Goal: Task Accomplishment & Management: Complete application form

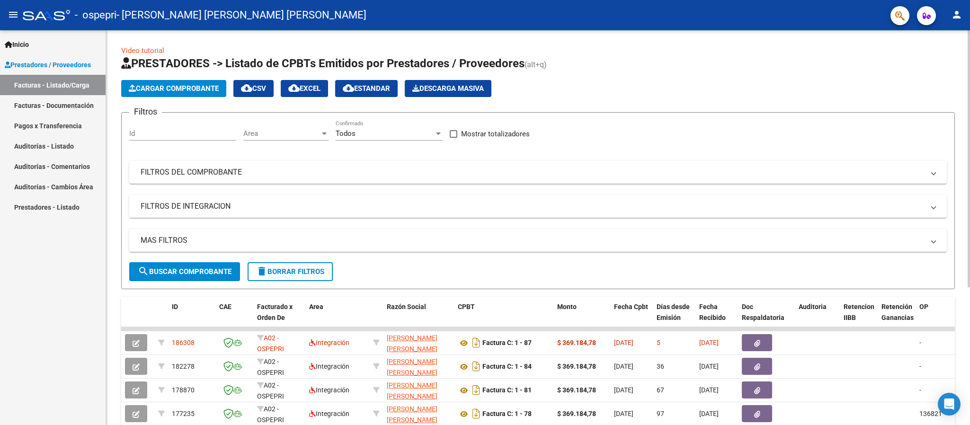
scroll to position [142, 0]
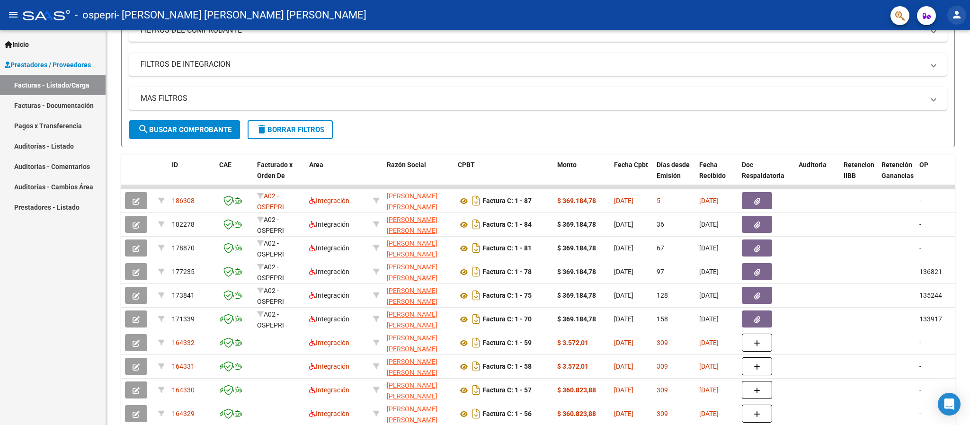
click at [953, 19] on mat-icon "person" at bounding box center [956, 14] width 11 height 11
click at [948, 59] on button "exit_to_app Salir" at bounding box center [937, 62] width 58 height 23
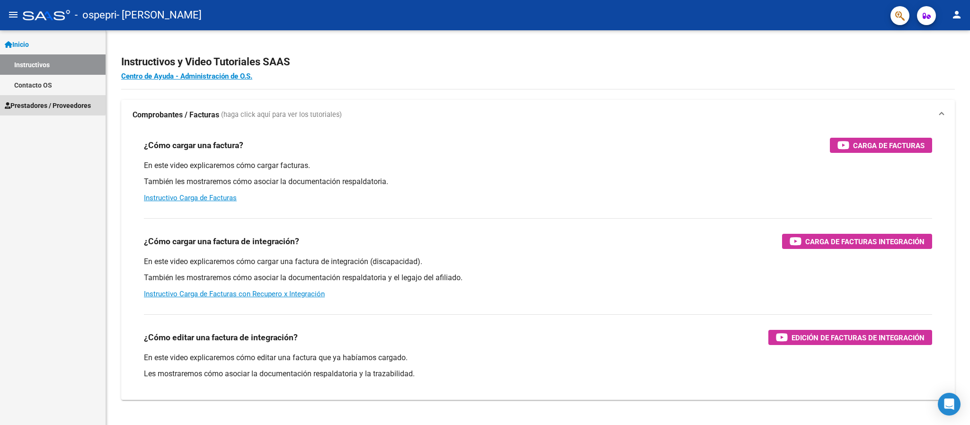
click at [51, 104] on span "Prestadores / Proveedores" at bounding box center [48, 105] width 86 height 10
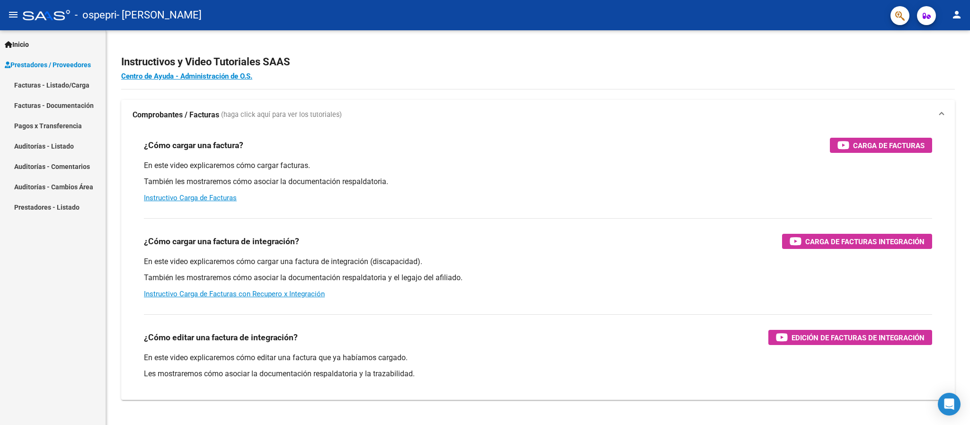
click at [78, 81] on link "Facturas - Listado/Carga" at bounding box center [53, 85] width 106 height 20
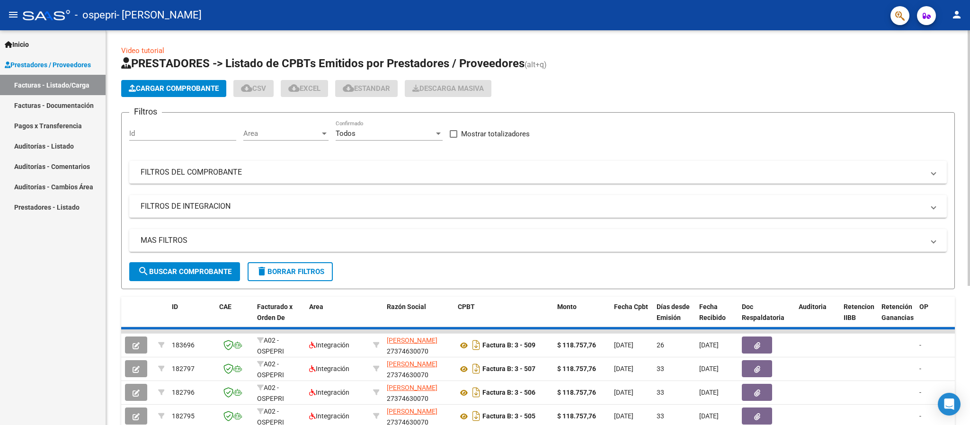
click at [154, 94] on button "Cargar Comprobante" at bounding box center [173, 88] width 105 height 17
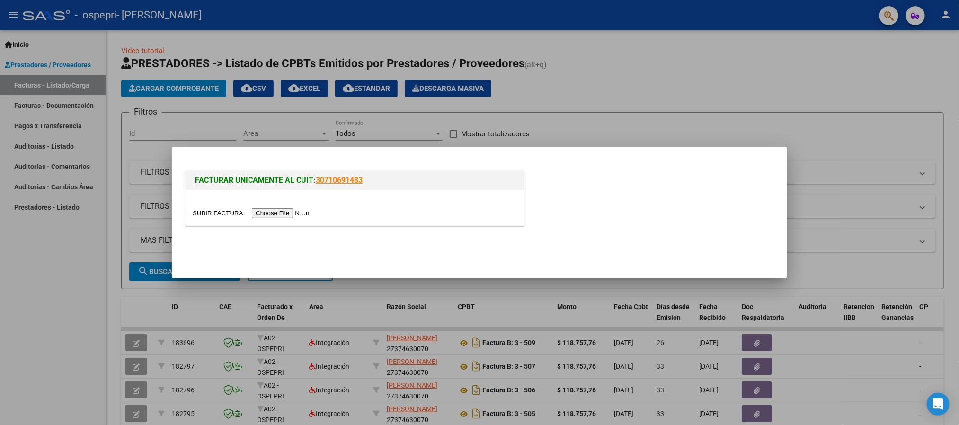
click at [285, 209] on input "file" at bounding box center [253, 213] width 120 height 10
click at [292, 216] on input "file" at bounding box center [253, 213] width 120 height 10
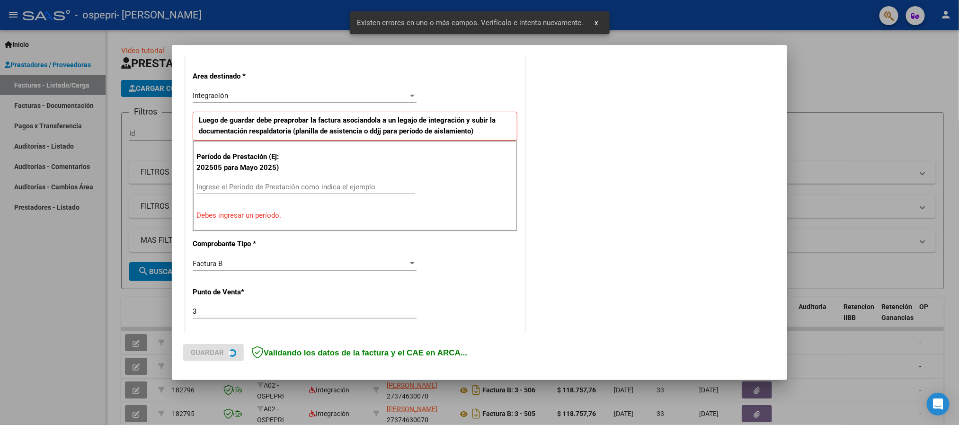
scroll to position [230, 0]
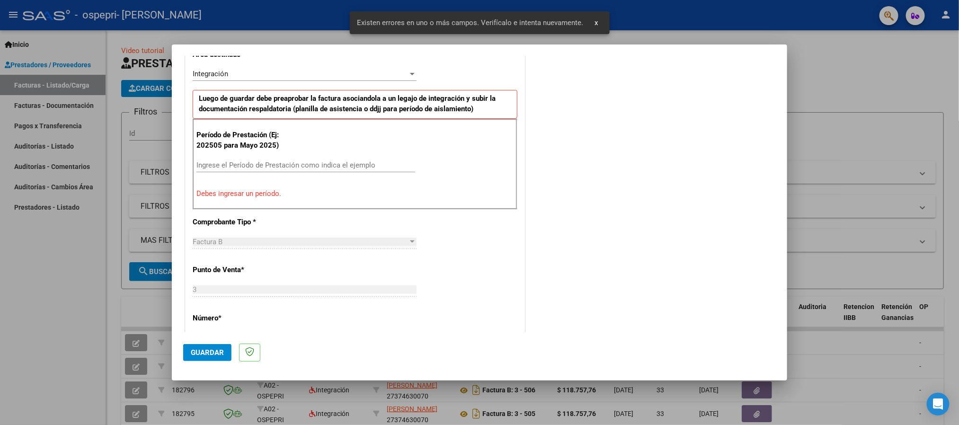
click at [331, 158] on div "Período de Prestación (Ej: 202505 para Mayo 2025) Ingrese el Período de Prestac…" at bounding box center [355, 164] width 325 height 91
click at [327, 168] on input "Ingrese el Período de Prestación como indica el ejemplo" at bounding box center [305, 165] width 219 height 9
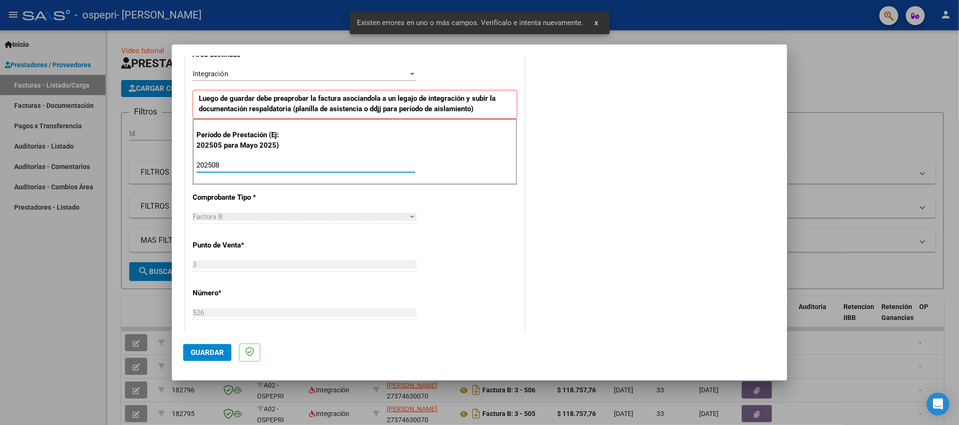
type input "202508"
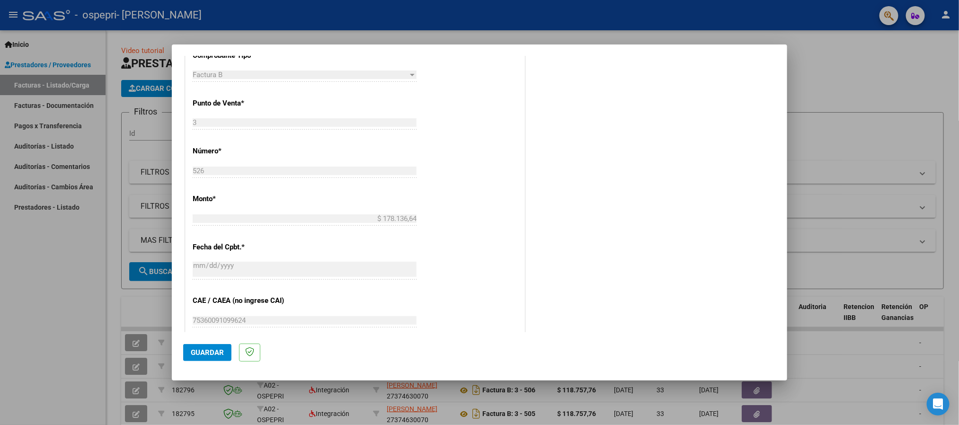
scroll to position [514, 0]
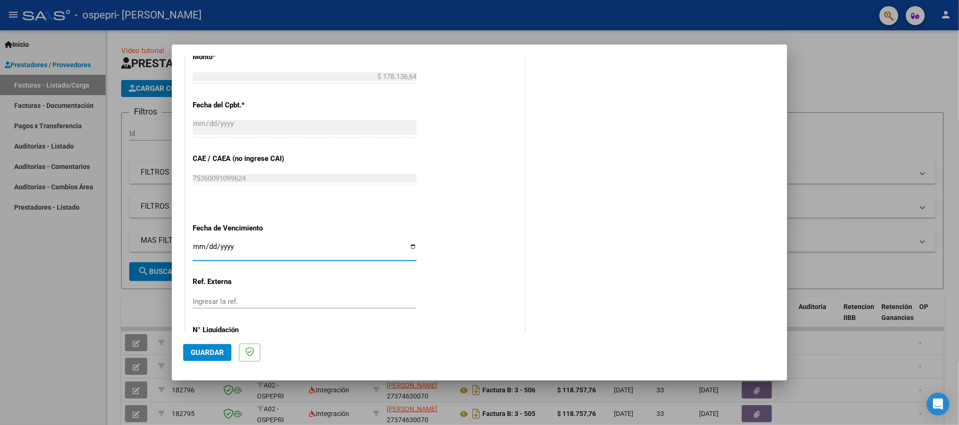
click at [198, 250] on input "Ingresar la fecha" at bounding box center [305, 250] width 224 height 15
type input "[DATE]"
click at [210, 337] on mat-dialog-actions "Guardar" at bounding box center [479, 350] width 593 height 37
click at [205, 351] on span "Guardar" at bounding box center [207, 352] width 33 height 9
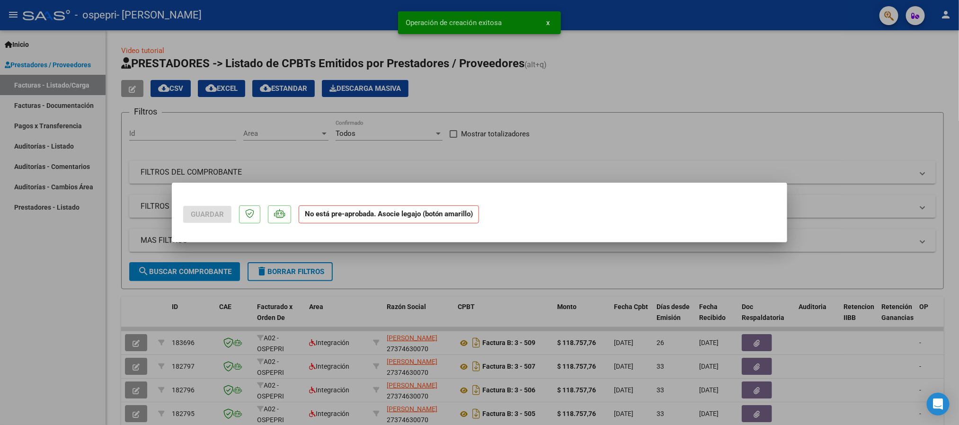
scroll to position [0, 0]
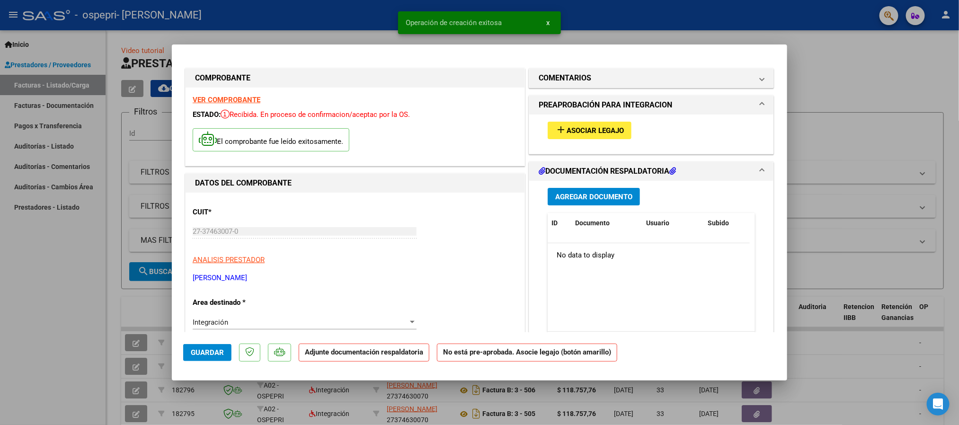
click at [591, 137] on button "add Asociar Legajo" at bounding box center [590, 131] width 84 height 18
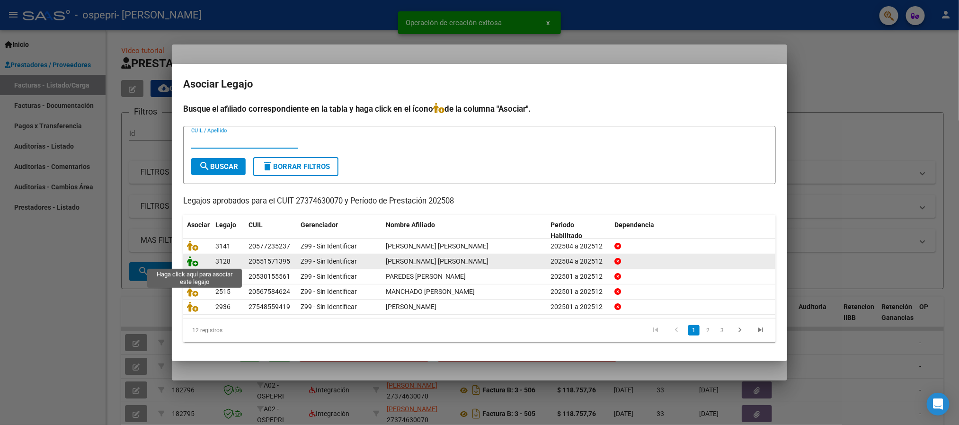
click at [189, 263] on icon at bounding box center [192, 261] width 11 height 10
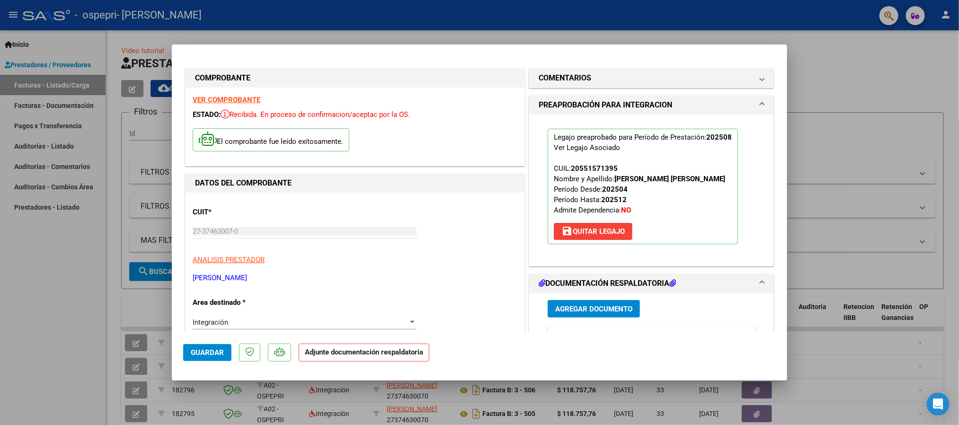
scroll to position [71, 0]
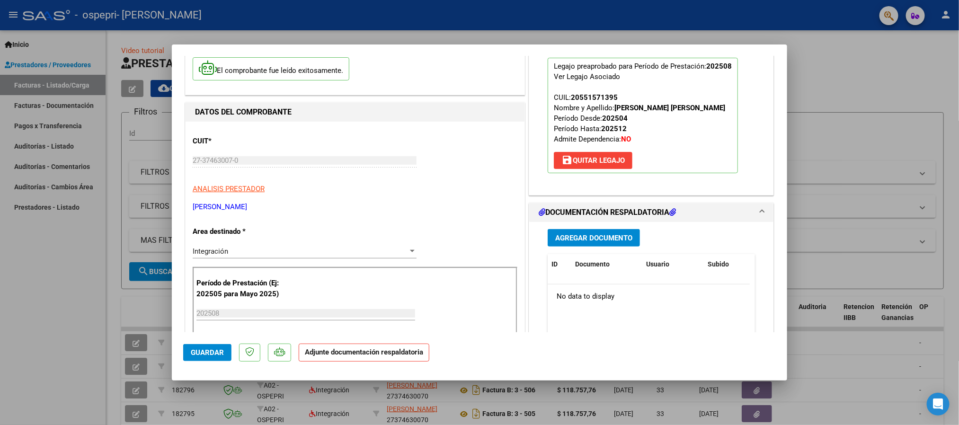
click at [590, 238] on span "Agregar Documento" at bounding box center [593, 238] width 77 height 9
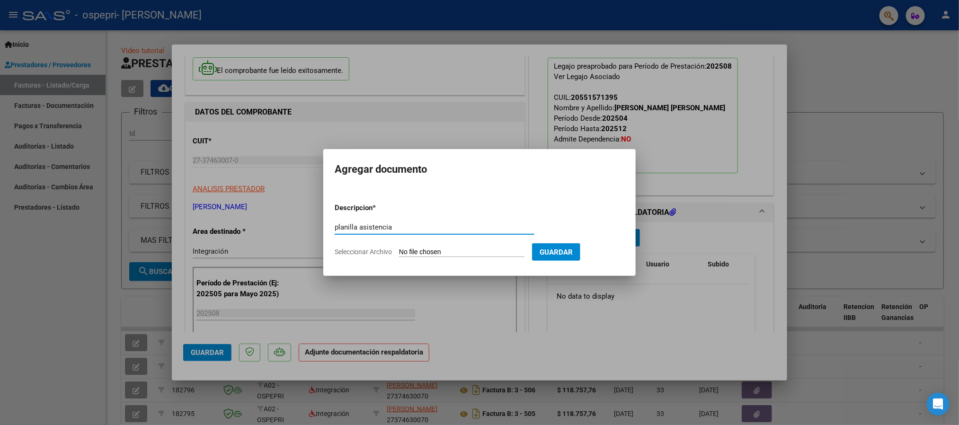
type input "planilla asistencia"
click at [436, 253] on input "Seleccionar Archivo" at bounding box center [461, 252] width 125 height 9
type input "C:\fakepath\asistencia agosto Moreno Francisco T.O .pdf"
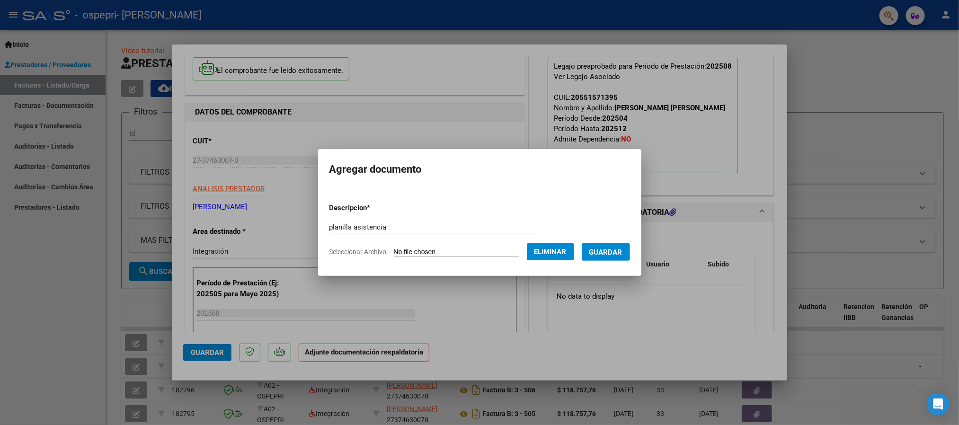
click at [630, 257] on button "Guardar" at bounding box center [606, 252] width 48 height 18
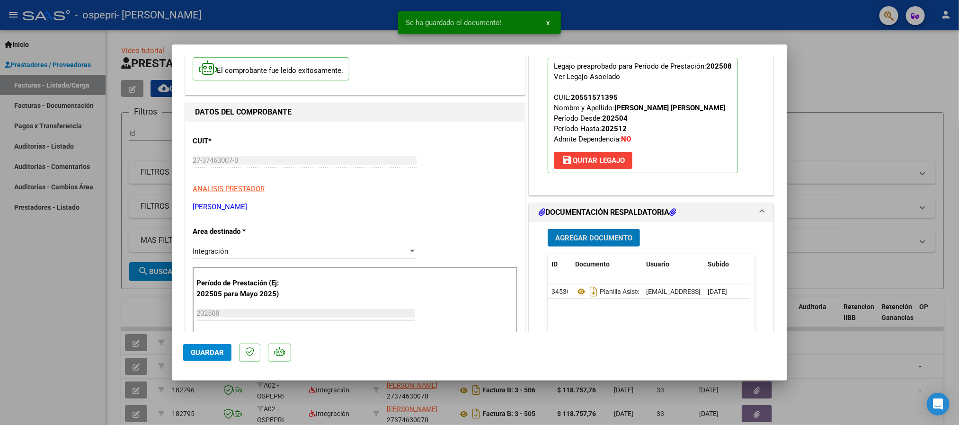
click at [202, 359] on button "Guardar" at bounding box center [207, 352] width 48 height 17
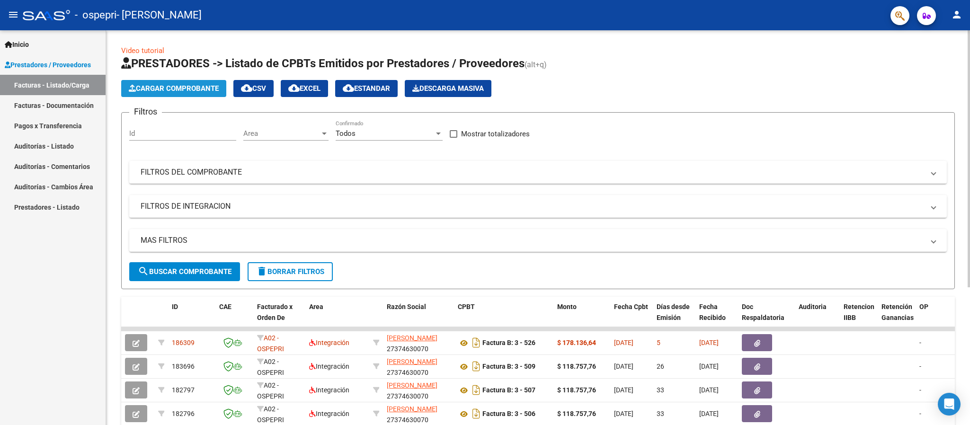
click at [129, 84] on span "Cargar Comprobante" at bounding box center [174, 88] width 90 height 9
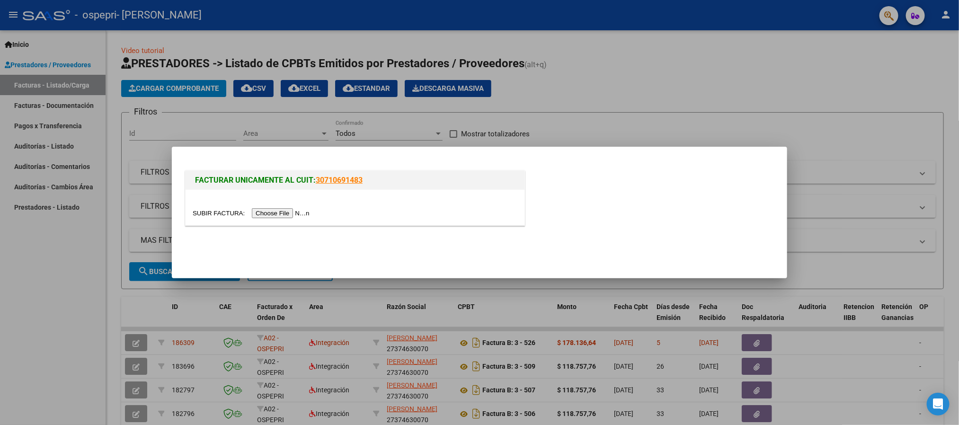
click at [291, 211] on input "file" at bounding box center [253, 213] width 120 height 10
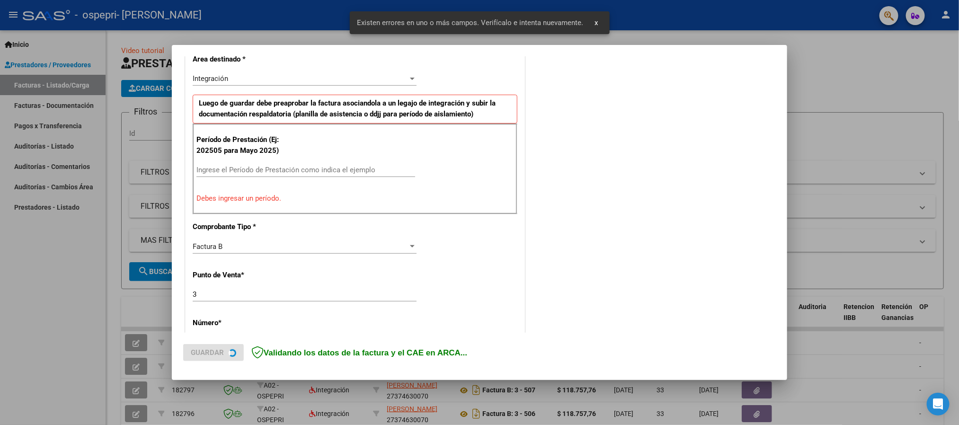
scroll to position [246, 0]
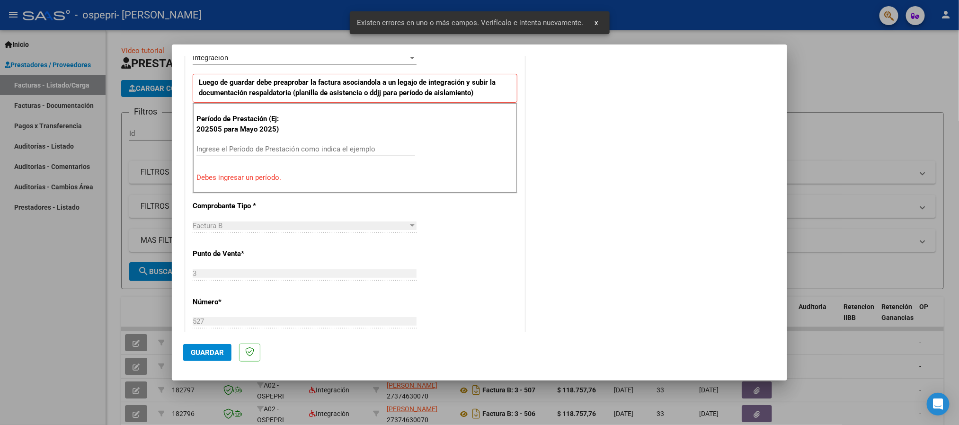
click at [243, 145] on input "Ingrese el Período de Prestación como indica el ejemplo" at bounding box center [305, 149] width 219 height 9
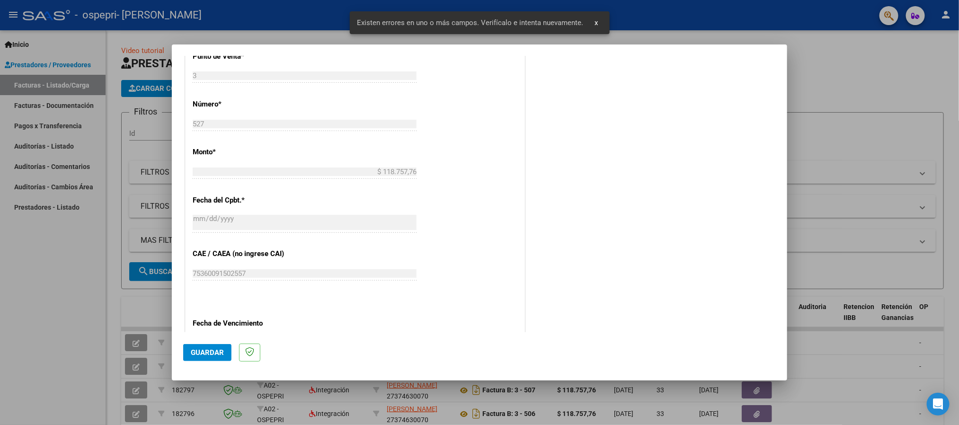
scroll to position [559, 0]
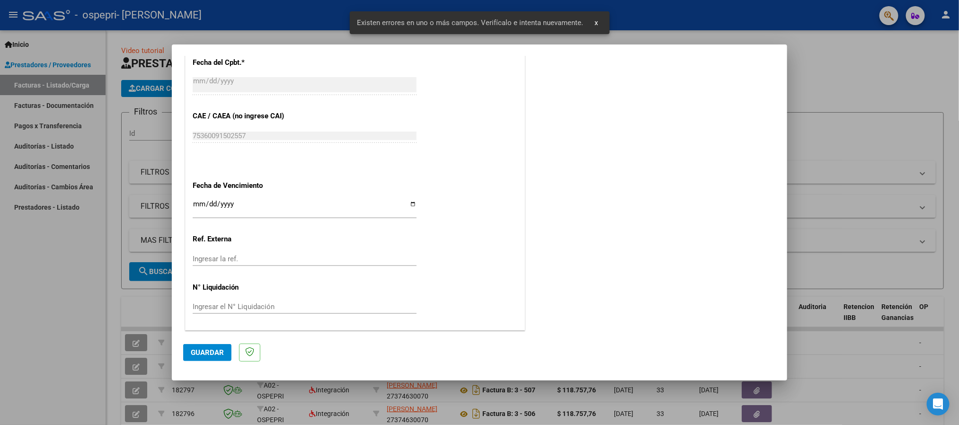
type input "202508"
click at [196, 206] on input "Ingresar la fecha" at bounding box center [305, 207] width 224 height 15
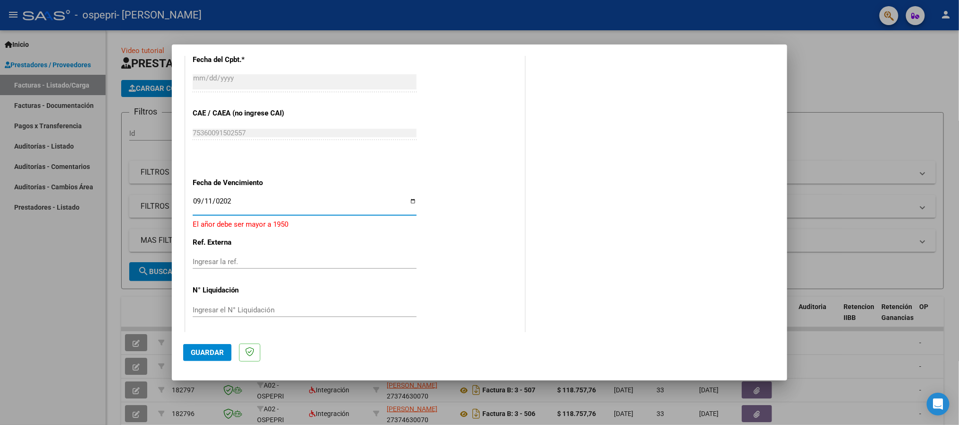
type input "[DATE]"
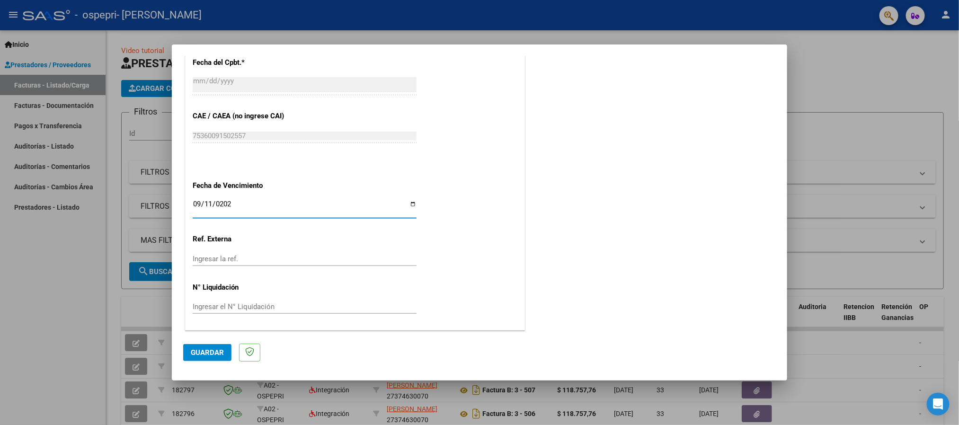
click at [212, 357] on button "Guardar" at bounding box center [207, 352] width 48 height 17
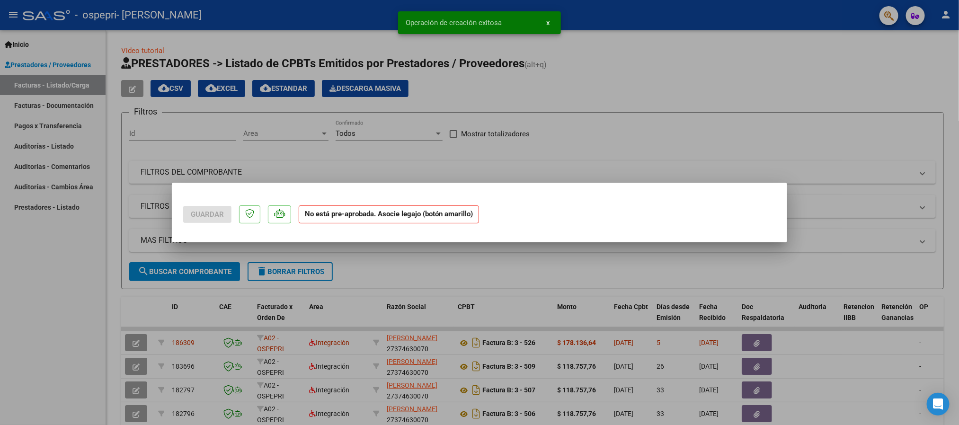
scroll to position [0, 0]
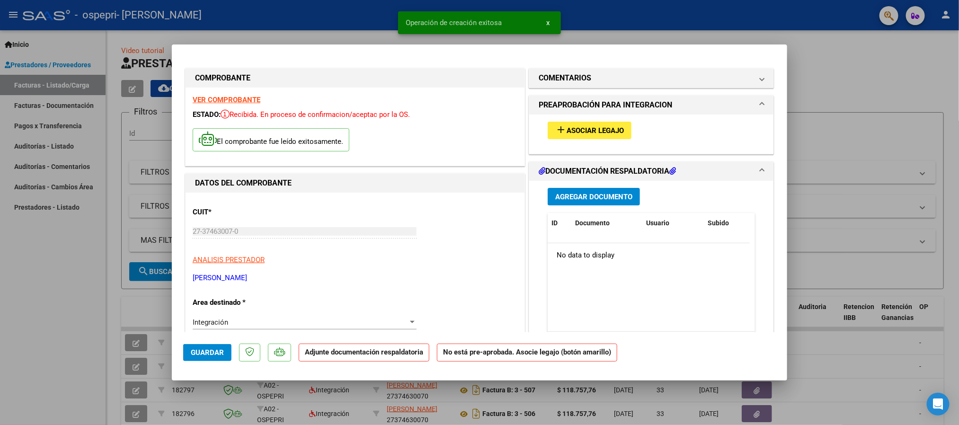
click at [602, 125] on button "add Asociar Legajo" at bounding box center [590, 131] width 84 height 18
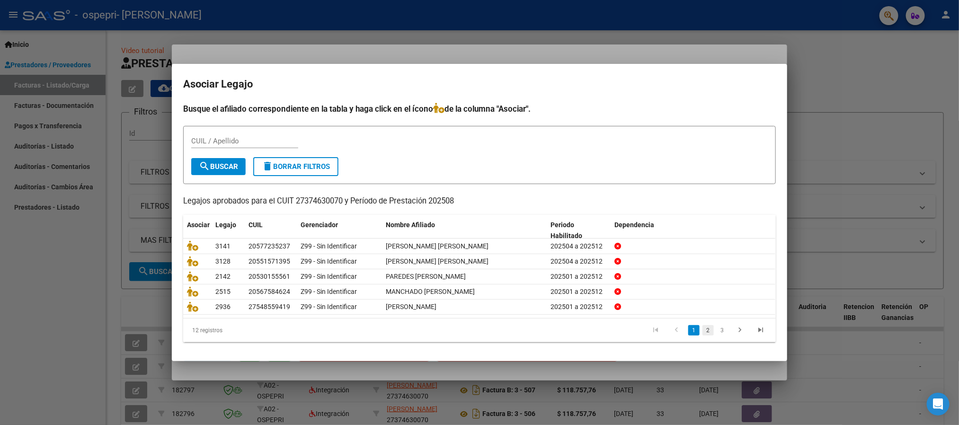
click at [706, 327] on link "2" at bounding box center [707, 330] width 11 height 10
click at [723, 329] on link "3" at bounding box center [722, 330] width 11 height 10
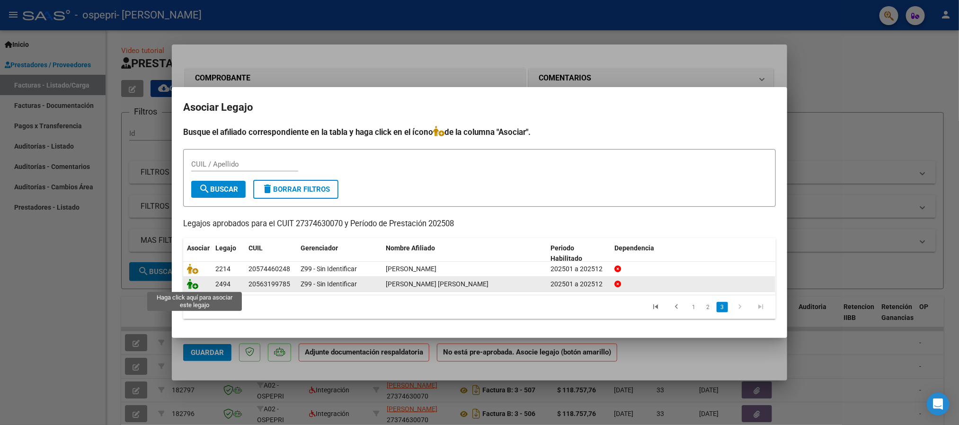
click at [193, 284] on icon at bounding box center [192, 284] width 11 height 10
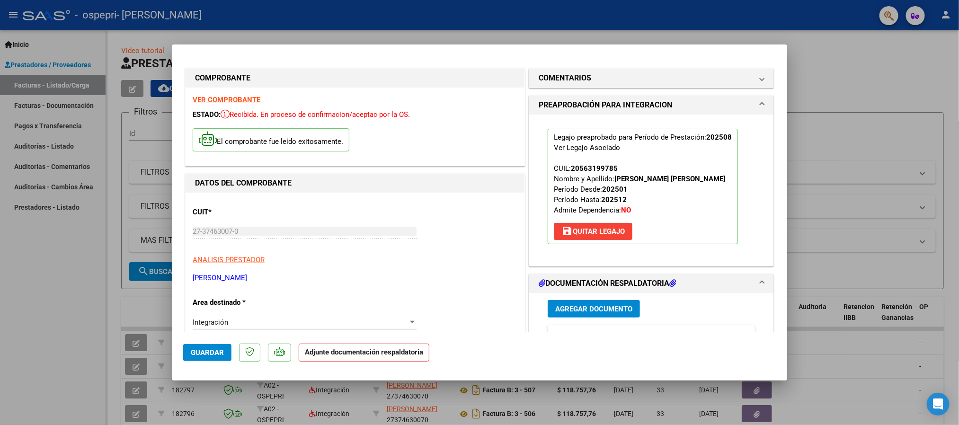
click at [601, 310] on span "Agregar Documento" at bounding box center [593, 309] width 77 height 9
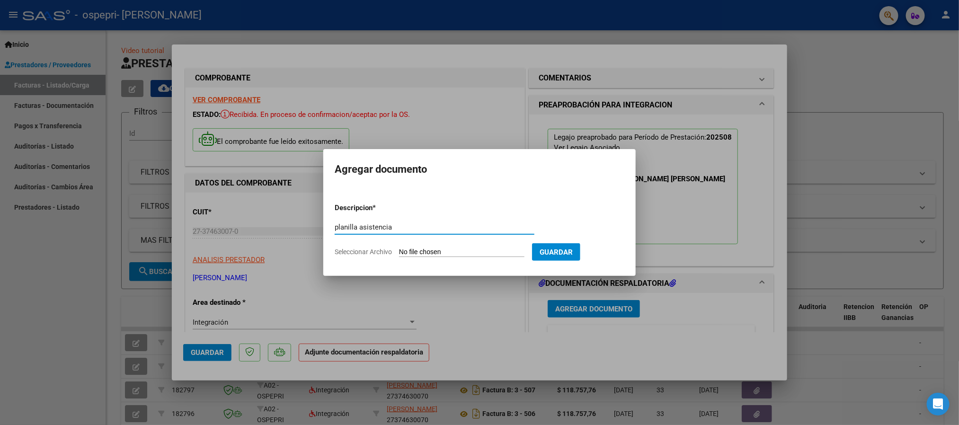
type input "planilla asistencia"
click at [448, 252] on input "Seleccionar Archivo" at bounding box center [461, 252] width 125 height 9
type input "C:\fakepath\Asistencia agosto Fonseca Ignacio T.O .pdf"
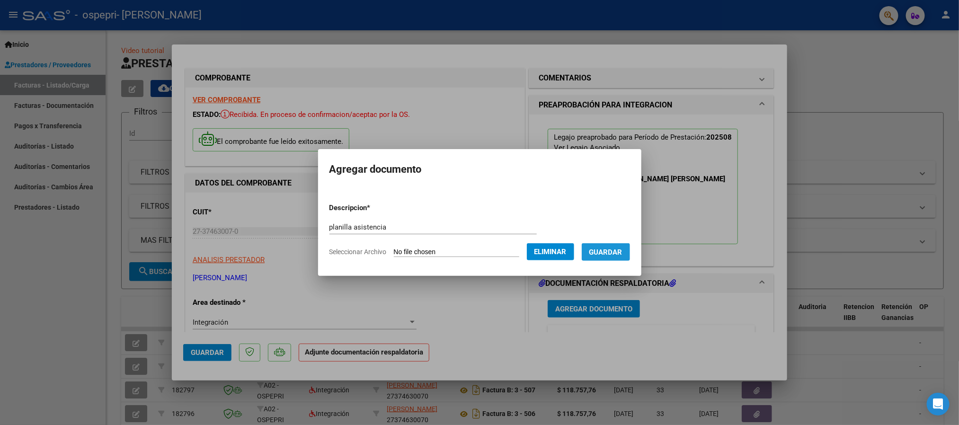
click at [630, 248] on button "Guardar" at bounding box center [606, 252] width 48 height 18
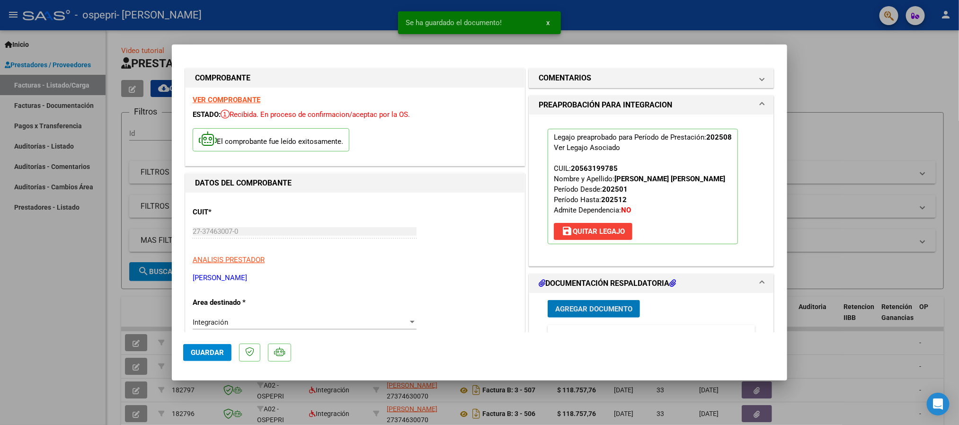
click at [211, 348] on span "Guardar" at bounding box center [207, 352] width 33 height 9
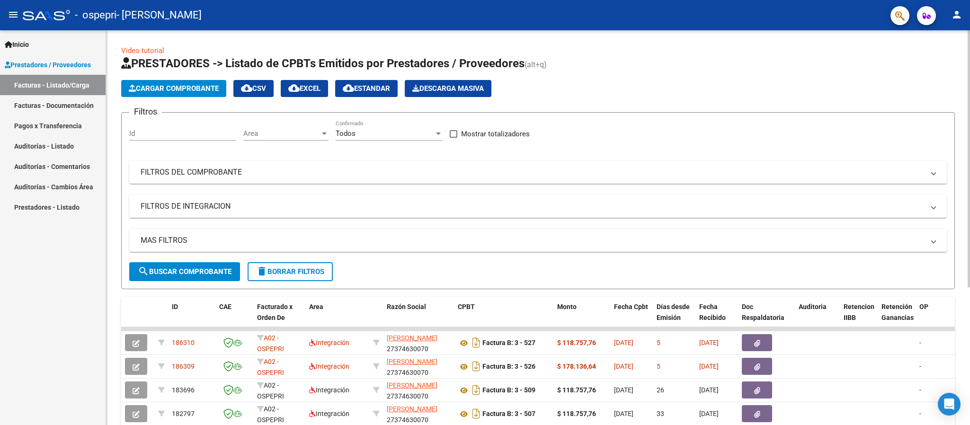
click at [183, 84] on span "Cargar Comprobante" at bounding box center [174, 88] width 90 height 9
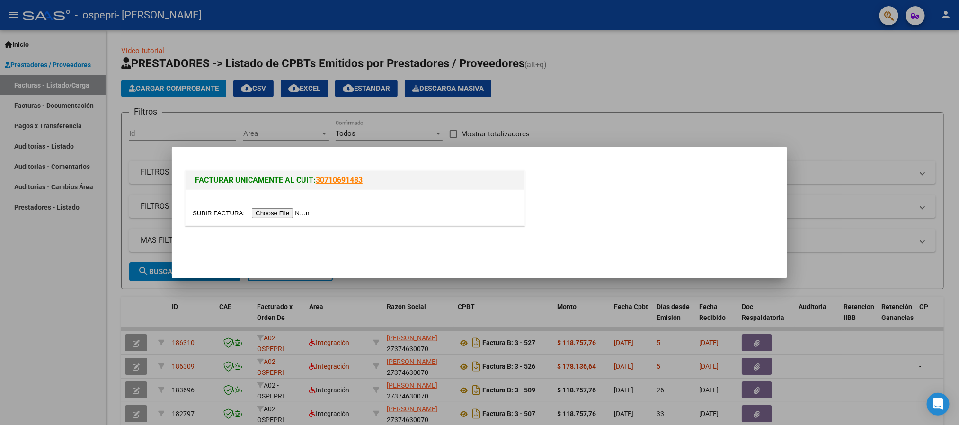
click at [281, 213] on input "file" at bounding box center [253, 213] width 120 height 10
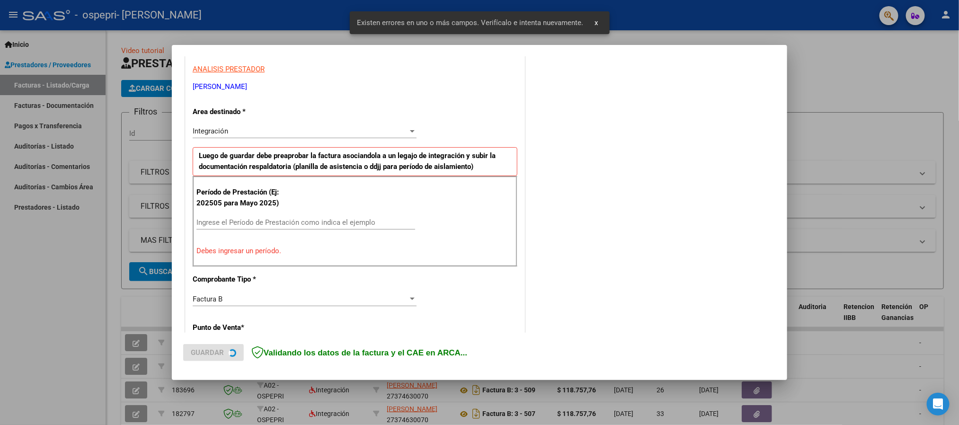
scroll to position [175, 0]
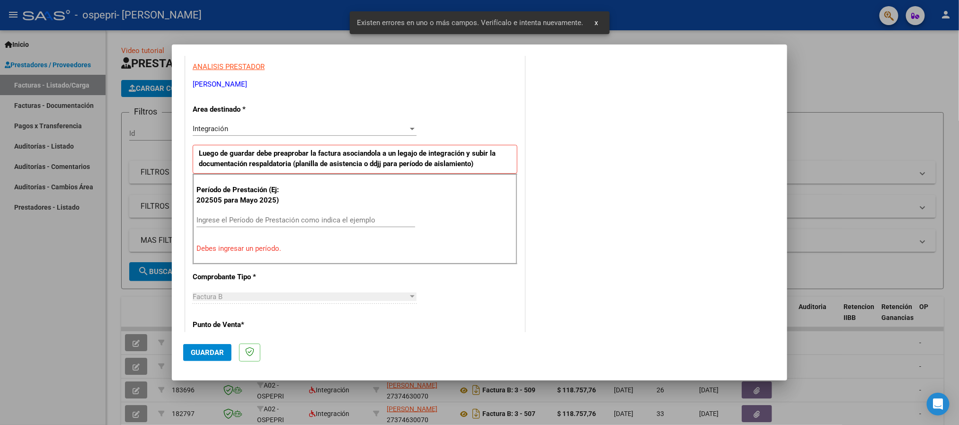
click at [270, 217] on input "Ingrese el Período de Prestación como indica el ejemplo" at bounding box center [305, 220] width 219 height 9
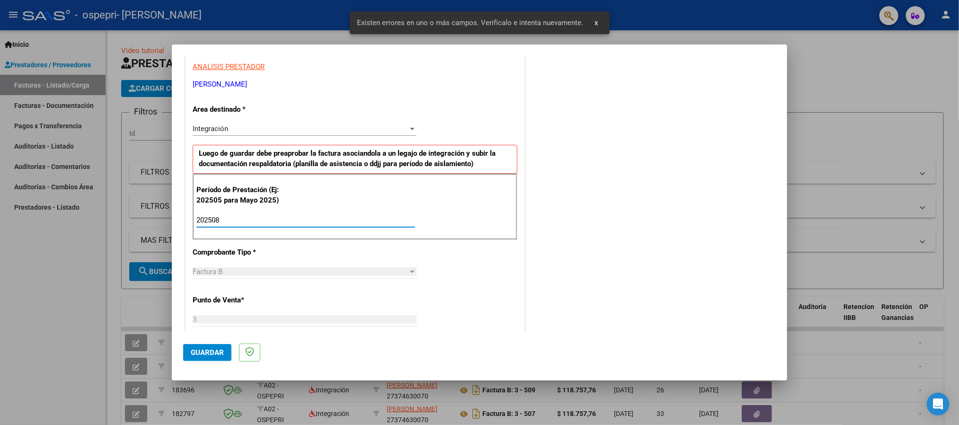
type input "202508"
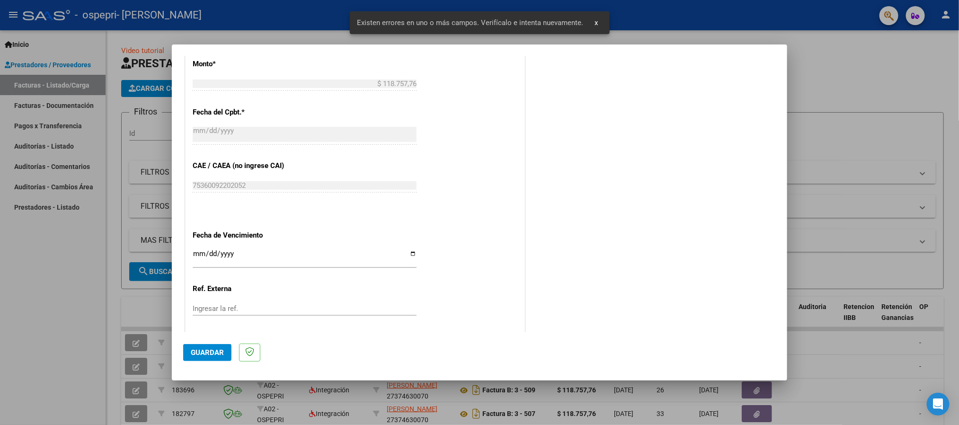
scroll to position [530, 0]
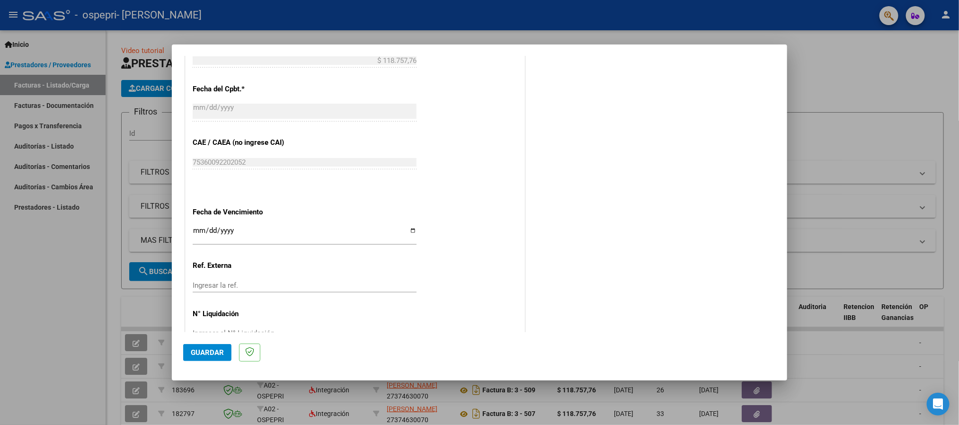
click at [190, 236] on div "CUIT * 27-37463007-0 Ingresar CUIT ANALISIS PRESTADOR REYNOSO MACARENA EUMELIA …" at bounding box center [355, 0] width 339 height 712
click at [197, 235] on input "Ingresar la fecha" at bounding box center [305, 234] width 224 height 15
type input "[DATE]"
click at [200, 354] on span "Guardar" at bounding box center [207, 352] width 33 height 9
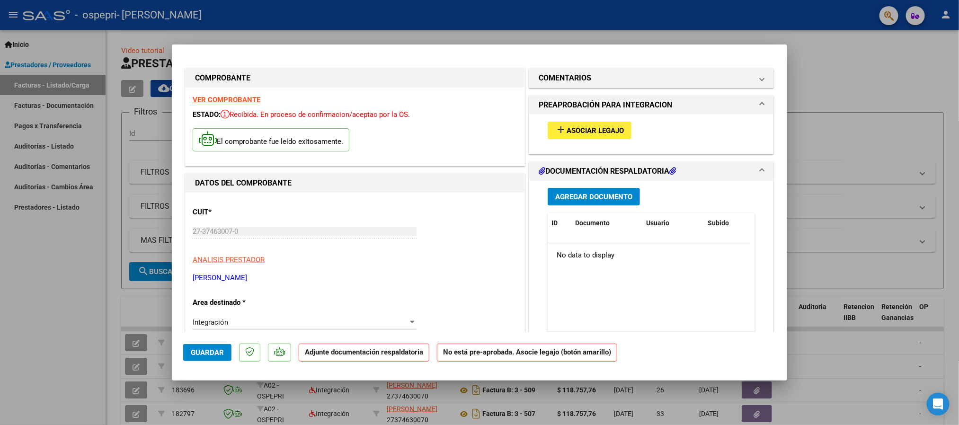
scroll to position [0, 0]
click at [575, 141] on div "add Asociar Legajo" at bounding box center [652, 131] width 222 height 32
click at [577, 131] on span "Asociar Legajo" at bounding box center [595, 130] width 57 height 9
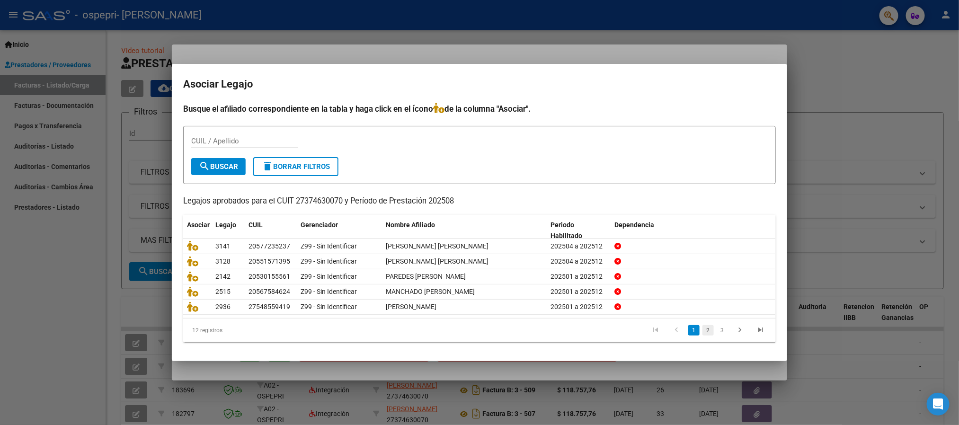
click at [710, 332] on link "2" at bounding box center [707, 330] width 11 height 10
click at [724, 327] on link "3" at bounding box center [722, 330] width 11 height 10
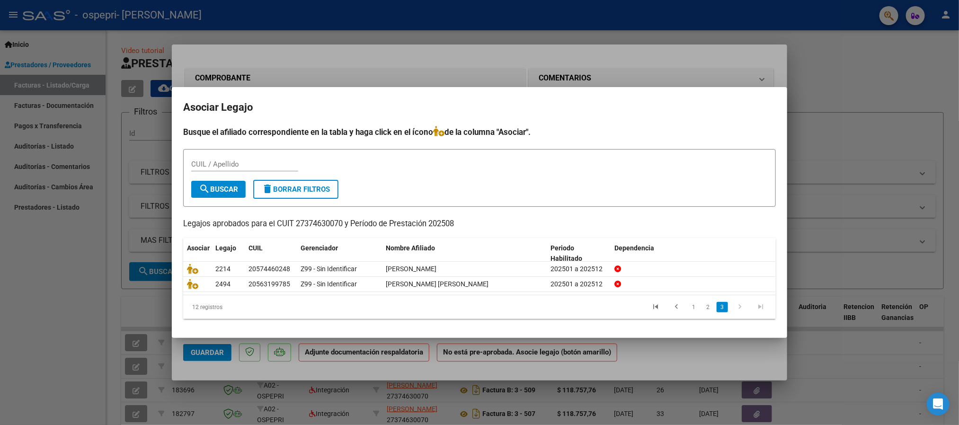
drag, startPoint x: 679, startPoint y: 307, endPoint x: 672, endPoint y: 311, distance: 8.5
click at [679, 307] on icon "go to previous page" at bounding box center [676, 307] width 12 height 11
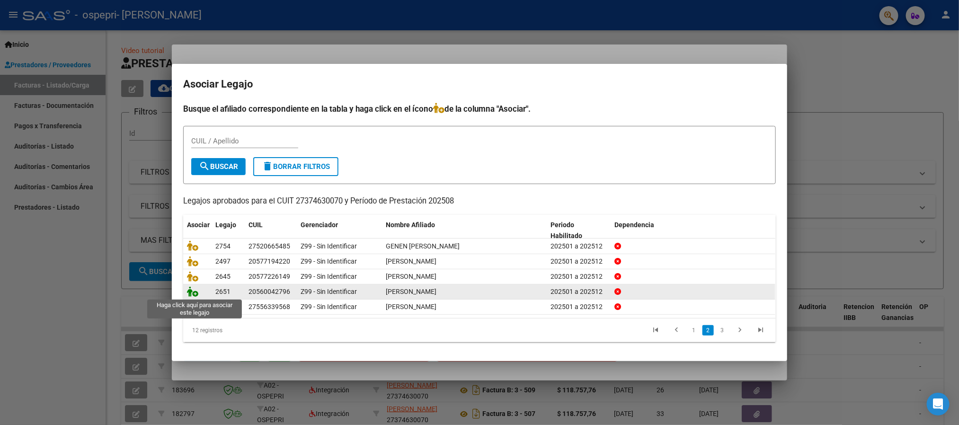
click at [195, 292] on icon at bounding box center [192, 291] width 11 height 10
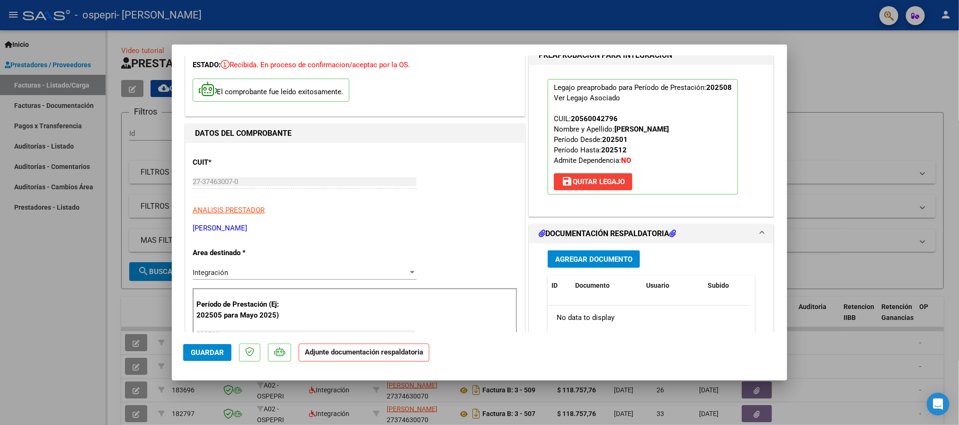
scroll to position [71, 0]
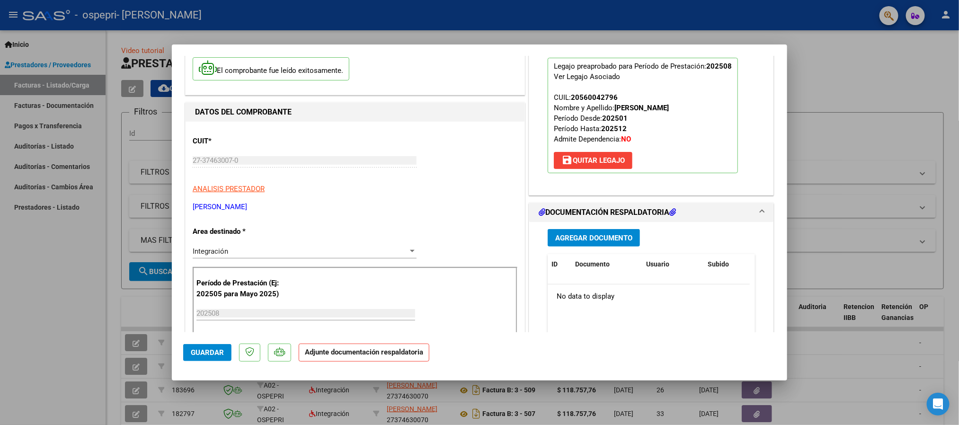
click at [594, 233] on button "Agregar Documento" at bounding box center [594, 238] width 92 height 18
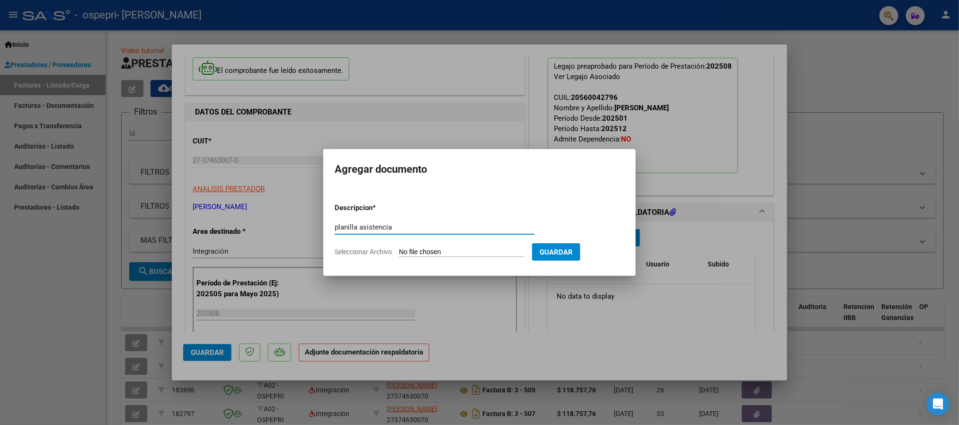
type input "planilla asistencia"
click at [428, 253] on input "Seleccionar Archivo" at bounding box center [461, 252] width 125 height 9
type input "C:\fakepath\Asistencia agosto Roman Aspiazu T.O .pdf"
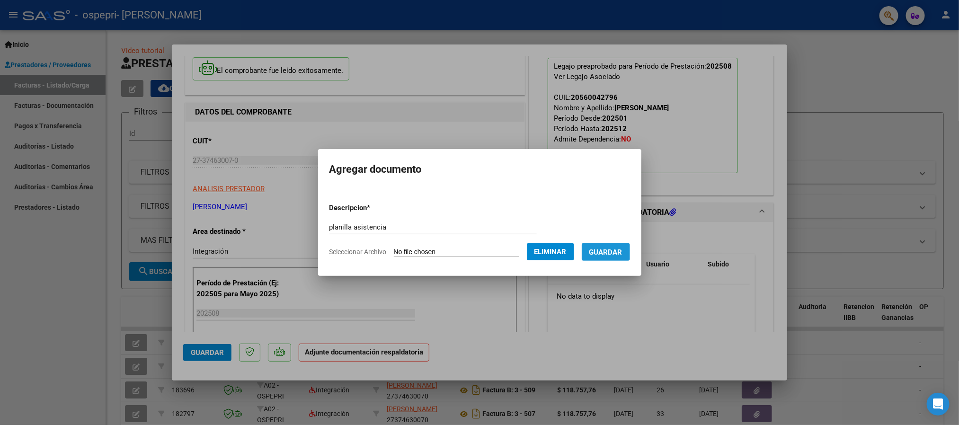
click at [617, 257] on button "Guardar" at bounding box center [606, 252] width 48 height 18
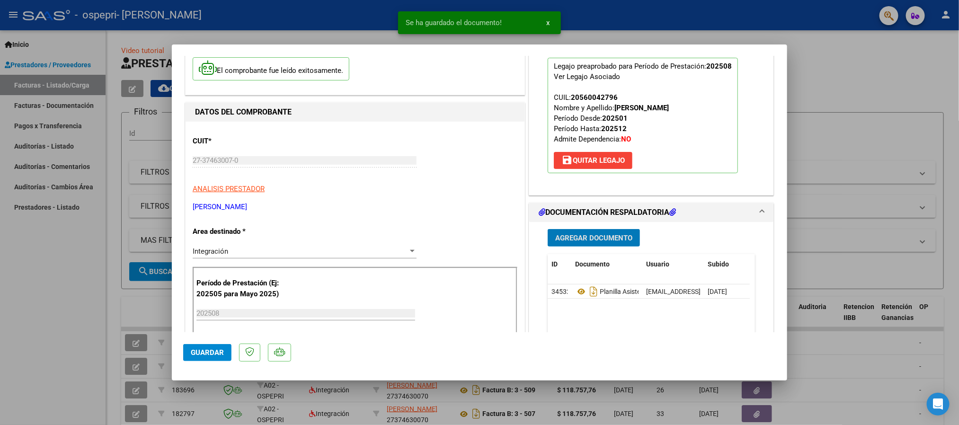
click at [202, 356] on span "Guardar" at bounding box center [207, 352] width 33 height 9
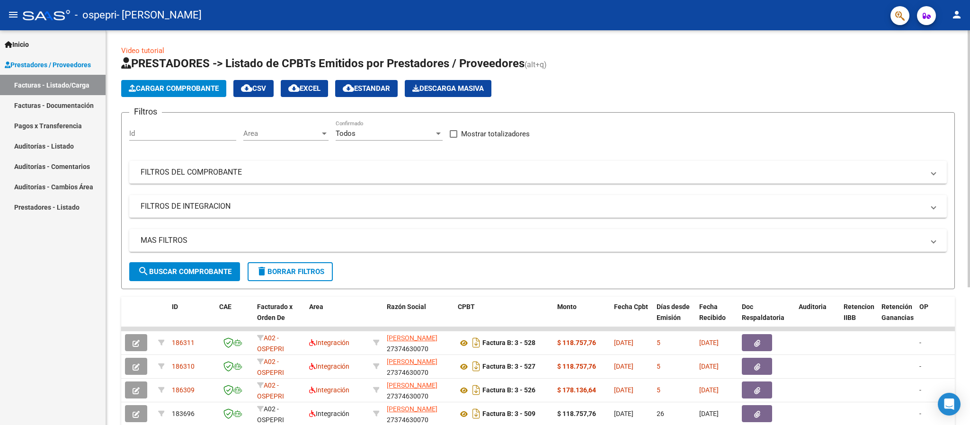
click at [189, 86] on span "Cargar Comprobante" at bounding box center [174, 88] width 90 height 9
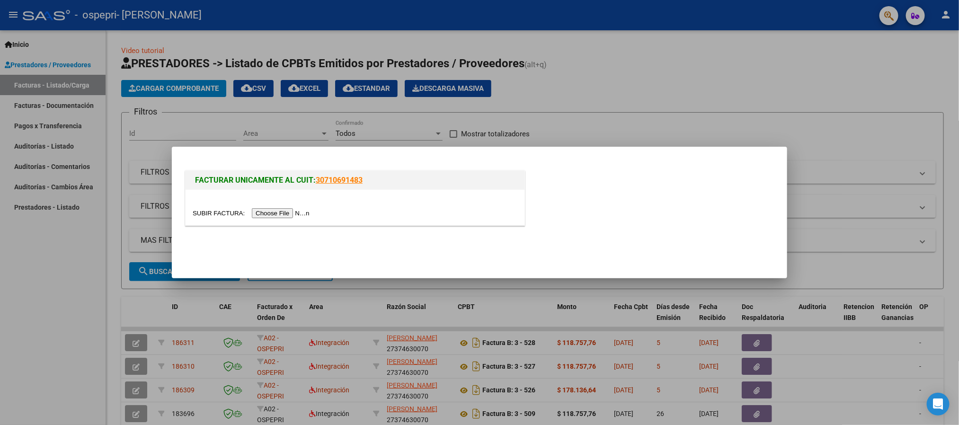
click at [279, 216] on input "file" at bounding box center [253, 213] width 120 height 10
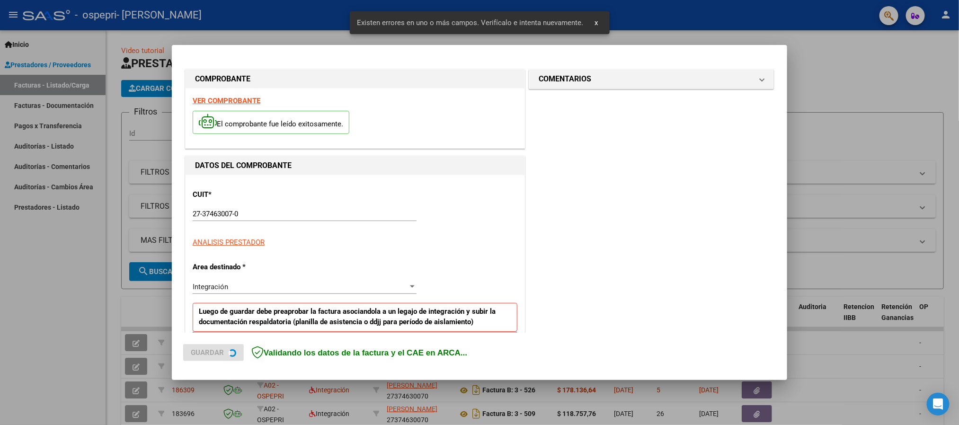
scroll to position [175, 0]
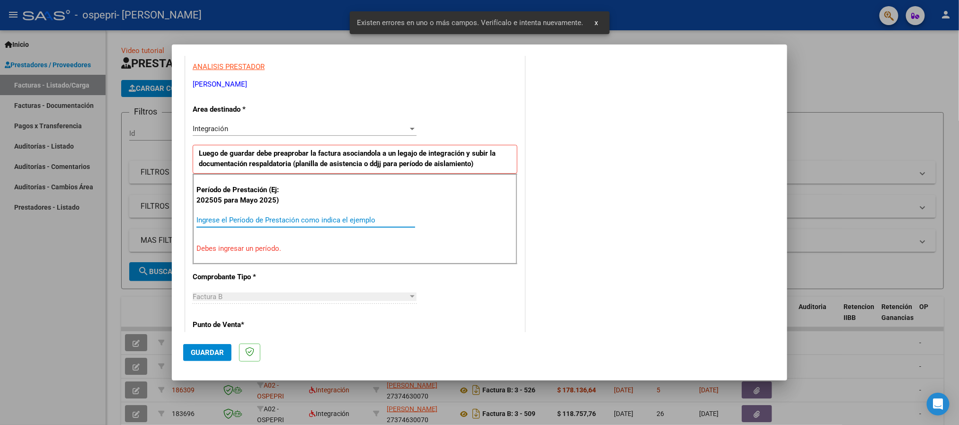
click at [259, 219] on input "Ingrese el Período de Prestación como indica el ejemplo" at bounding box center [305, 220] width 219 height 9
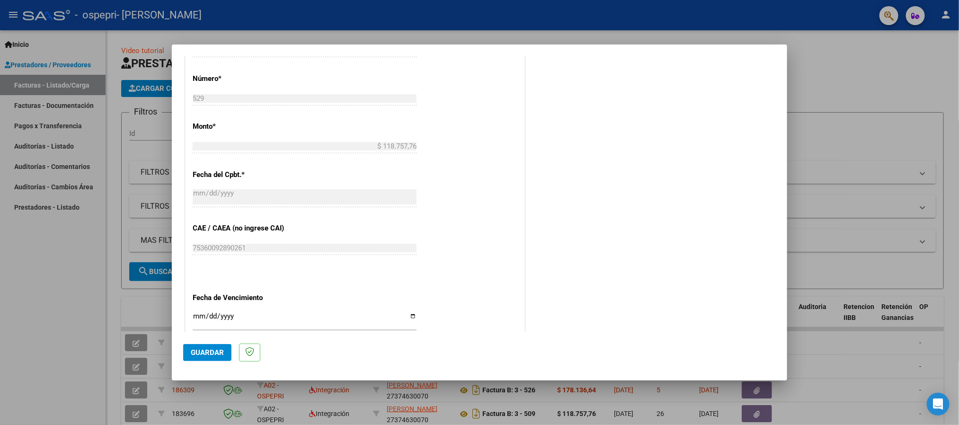
scroll to position [459, 0]
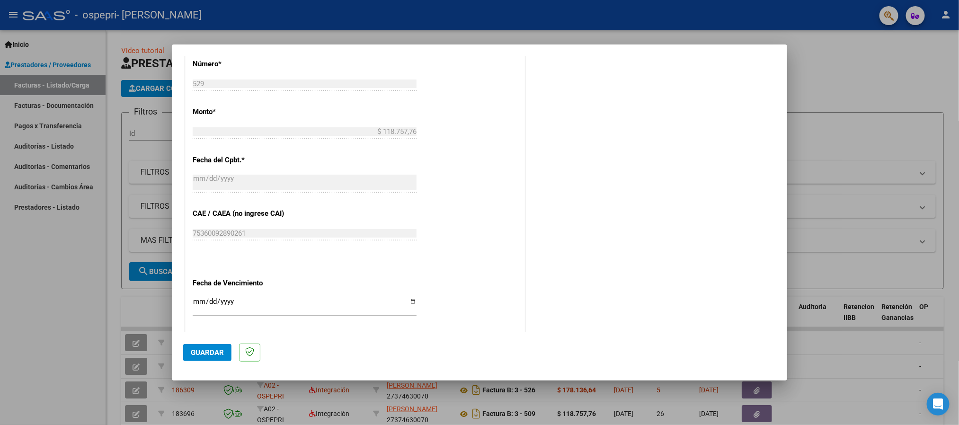
type input "202508"
click at [194, 303] on input "Ingresar la fecha" at bounding box center [305, 305] width 224 height 15
type input "[DATE]"
click at [192, 358] on button "Guardar" at bounding box center [207, 352] width 48 height 17
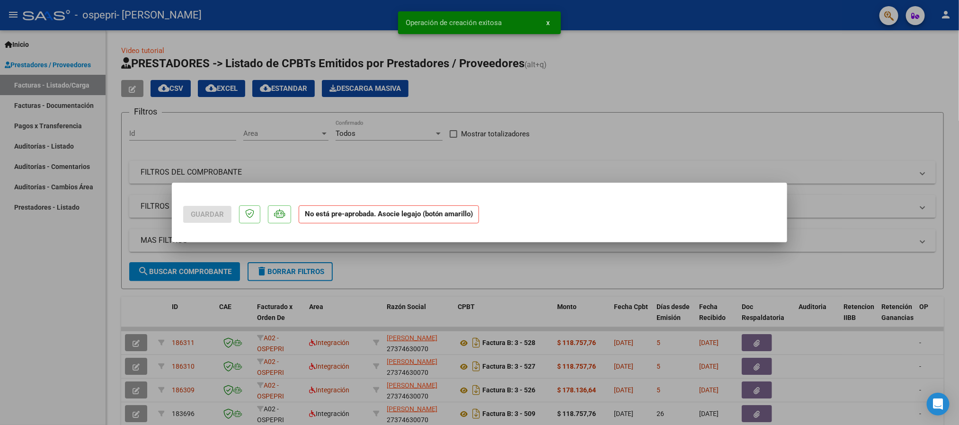
scroll to position [0, 0]
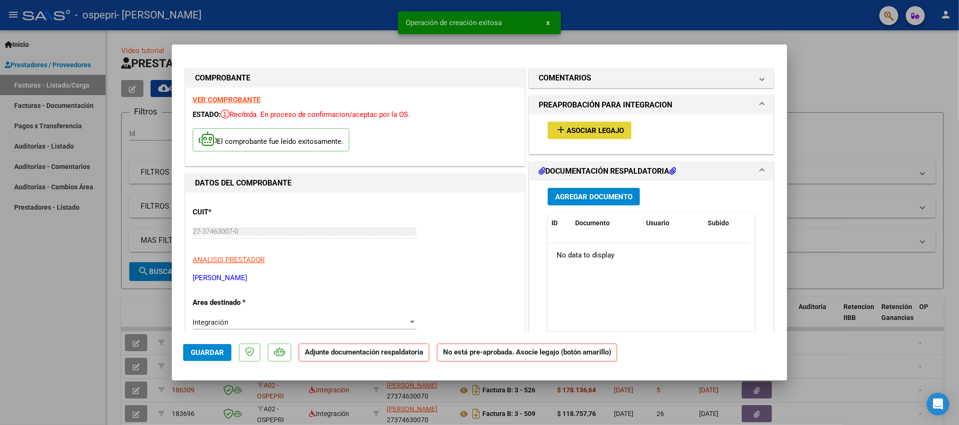
click at [582, 133] on span "Asociar Legajo" at bounding box center [595, 130] width 57 height 9
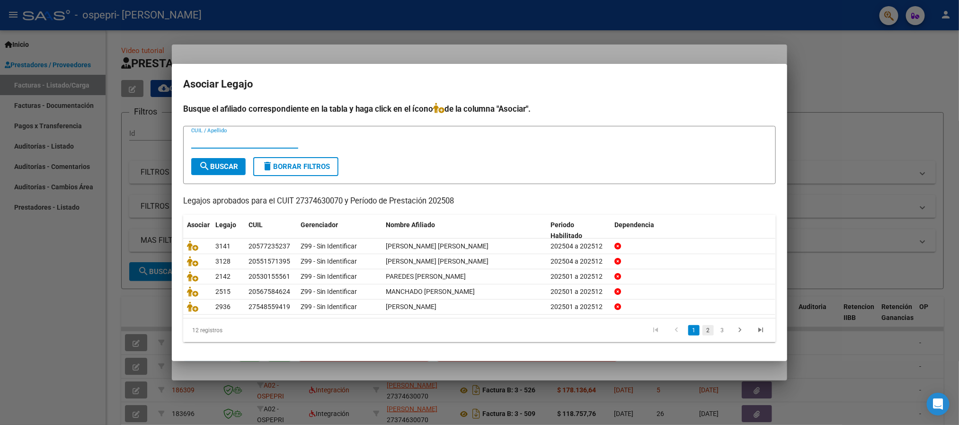
click at [706, 331] on link "2" at bounding box center [707, 330] width 11 height 10
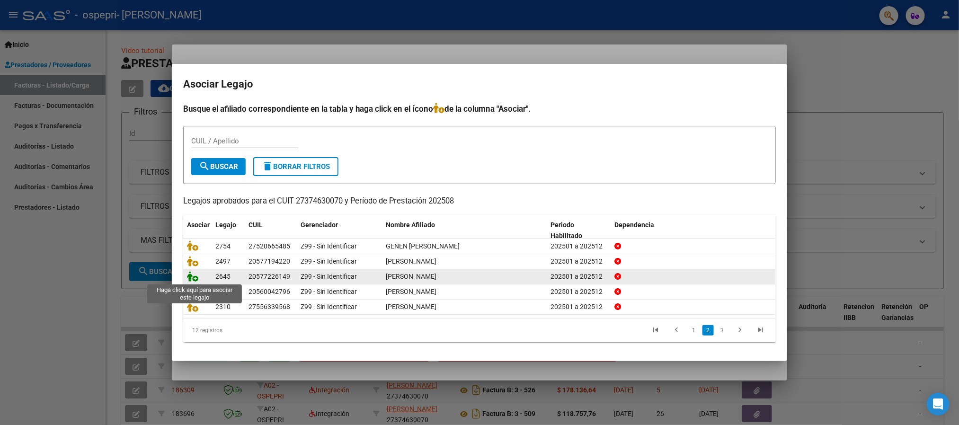
click at [193, 277] on icon at bounding box center [192, 276] width 11 height 10
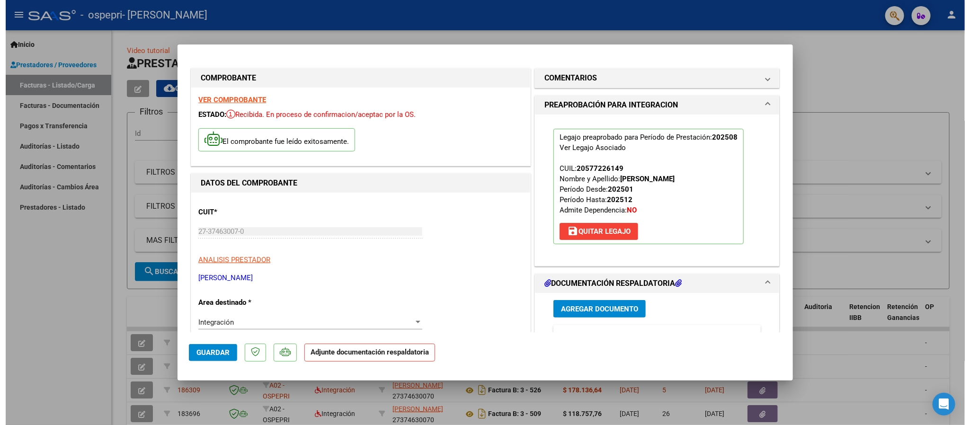
scroll to position [142, 0]
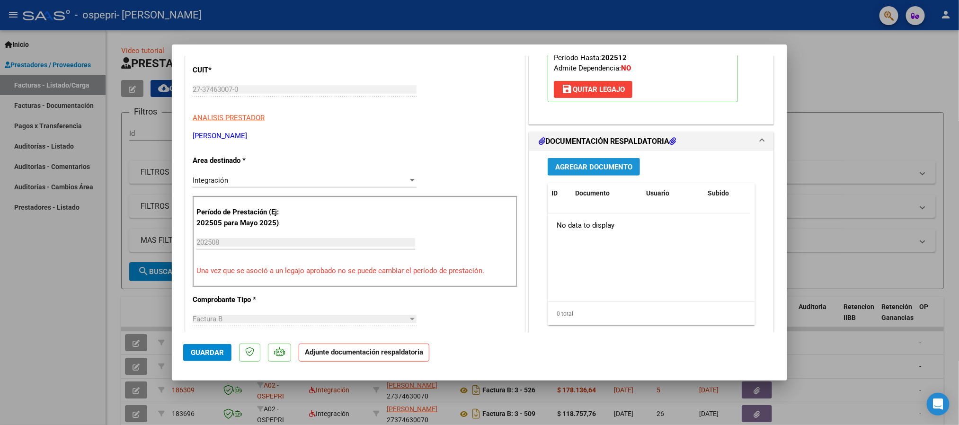
click at [580, 171] on span "Agregar Documento" at bounding box center [593, 167] width 77 height 9
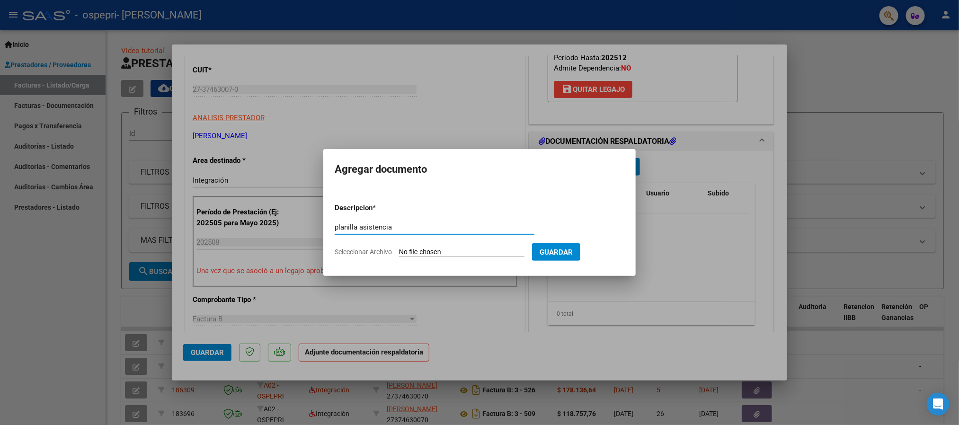
type input "planilla asistencia"
click at [454, 259] on form "Descripcion * planilla asistencia Escriba aquí una descripcion Seleccionar Arch…" at bounding box center [480, 229] width 290 height 69
click at [456, 256] on input "Seleccionar Archivo" at bounding box center [461, 252] width 125 height 9
type input "C:\fakepath\Asistencia agosto Cherqui Bruno T.O .pdf"
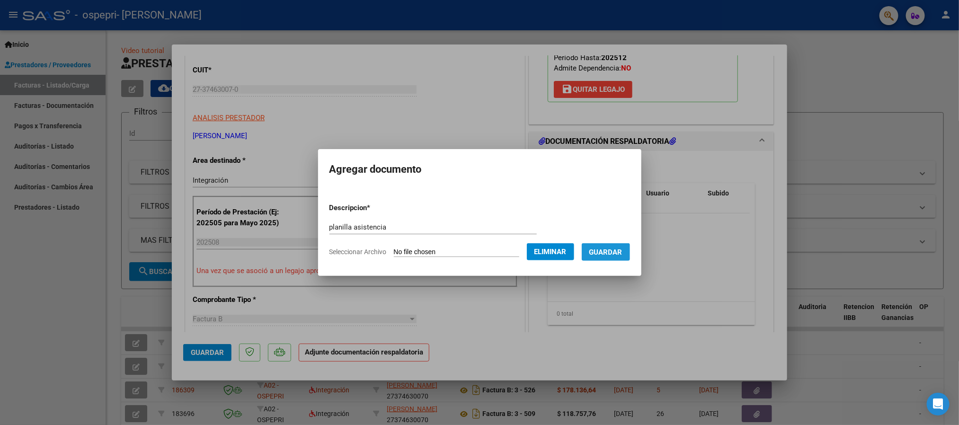
click at [612, 253] on span "Guardar" at bounding box center [605, 252] width 33 height 9
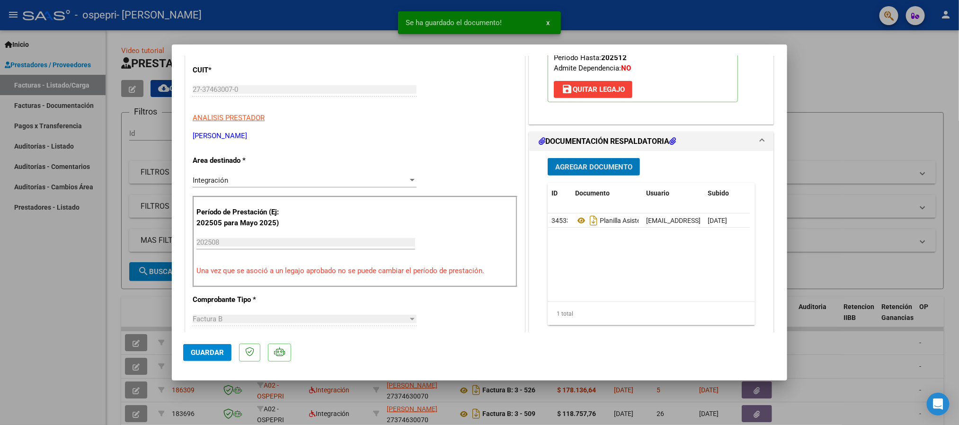
click at [206, 352] on span "Guardar" at bounding box center [207, 352] width 33 height 9
click at [195, 349] on span "Guardar" at bounding box center [207, 352] width 33 height 9
type input "$ 0,00"
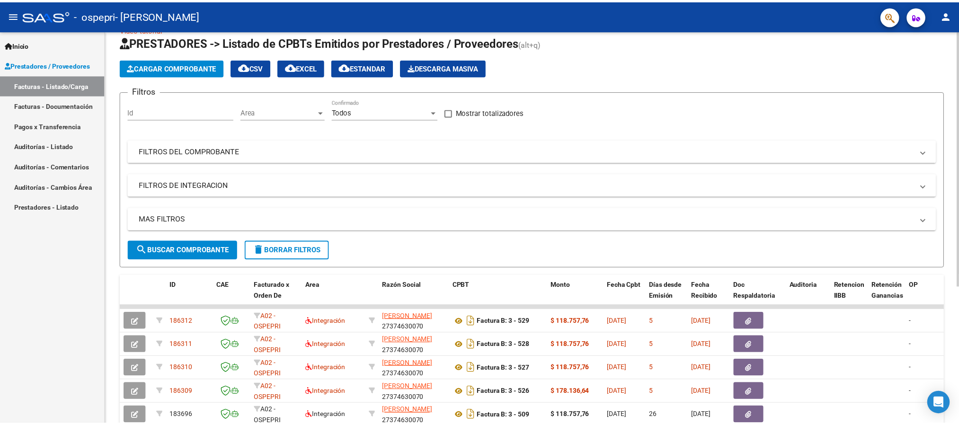
scroll to position [0, 0]
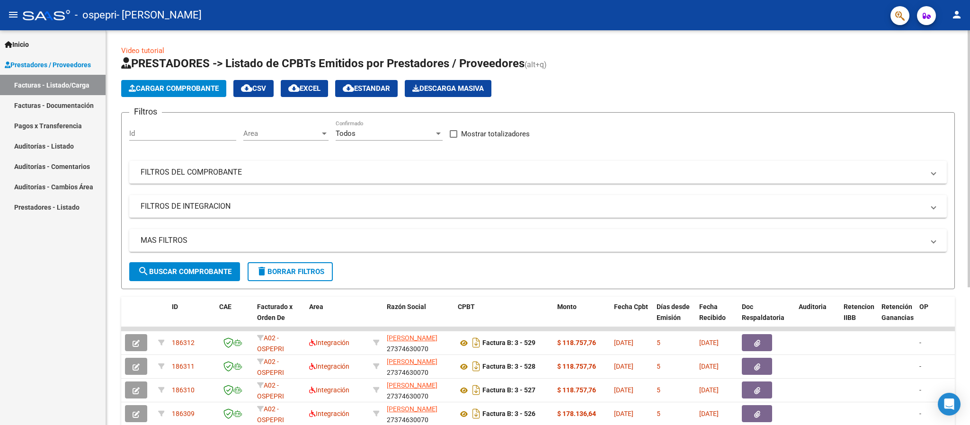
click at [181, 89] on span "Cargar Comprobante" at bounding box center [174, 88] width 90 height 9
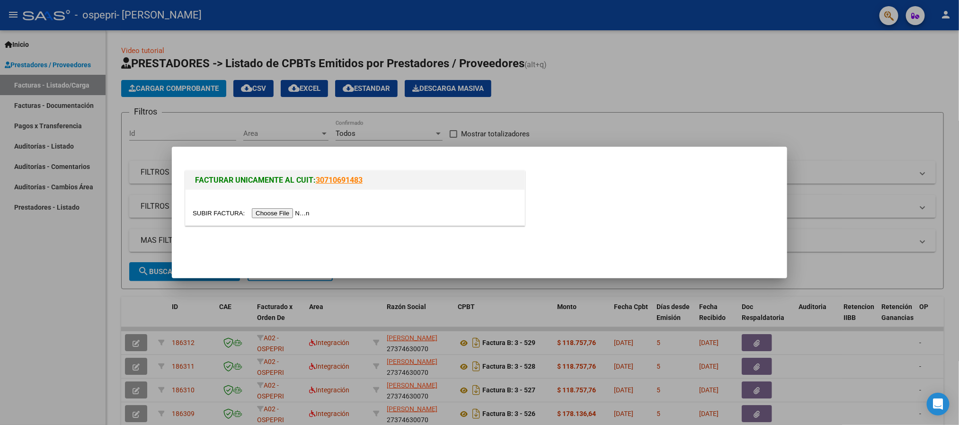
click at [288, 209] on input "file" at bounding box center [253, 213] width 120 height 10
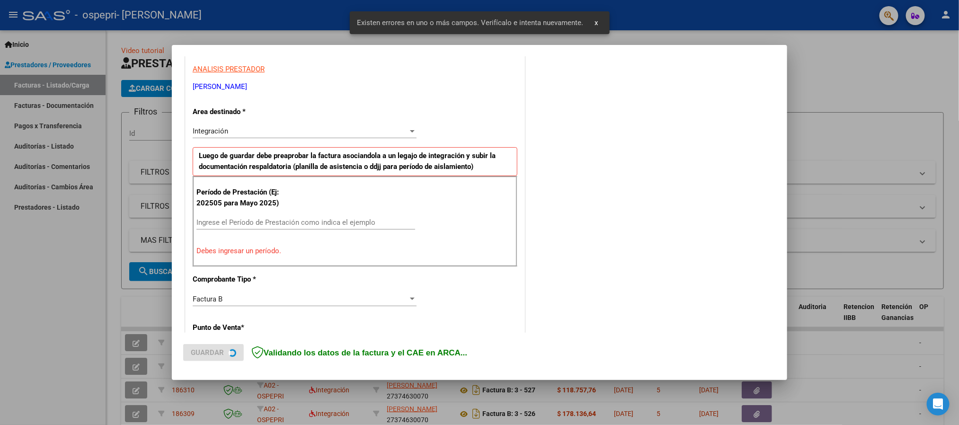
scroll to position [175, 0]
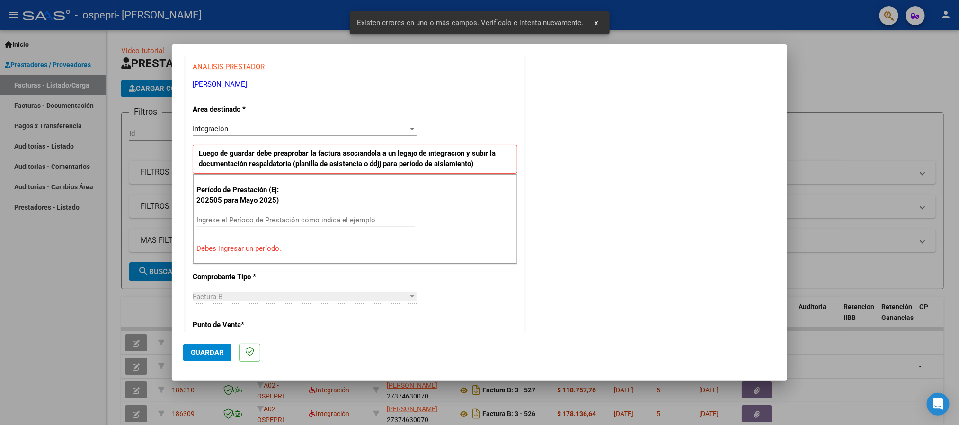
click at [246, 210] on div "Período de Prestación (Ej: 202505 para Mayo 2025) Ingrese el Período de Prestac…" at bounding box center [355, 219] width 325 height 91
click at [247, 221] on input "Ingrese el Período de Prestación como indica el ejemplo" at bounding box center [305, 220] width 219 height 9
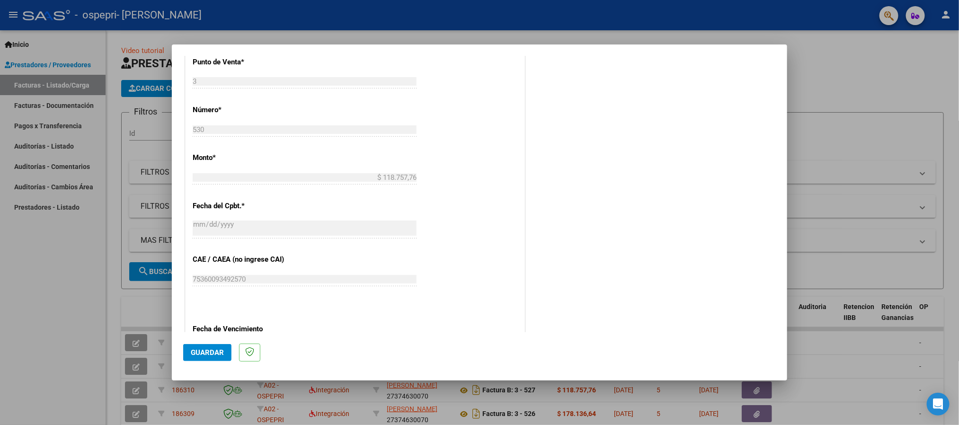
scroll to position [459, 0]
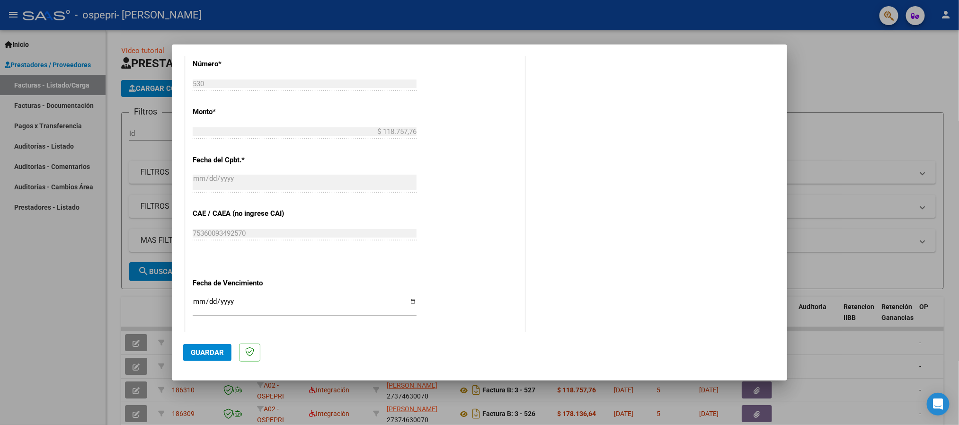
type input "202508"
click at [200, 300] on input "Ingresar la fecha" at bounding box center [305, 305] width 224 height 15
type input "2025-09-11"
click at [194, 348] on span "Guardar" at bounding box center [207, 352] width 33 height 9
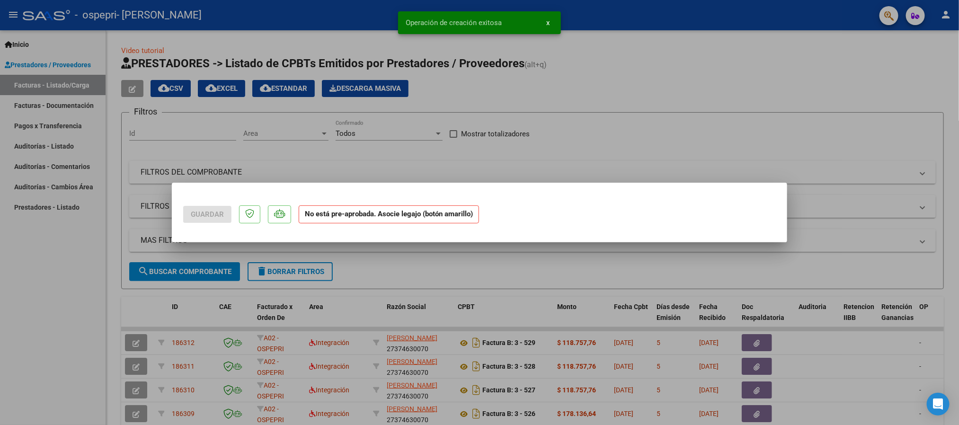
scroll to position [0, 0]
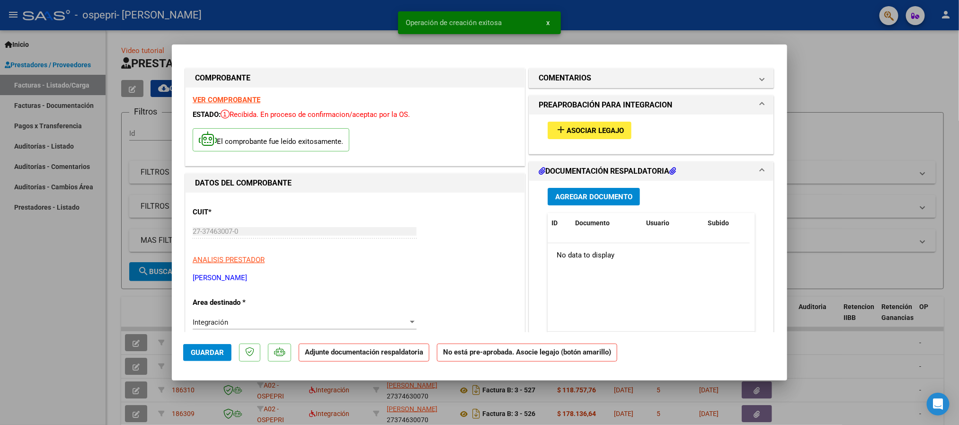
click at [614, 124] on div "add Asociar Legajo" at bounding box center [652, 131] width 222 height 32
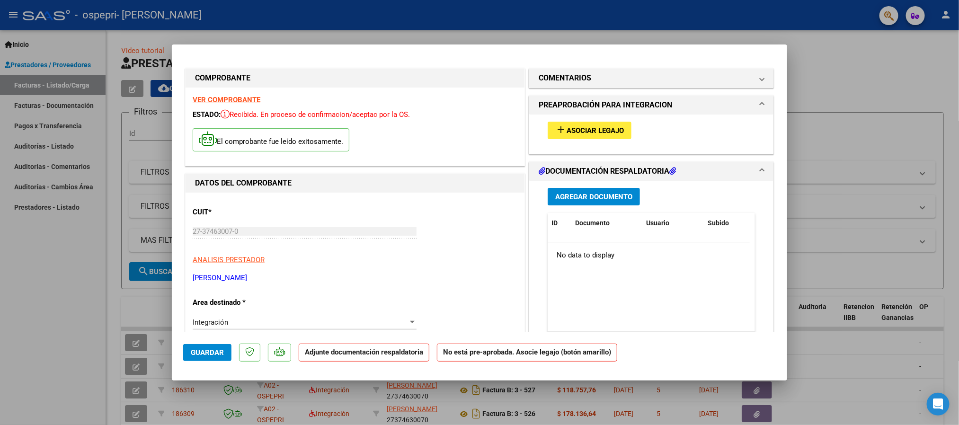
click at [578, 129] on span "Asociar Legajo" at bounding box center [595, 130] width 57 height 9
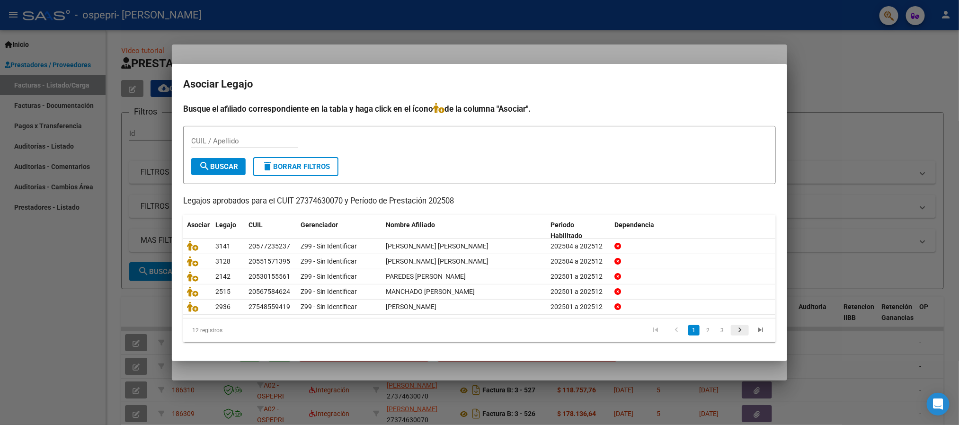
click at [740, 328] on icon "go to next page" at bounding box center [740, 331] width 12 height 11
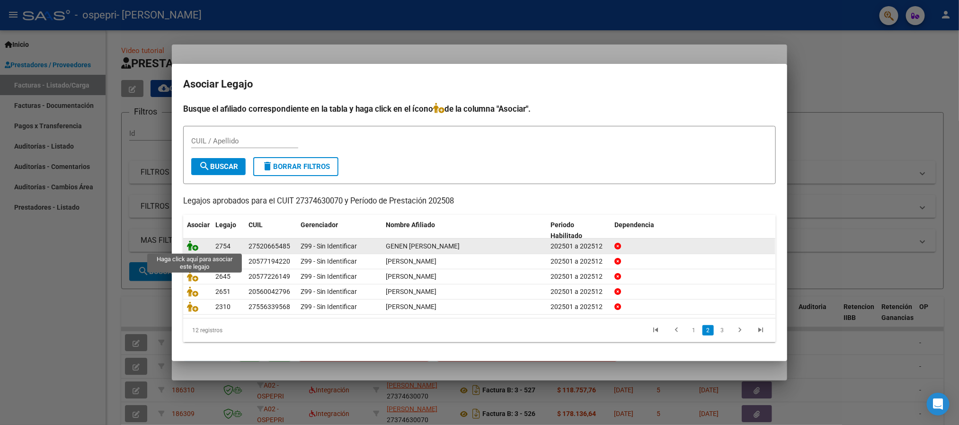
click at [195, 244] on icon at bounding box center [192, 245] width 11 height 10
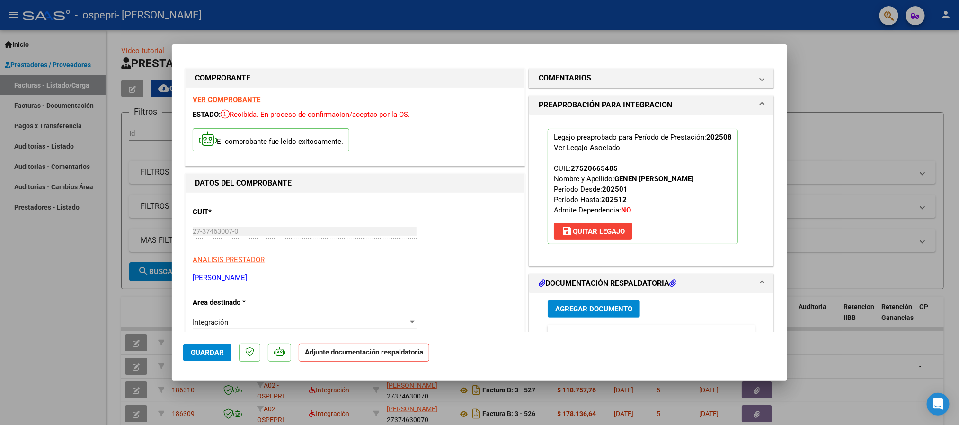
click at [578, 317] on button "Agregar Documento" at bounding box center [594, 309] width 92 height 18
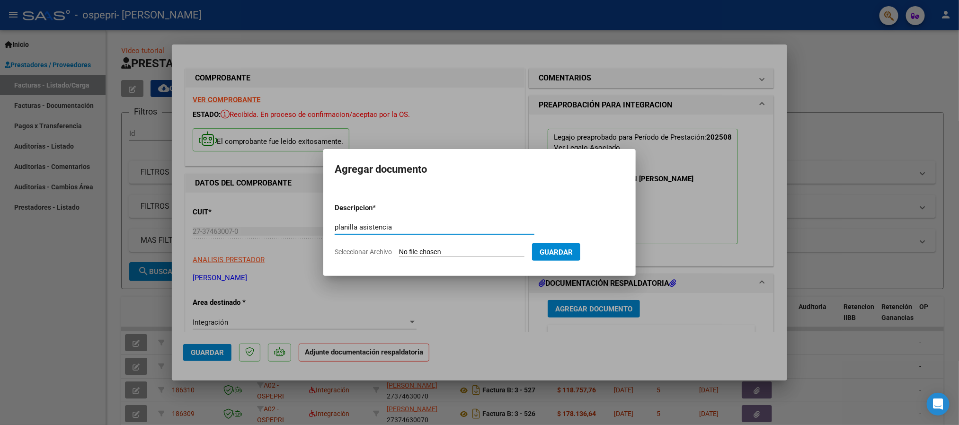
type input "planilla asistencia"
click at [457, 250] on input "Seleccionar Archivo" at bounding box center [461, 252] width 125 height 9
type input "C:\fakepath\Asistencia agosto Catalina Genen T.O .pdf"
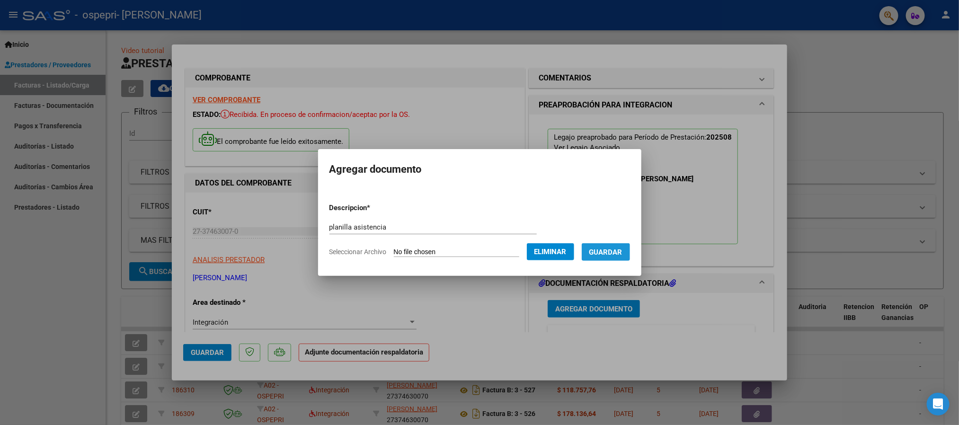
click at [609, 255] on span "Guardar" at bounding box center [605, 252] width 33 height 9
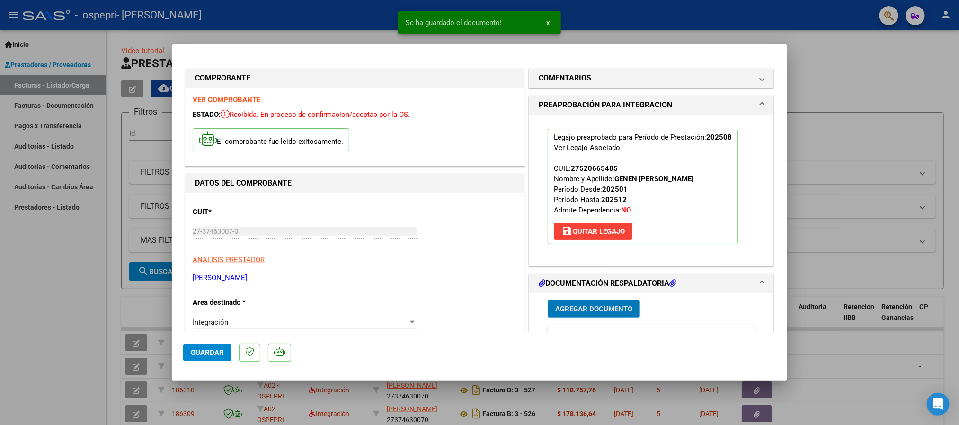
click at [196, 349] on span "Guardar" at bounding box center [207, 352] width 33 height 9
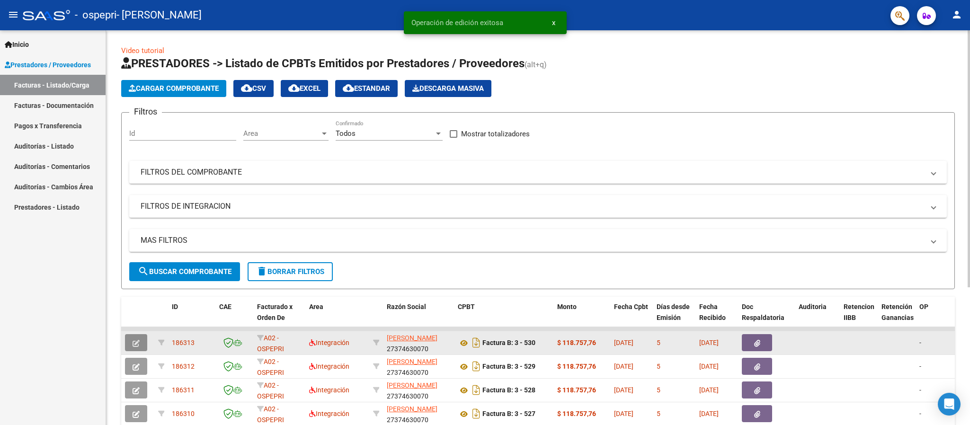
click at [134, 338] on button "button" at bounding box center [136, 342] width 22 height 17
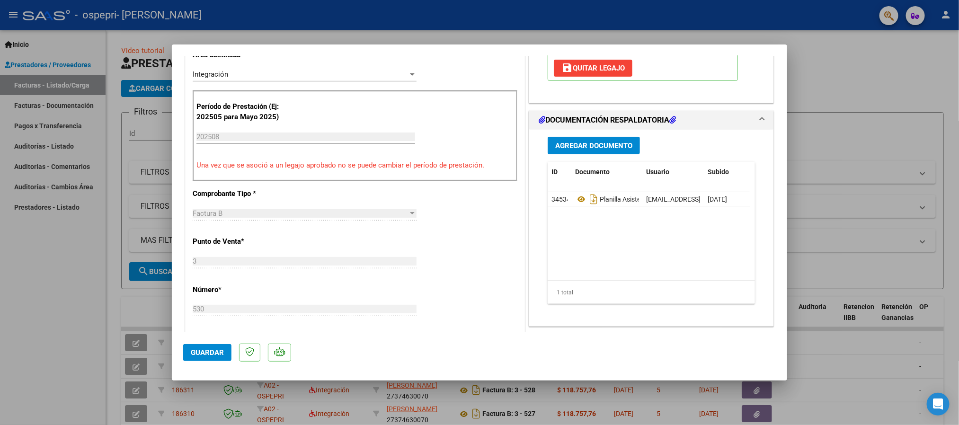
type input "$ 0,00"
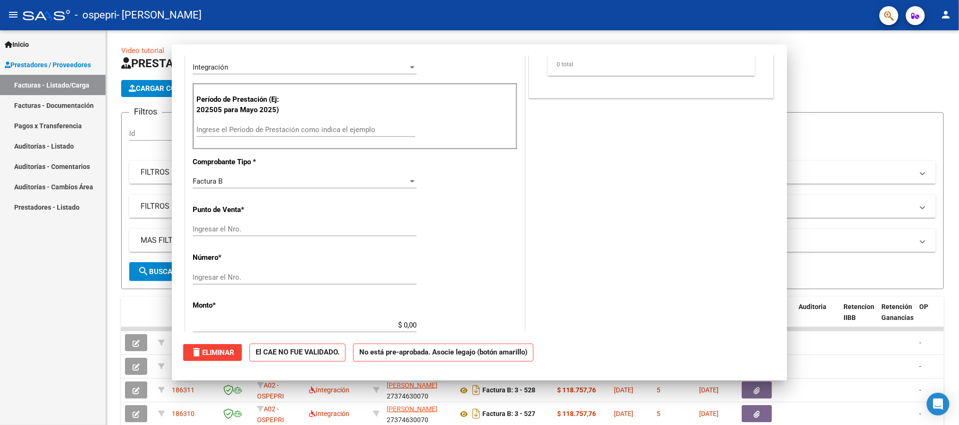
scroll to position [206, 0]
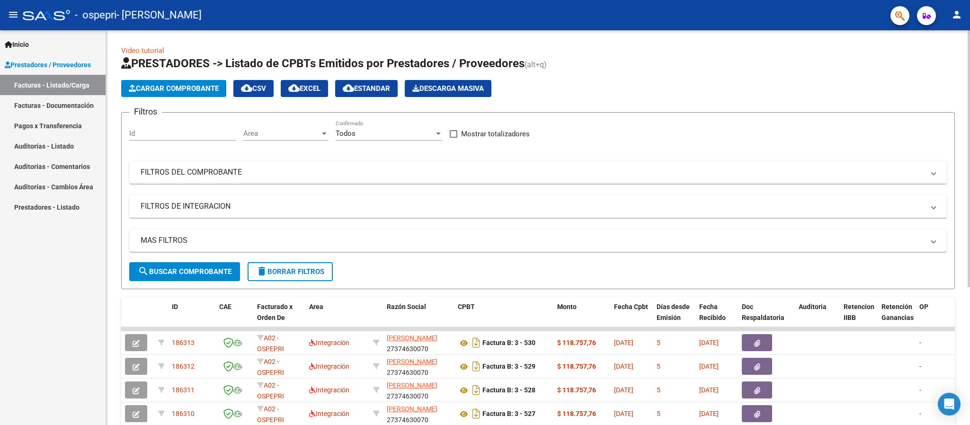
click at [182, 79] on app-list-header "PRESTADORES -> Listado de CPBTs Emitidos por Prestadores / Proveedores (alt+q) …" at bounding box center [537, 172] width 833 height 233
click at [180, 88] on span "Cargar Comprobante" at bounding box center [174, 88] width 90 height 9
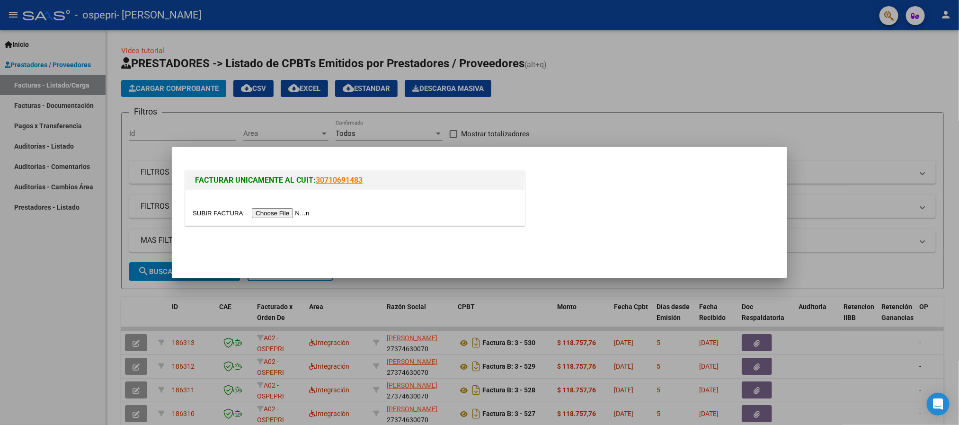
click at [263, 213] on input "file" at bounding box center [253, 213] width 120 height 10
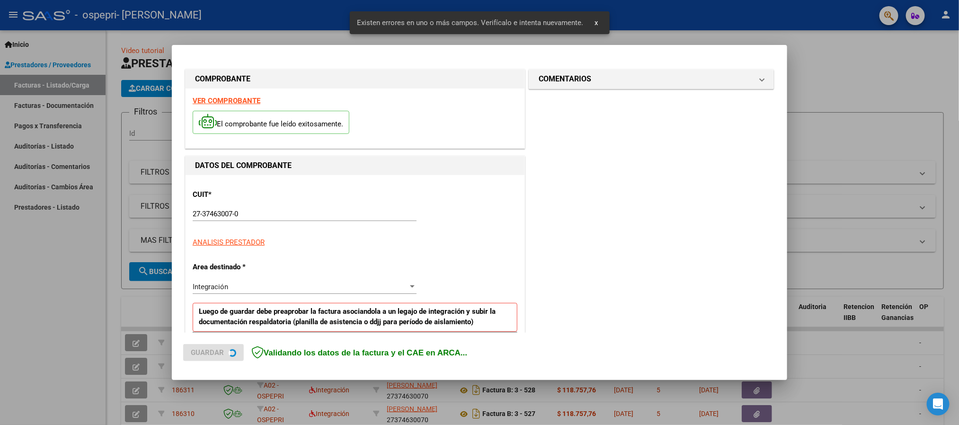
scroll to position [175, 0]
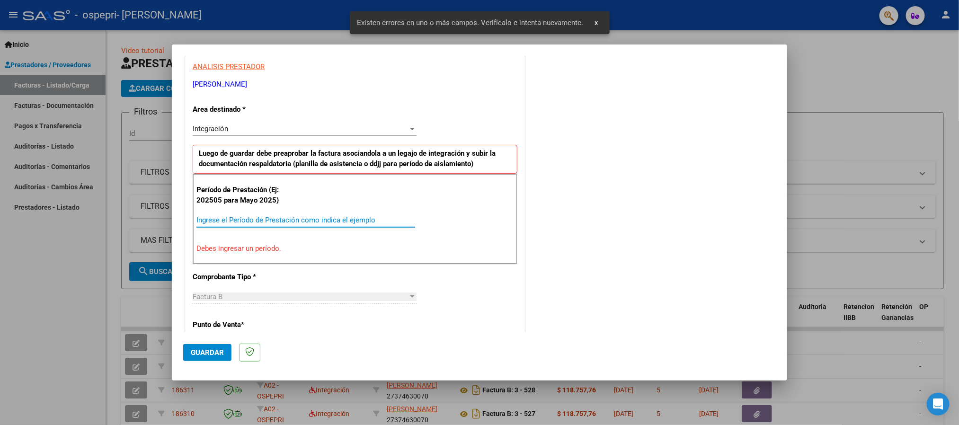
click at [267, 222] on input "Ingrese el Período de Prestación como indica el ejemplo" at bounding box center [305, 220] width 219 height 9
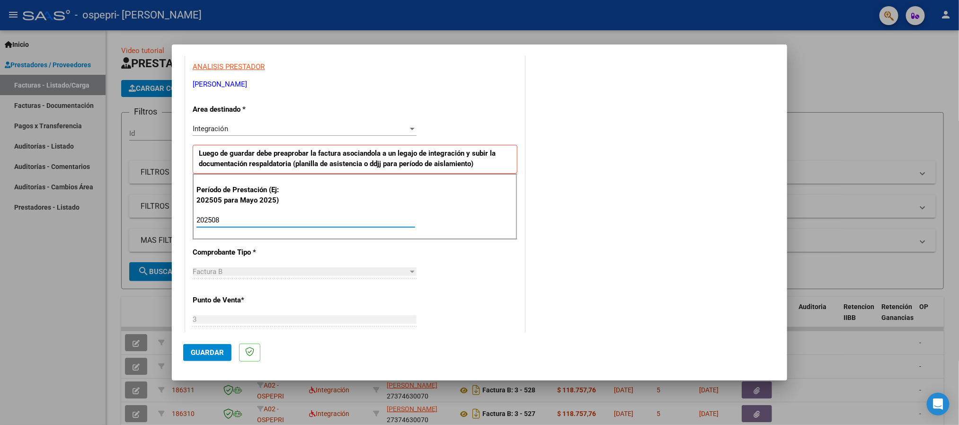
type input "202508"
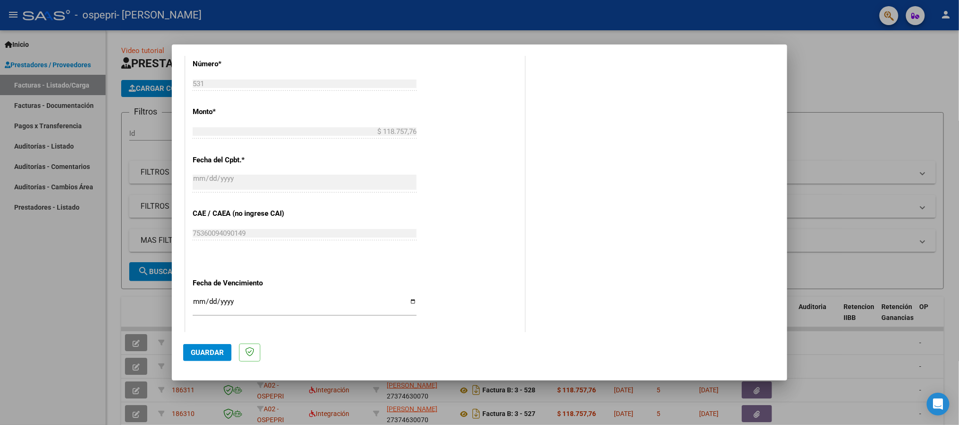
scroll to position [530, 0]
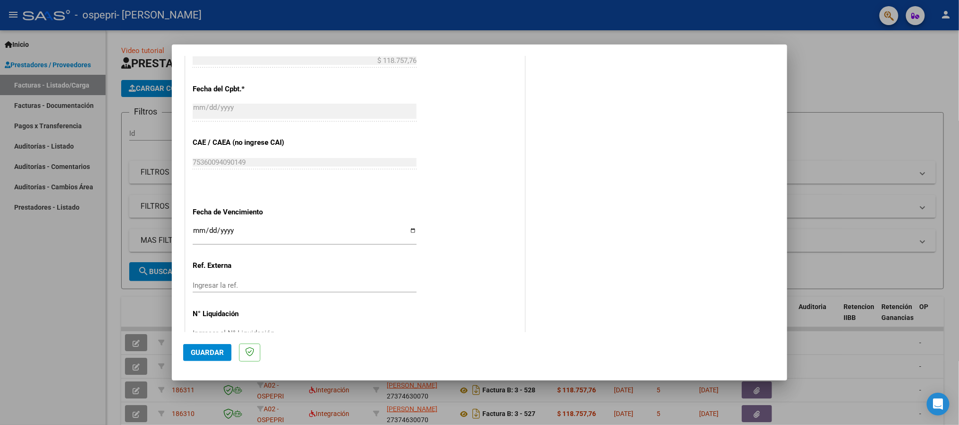
click at [199, 235] on input "Ingresar la fecha" at bounding box center [305, 234] width 224 height 15
type input "2025-09-11"
click at [212, 363] on mat-dialog-actions "Guardar" at bounding box center [479, 350] width 593 height 37
click at [210, 355] on span "Guardar" at bounding box center [207, 352] width 33 height 9
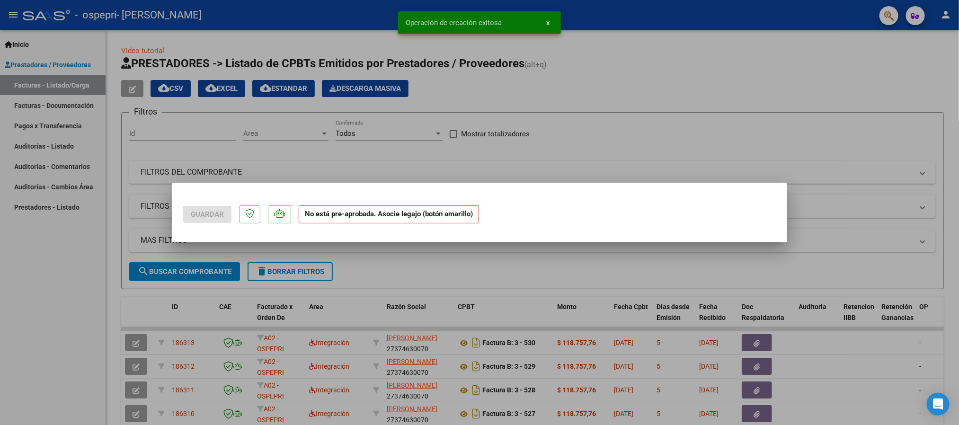
scroll to position [0, 0]
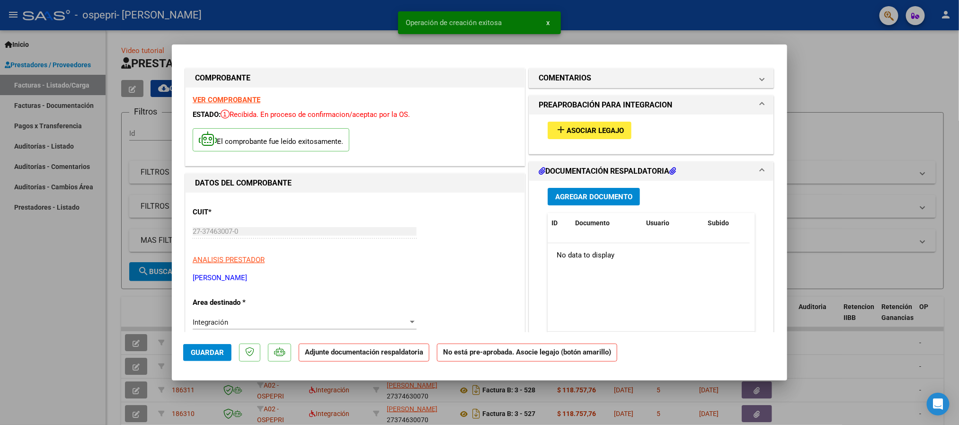
click at [595, 125] on button "add Asociar Legajo" at bounding box center [590, 131] width 84 height 18
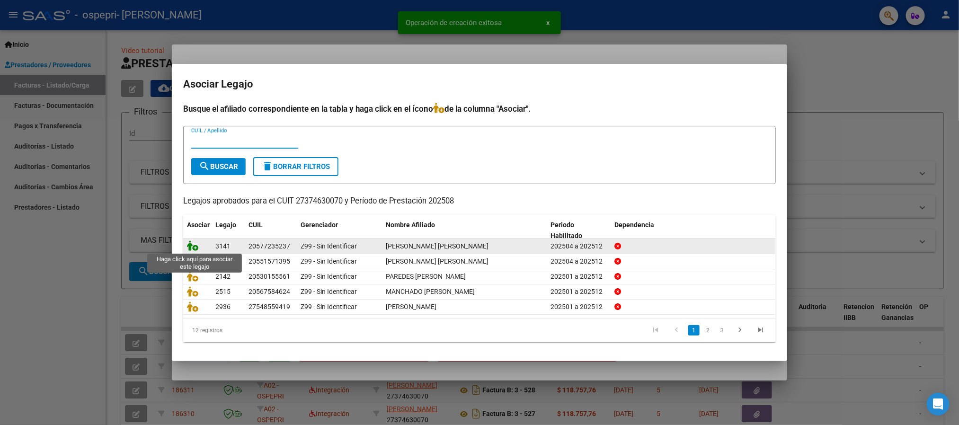
click at [191, 246] on icon at bounding box center [192, 245] width 11 height 10
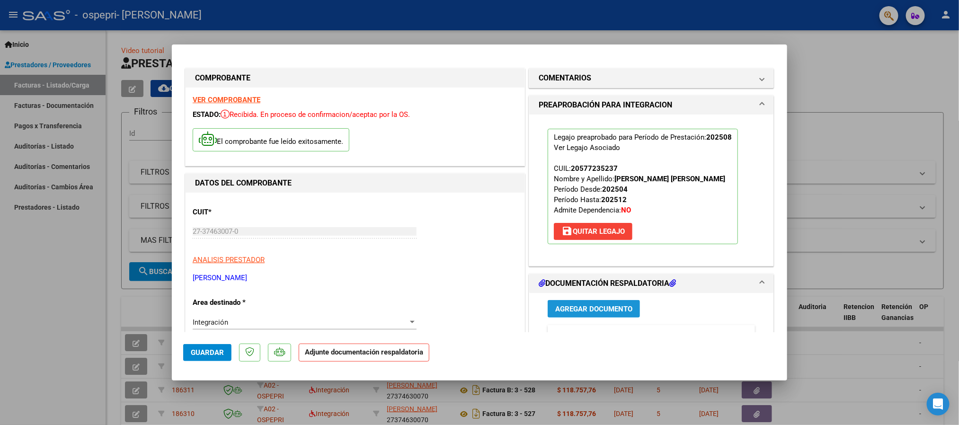
click at [601, 312] on span "Agregar Documento" at bounding box center [593, 309] width 77 height 9
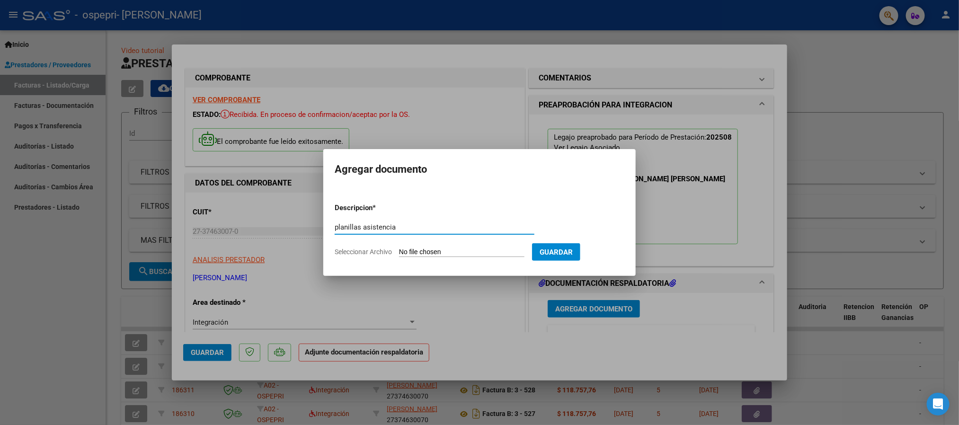
type input "planillas asistencia"
click at [463, 253] on input "Seleccionar Archivo" at bounding box center [461, 252] width 125 height 9
type input "C:\fakepath\Asistencia agosto Lara Noha T.O.pdf"
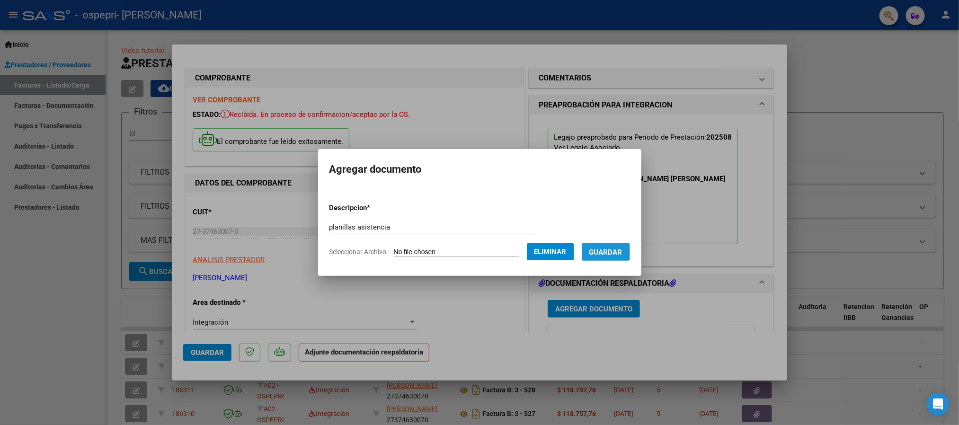
drag, startPoint x: 603, startPoint y: 253, endPoint x: 563, endPoint y: 263, distance: 41.0
click at [603, 253] on span "Guardar" at bounding box center [605, 252] width 33 height 9
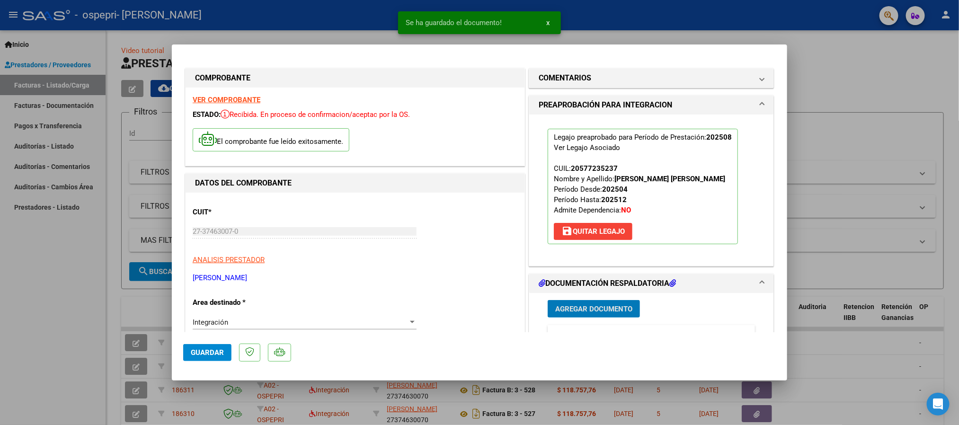
click at [203, 358] on button "Guardar" at bounding box center [207, 352] width 48 height 17
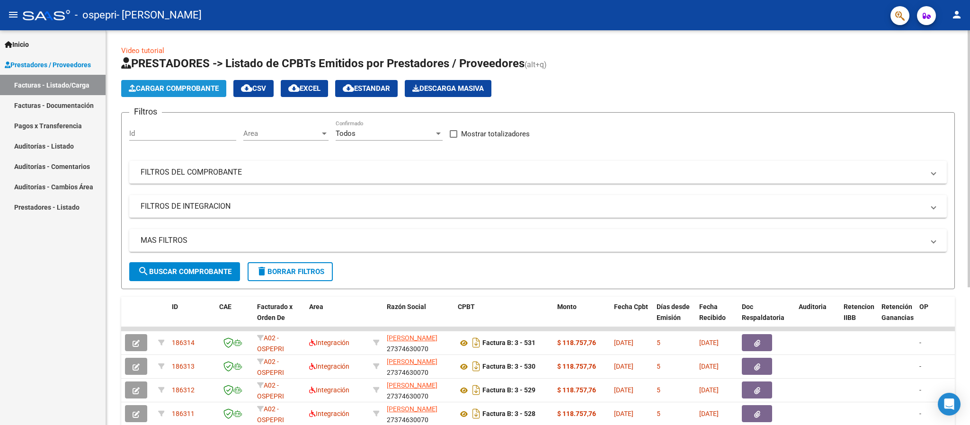
click at [192, 91] on span "Cargar Comprobante" at bounding box center [174, 88] width 90 height 9
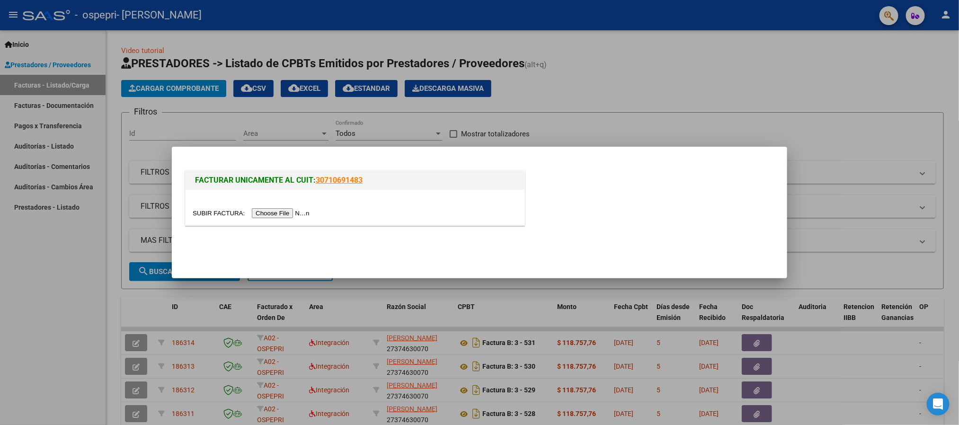
click at [280, 217] on input "file" at bounding box center [253, 213] width 120 height 10
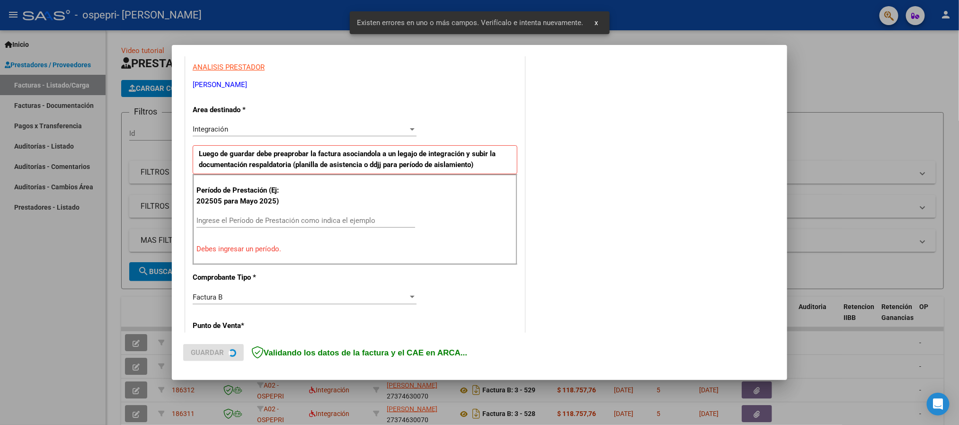
scroll to position [185, 0]
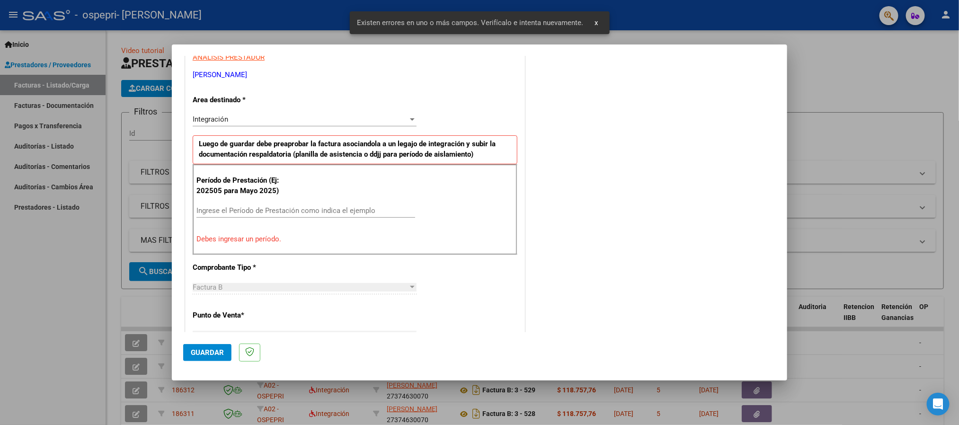
click at [309, 204] on div "Período de Prestación (Ej: 202505 para Mayo 2025) Ingrese el Período de Prestac…" at bounding box center [355, 209] width 325 height 91
click at [305, 209] on input "Ingrese el Período de Prestación como indica el ejemplo" at bounding box center [305, 210] width 219 height 9
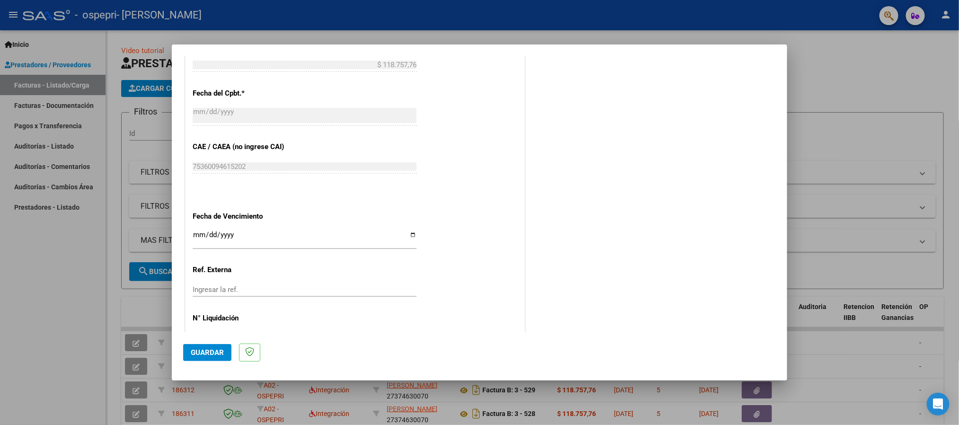
scroll to position [540, 0]
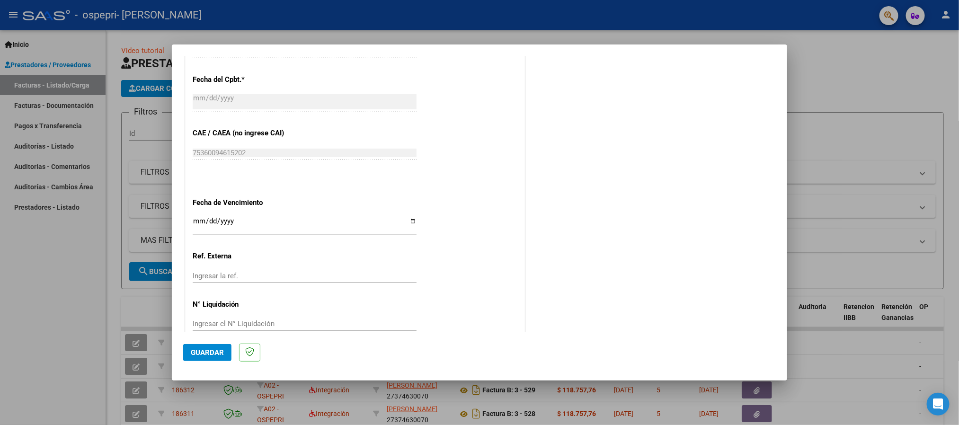
type input "202508"
click at [194, 224] on input "Ingresar la fecha" at bounding box center [305, 224] width 224 height 15
type input "2025-09-11"
click at [216, 361] on button "Guardar" at bounding box center [207, 352] width 48 height 17
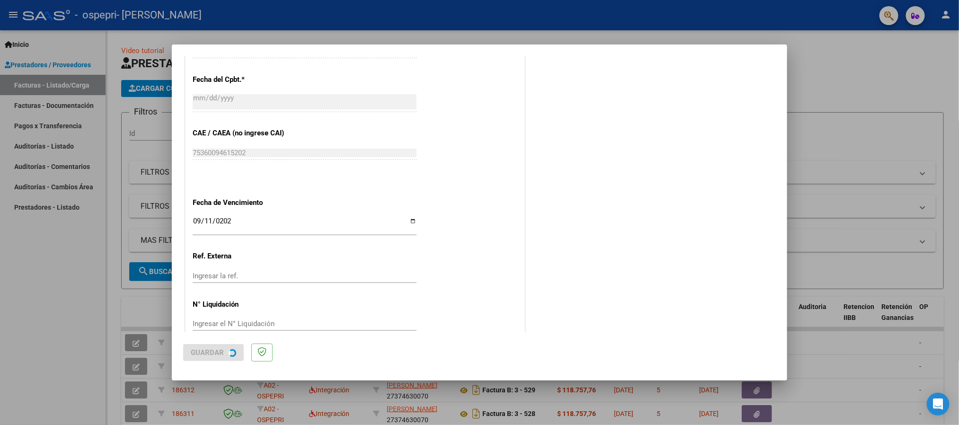
scroll to position [0, 0]
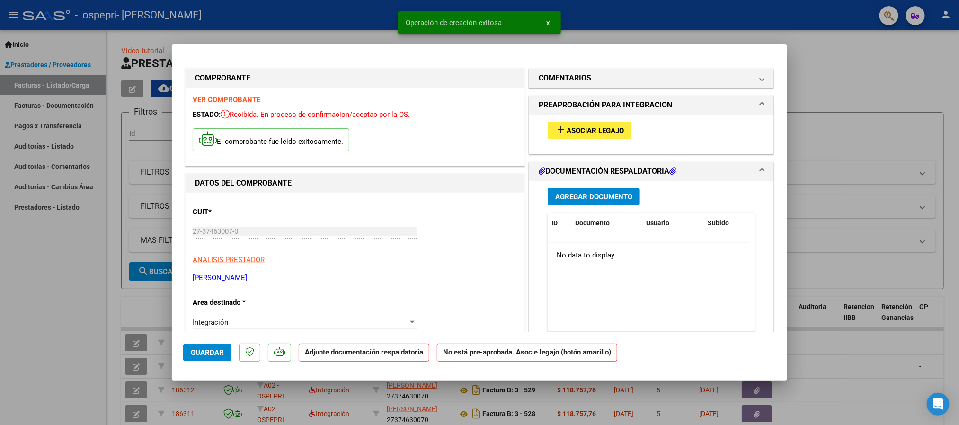
click at [605, 127] on span "Asociar Legajo" at bounding box center [595, 130] width 57 height 9
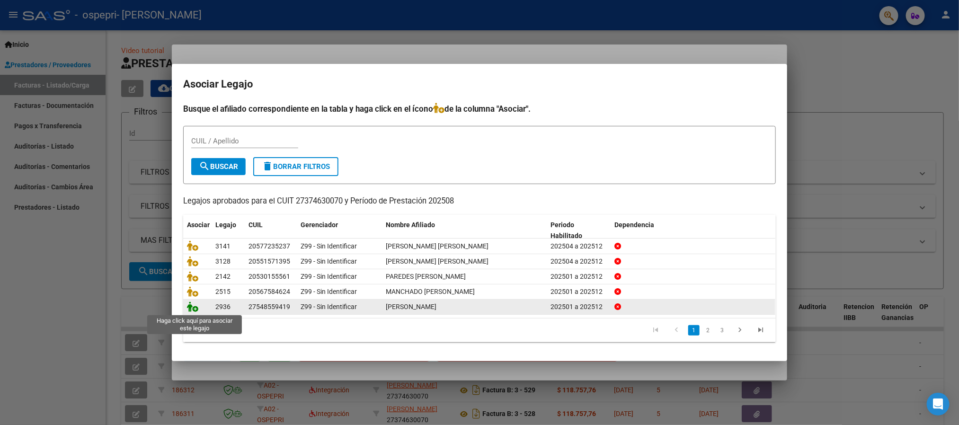
click at [193, 312] on icon at bounding box center [192, 306] width 11 height 10
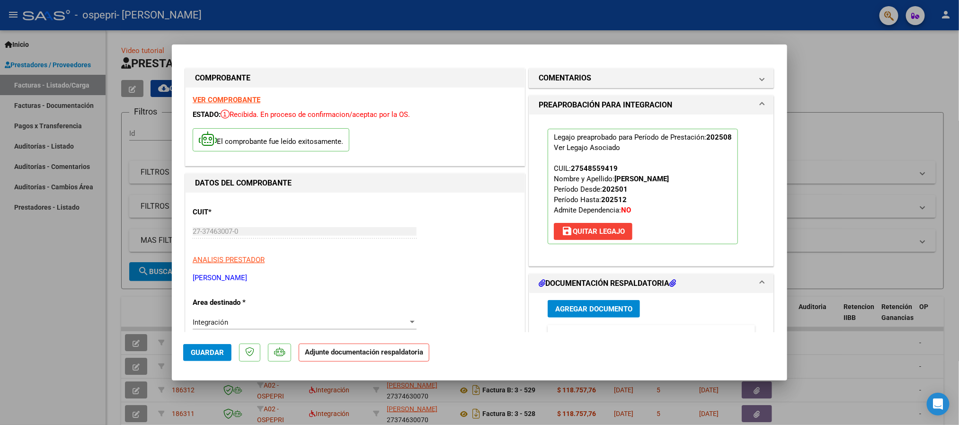
scroll to position [142, 0]
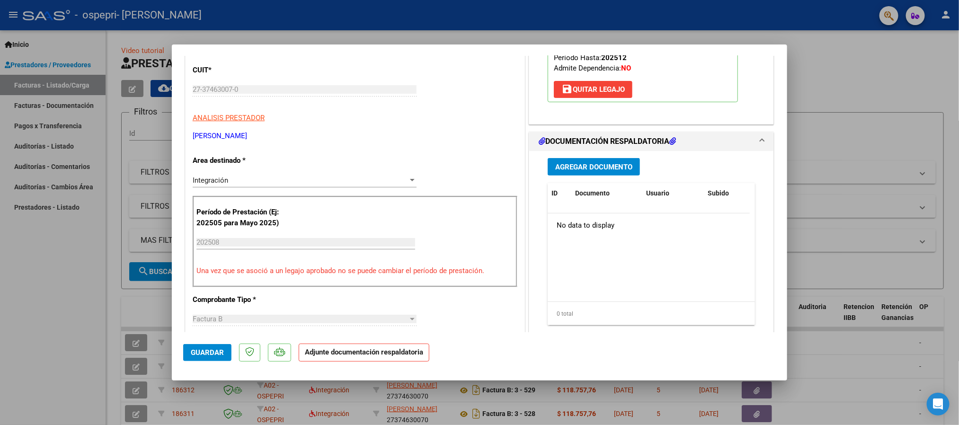
click at [571, 167] on span "Agregar Documento" at bounding box center [593, 167] width 77 height 9
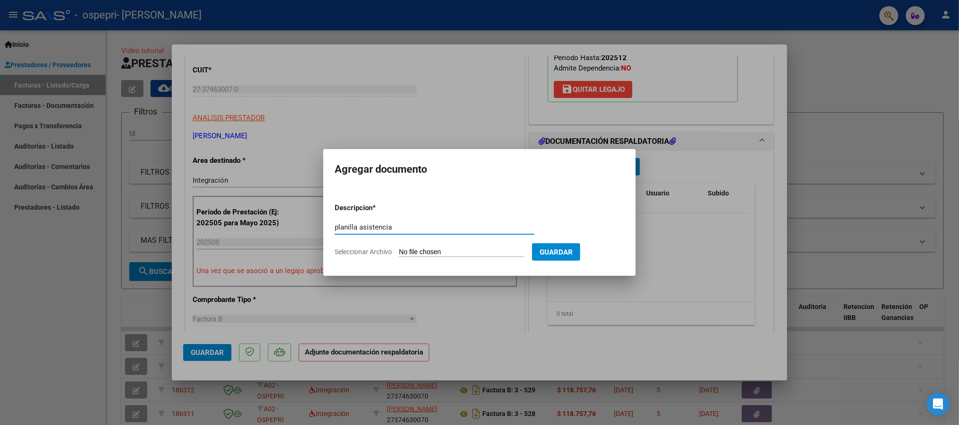
type input "planilla asistencia"
click at [432, 246] on form "Descripcion * planilla asistencia Escriba aquí una descripcion Seleccionar Arch…" at bounding box center [480, 229] width 290 height 69
click at [430, 257] on form "Descripcion * planilla asistencia Escriba aquí una descripcion Seleccionar Arch…" at bounding box center [480, 229] width 290 height 69
click at [432, 253] on input "Seleccionar Archivo" at bounding box center [461, 252] width 125 height 9
type input "C:\fakepath\Asistencia agosto Kreiter Rocio T.O .pdf"
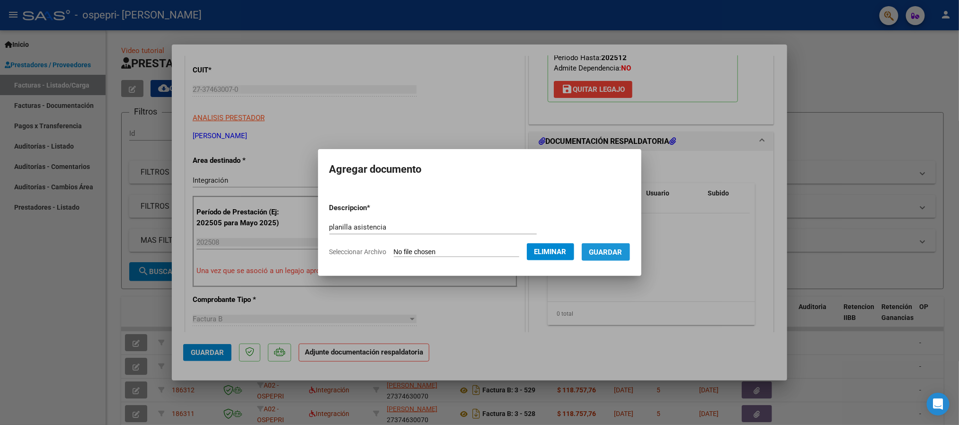
click at [622, 254] on span "Guardar" at bounding box center [605, 252] width 33 height 9
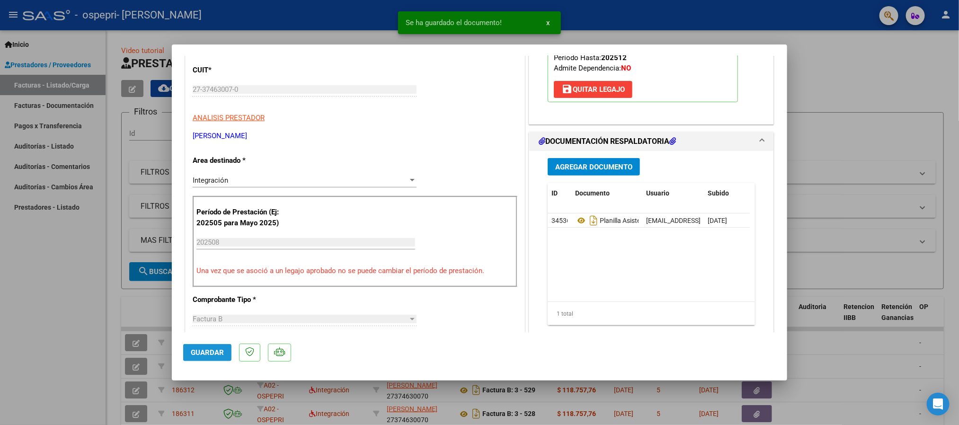
click at [204, 352] on span "Guardar" at bounding box center [207, 352] width 33 height 9
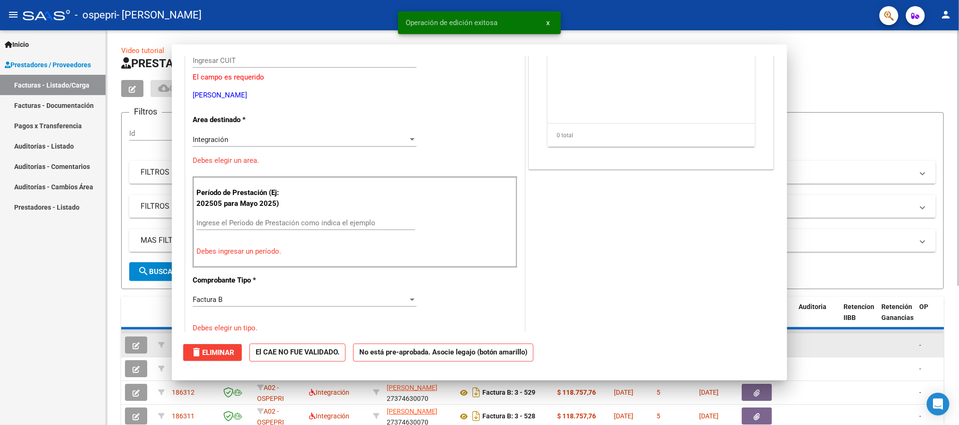
scroll to position [0, 0]
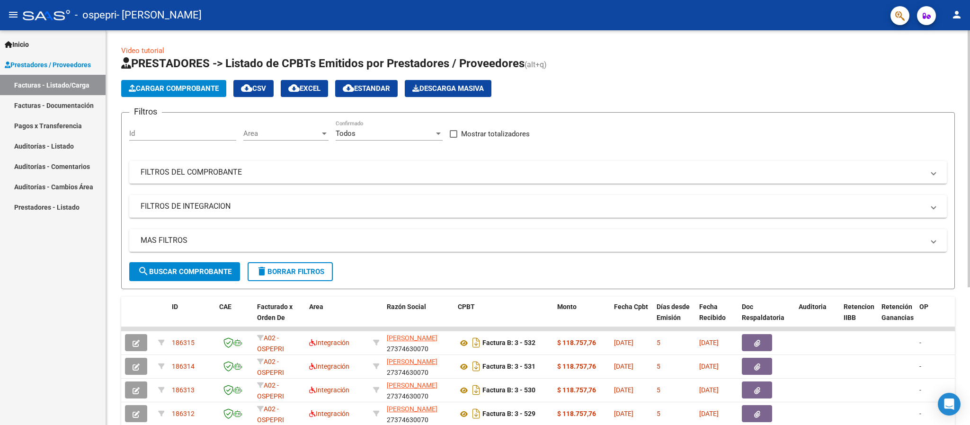
click at [139, 84] on span "Cargar Comprobante" at bounding box center [174, 88] width 90 height 9
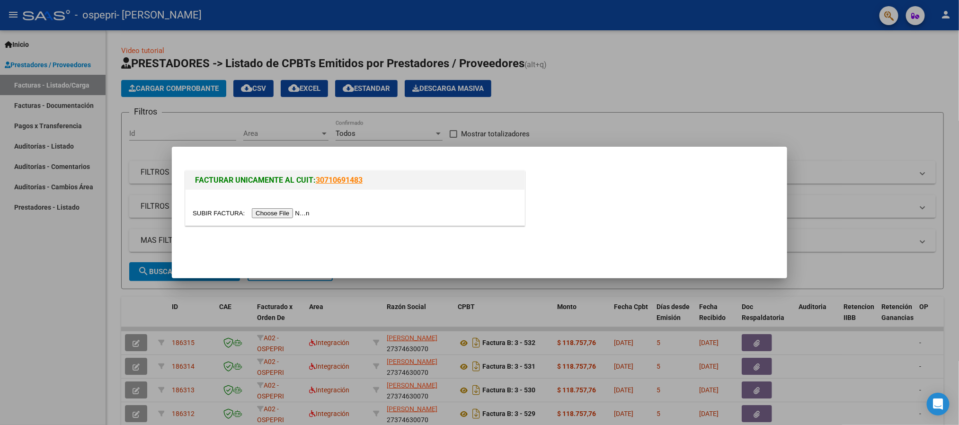
click at [292, 217] on input "file" at bounding box center [253, 213] width 120 height 10
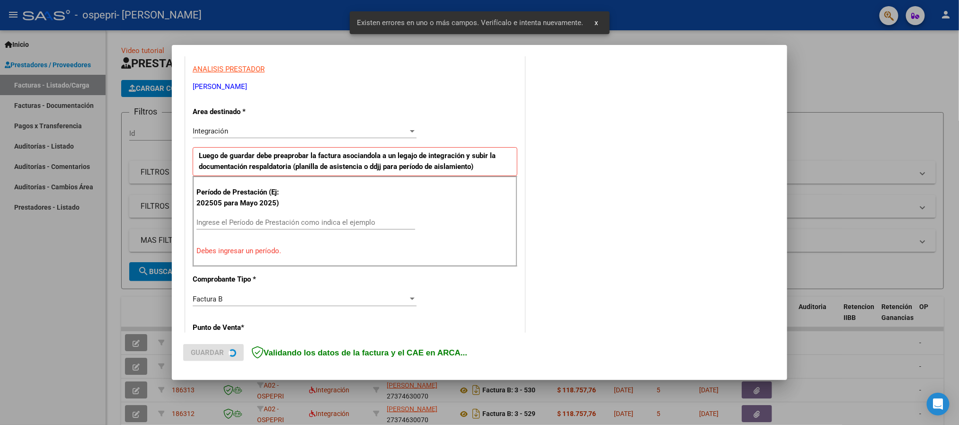
scroll to position [175, 0]
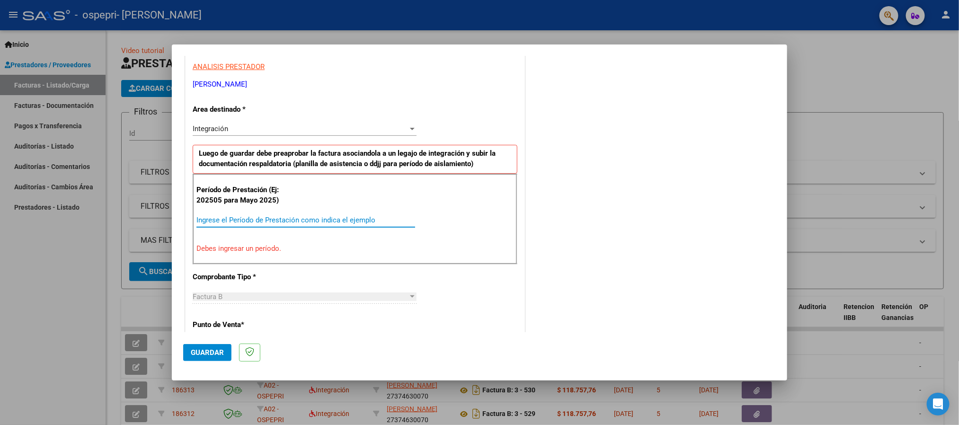
click at [340, 223] on input "Ingrese el Período de Prestación como indica el ejemplo" at bounding box center [305, 220] width 219 height 9
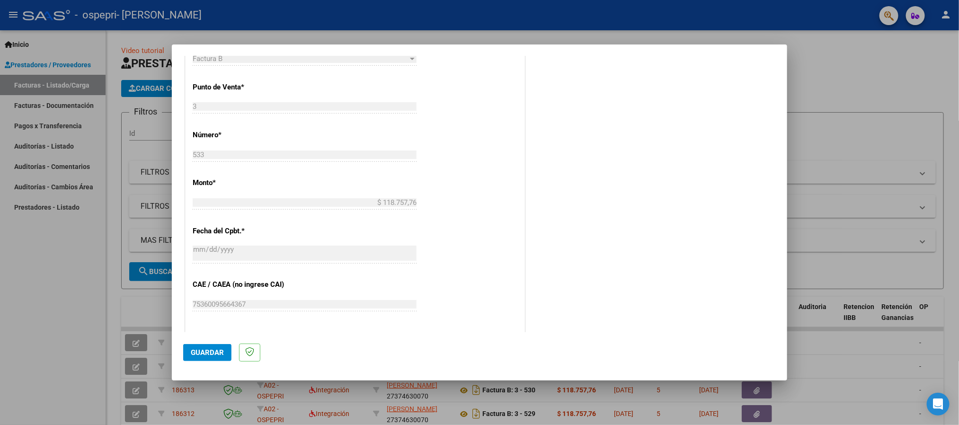
scroll to position [530, 0]
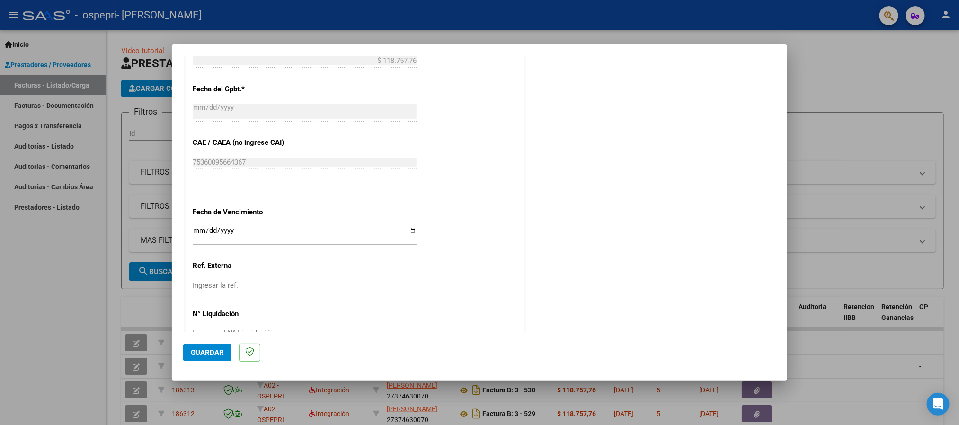
type input "202508"
click at [200, 229] on input "Ingresar la fecha" at bounding box center [305, 234] width 224 height 15
type input "2025-09-11"
click at [211, 355] on span "Guardar" at bounding box center [207, 352] width 33 height 9
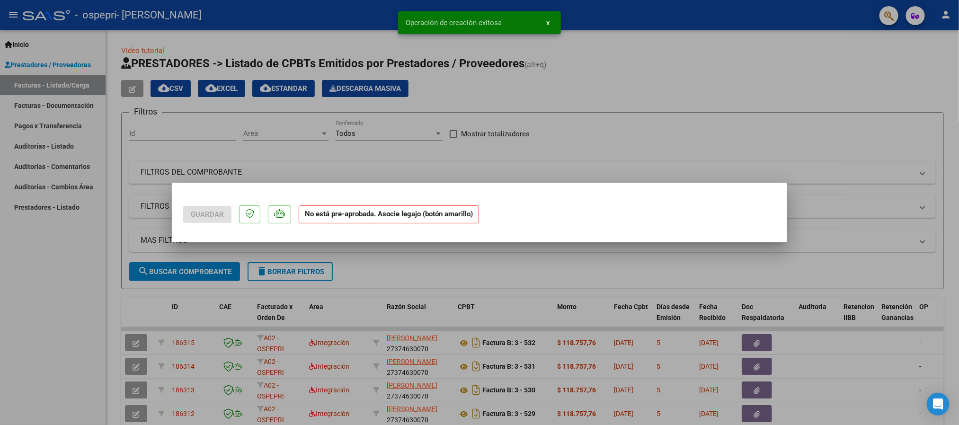
scroll to position [0, 0]
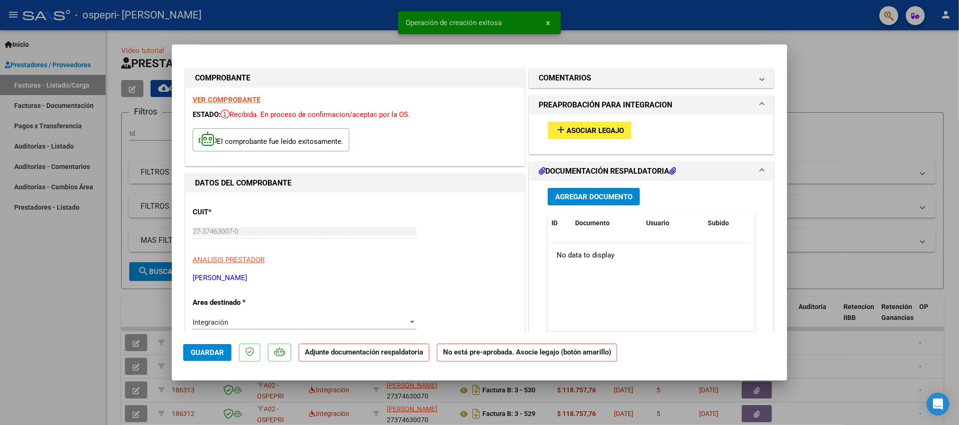
click at [587, 121] on div "add Asociar Legajo" at bounding box center [652, 131] width 222 height 32
click at [586, 128] on span "Asociar Legajo" at bounding box center [595, 130] width 57 height 9
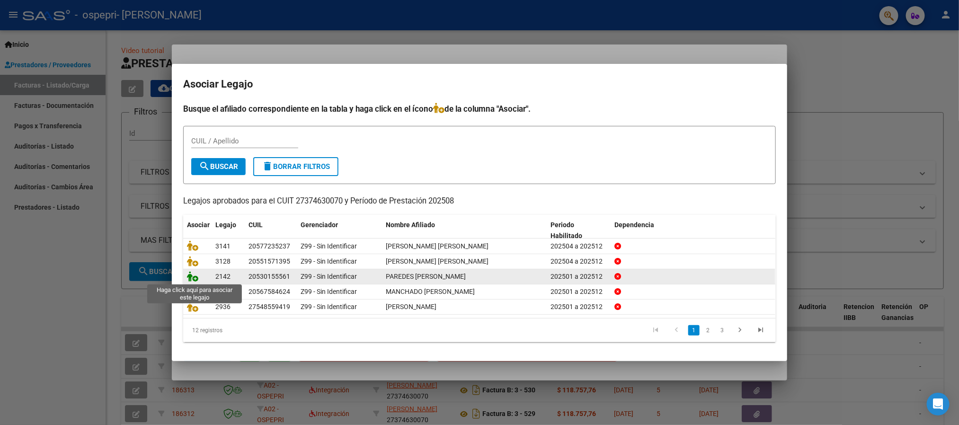
click at [193, 276] on icon at bounding box center [192, 276] width 11 height 10
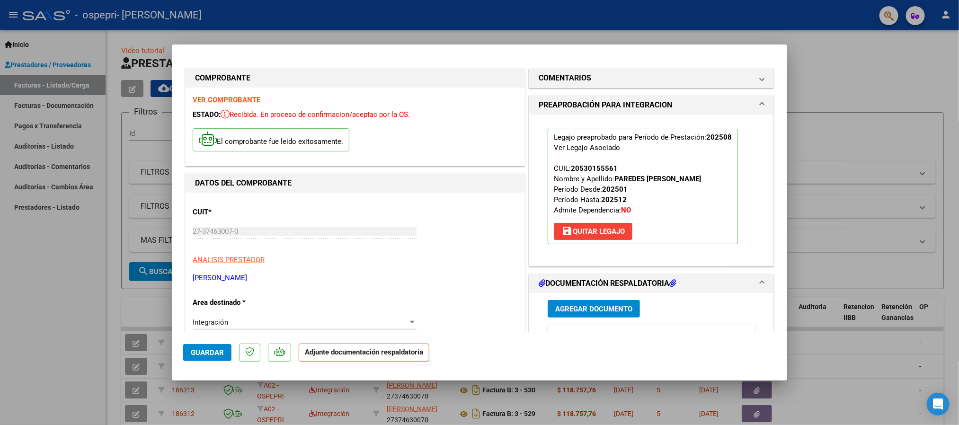
click at [602, 308] on span "Agregar Documento" at bounding box center [593, 309] width 77 height 9
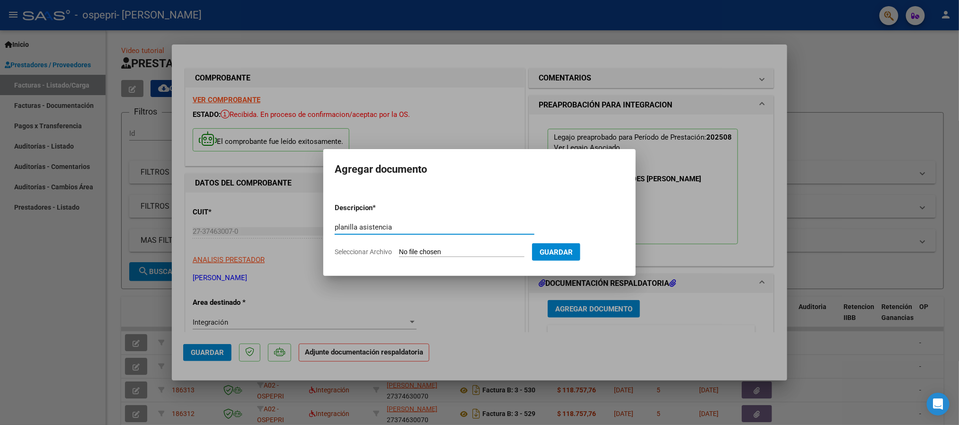
type input "planilla asistencia"
click at [431, 253] on input "Seleccionar Archivo" at bounding box center [461, 252] width 125 height 9
type input "C:\fakepath\Asistencia agosto Paredes Uriel T.O .pdf"
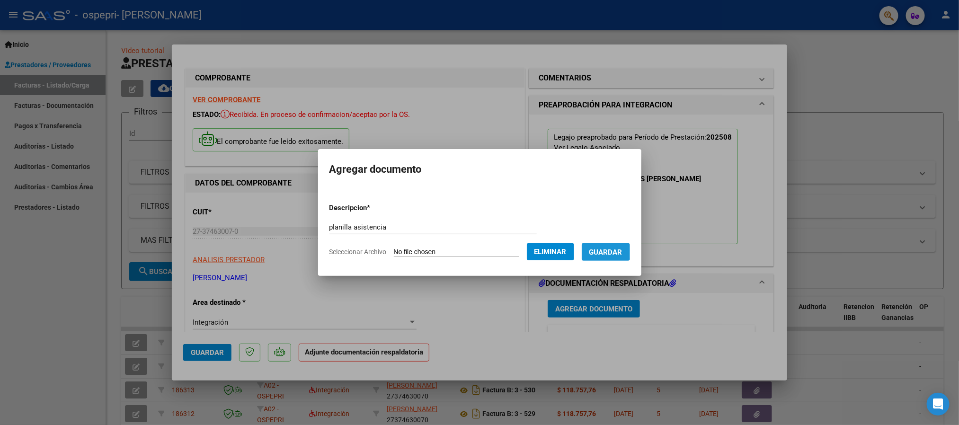
click at [609, 248] on span "Guardar" at bounding box center [605, 252] width 33 height 9
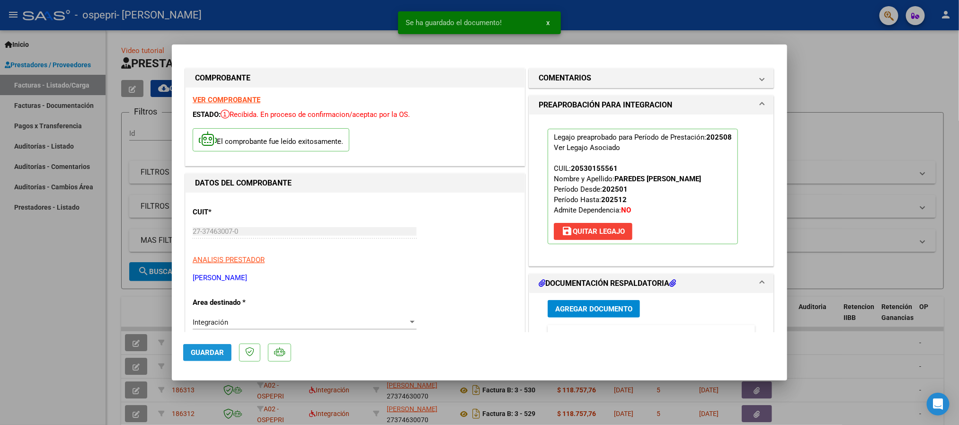
click at [210, 348] on span "Guardar" at bounding box center [207, 352] width 33 height 9
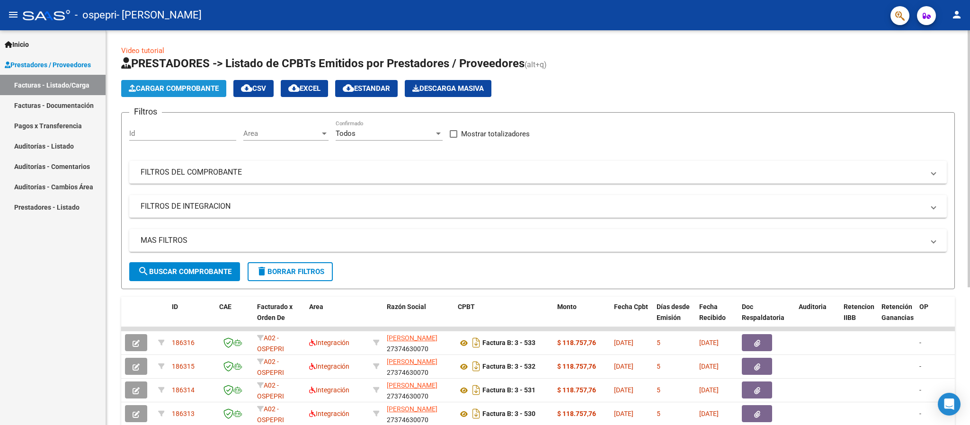
click at [149, 90] on span "Cargar Comprobante" at bounding box center [174, 88] width 90 height 9
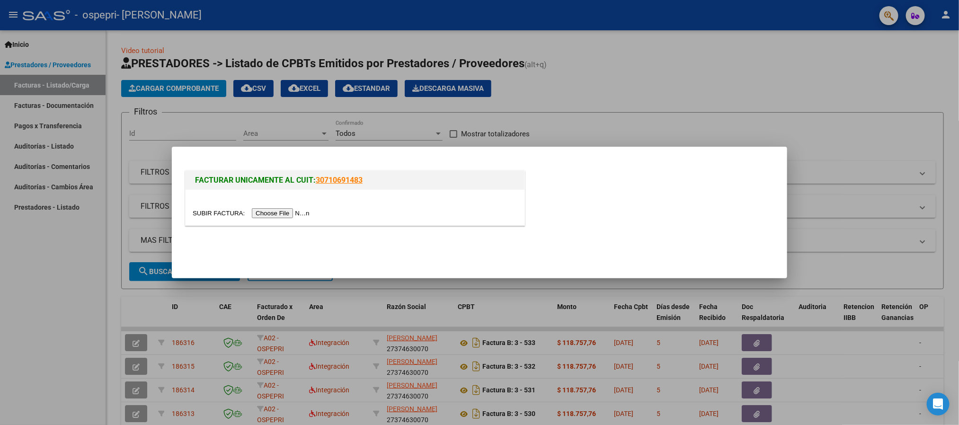
click at [274, 209] on input "file" at bounding box center [253, 213] width 120 height 10
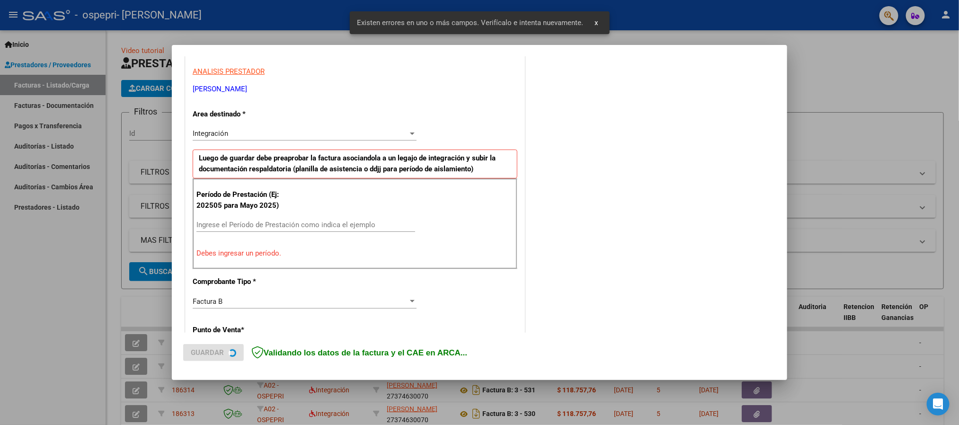
scroll to position [175, 0]
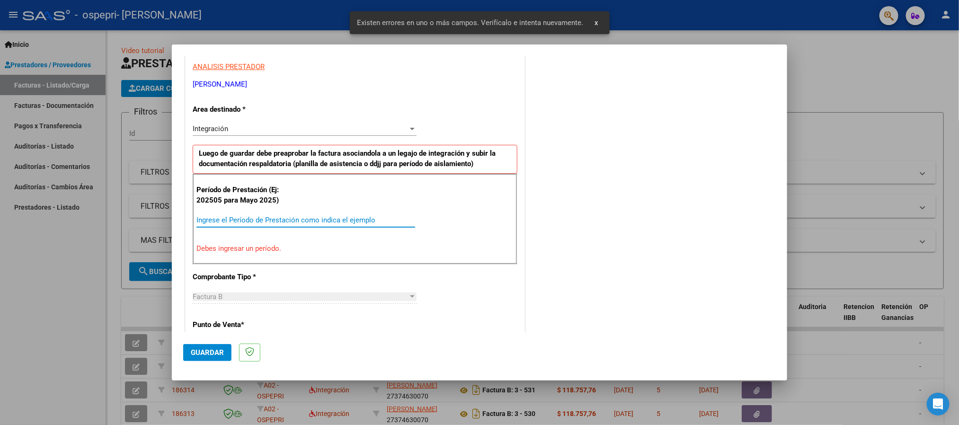
click at [262, 216] on input "Ingrese el Período de Prestación como indica el ejemplo" at bounding box center [305, 220] width 219 height 9
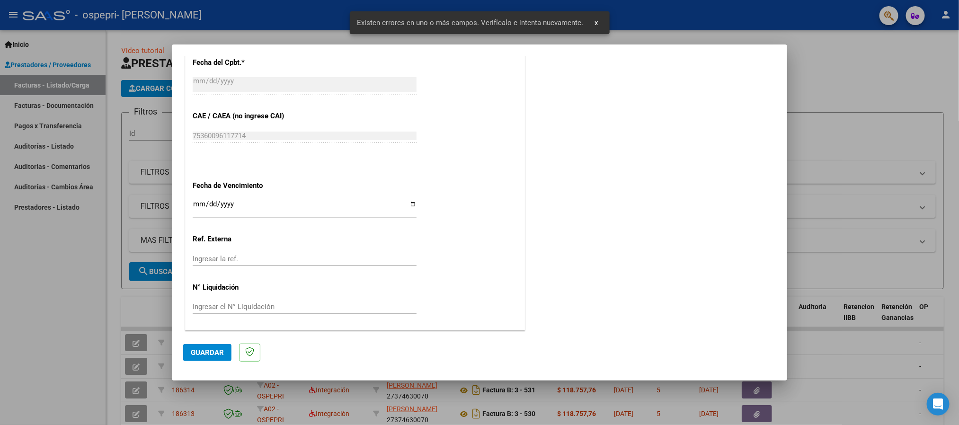
scroll to position [559, 0]
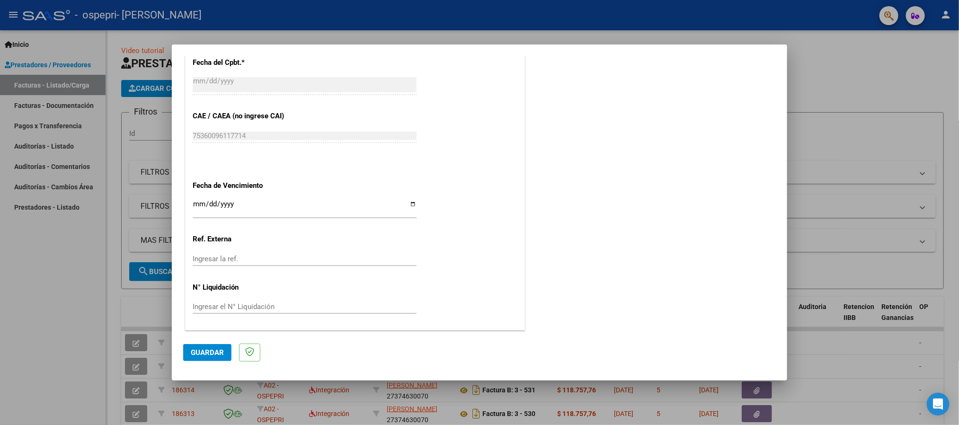
type input "202508"
click at [199, 204] on input "Ingresar la fecha" at bounding box center [305, 207] width 224 height 15
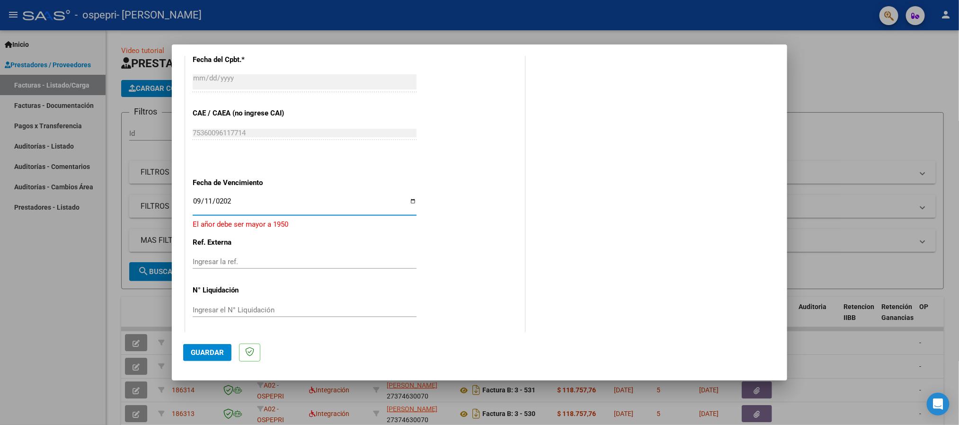
type input "2025-09-11"
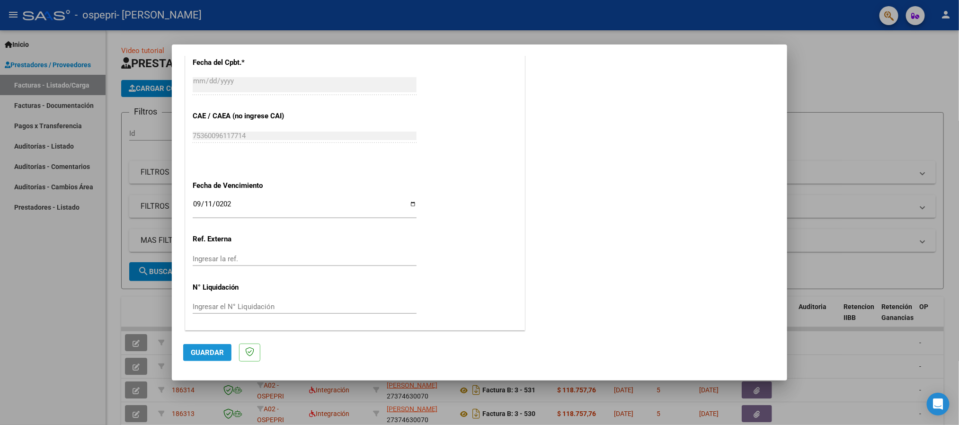
click at [213, 349] on span "Guardar" at bounding box center [207, 352] width 33 height 9
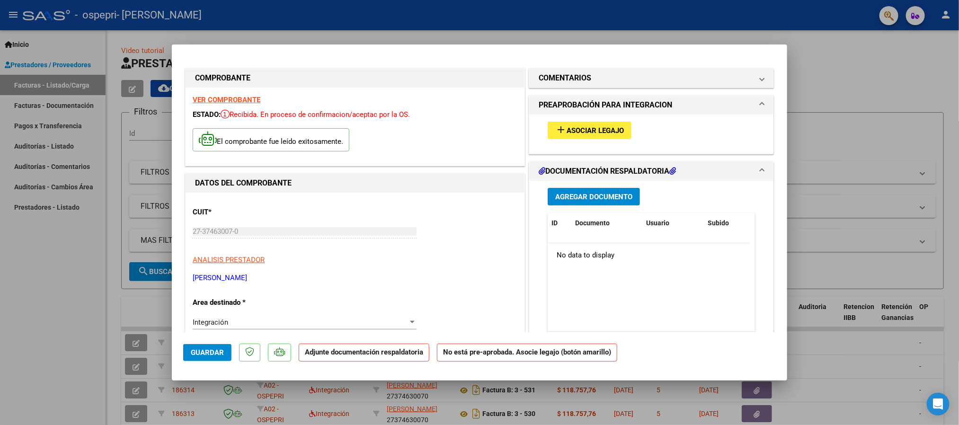
click at [597, 129] on span "Asociar Legajo" at bounding box center [595, 130] width 57 height 9
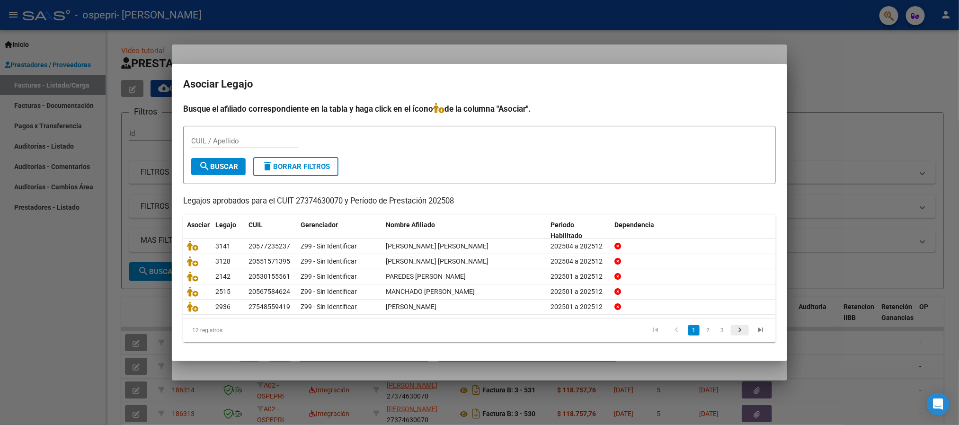
click at [740, 328] on icon "go to next page" at bounding box center [740, 331] width 12 height 11
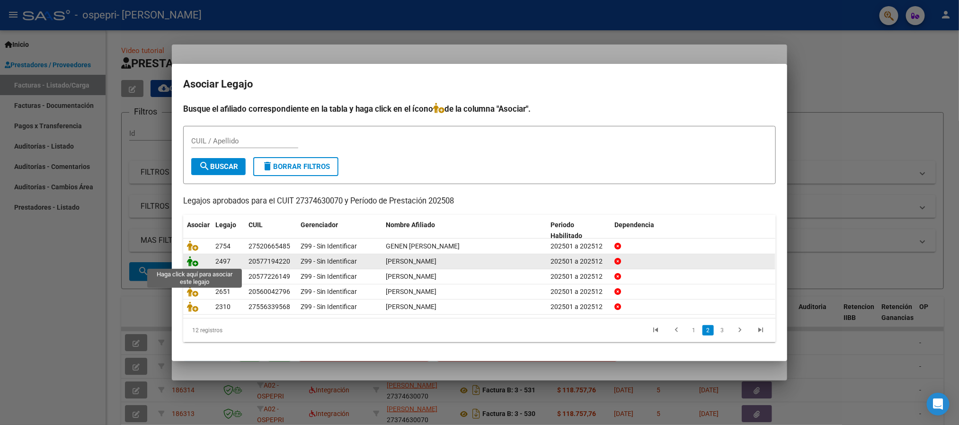
click at [187, 260] on icon at bounding box center [192, 261] width 11 height 10
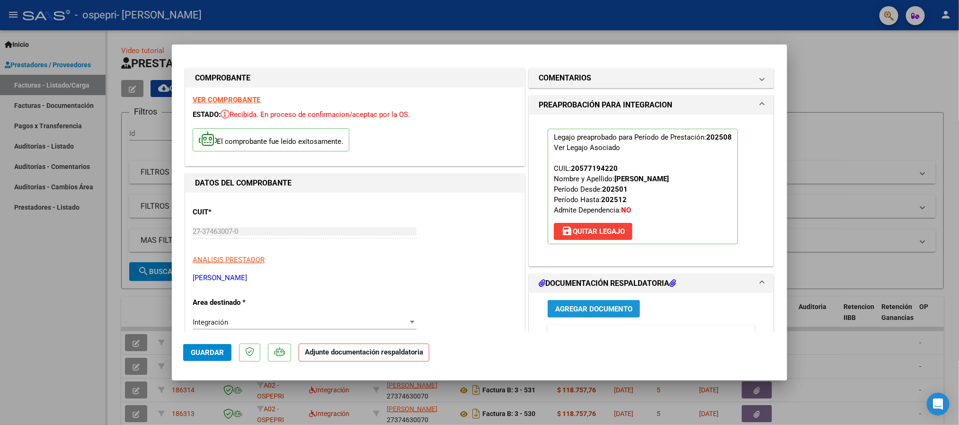
click at [555, 313] on span "Agregar Documento" at bounding box center [593, 309] width 77 height 9
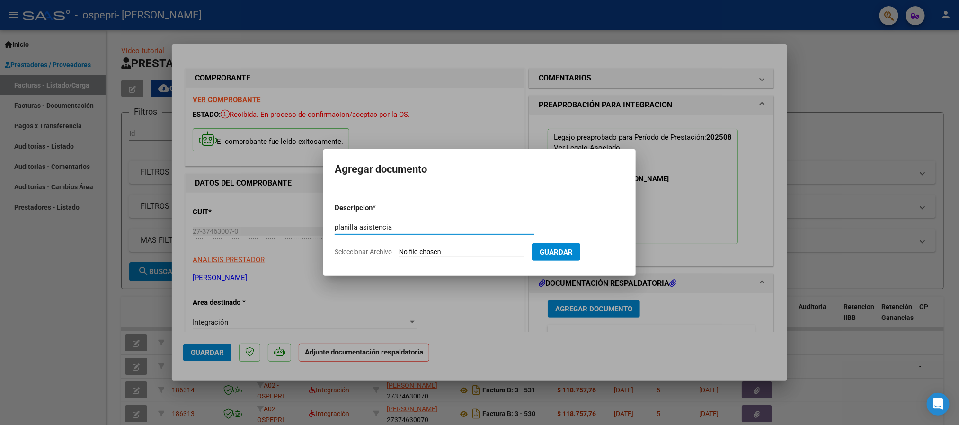
type input "planilla asistencia"
click at [444, 254] on input "Seleccionar Archivo" at bounding box center [461, 252] width 125 height 9
type input "C:\fakepath\Asistencia agosto Flores Francisco T.O .pdf"
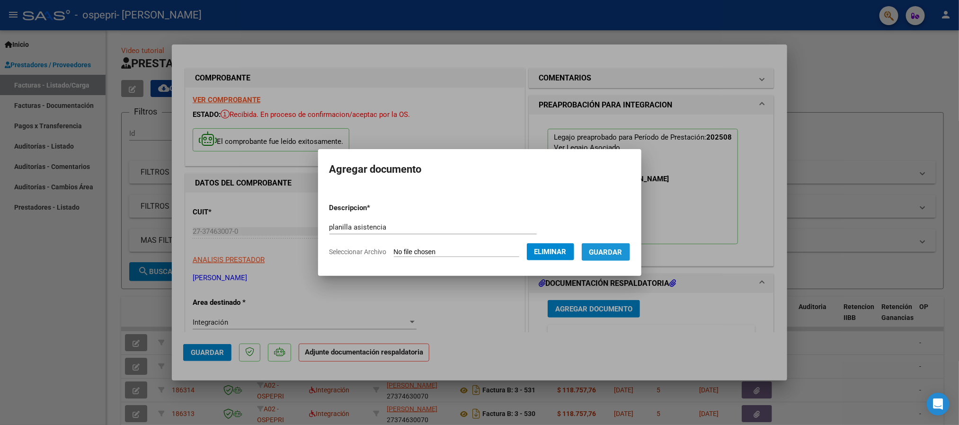
click at [603, 251] on span "Guardar" at bounding box center [605, 252] width 33 height 9
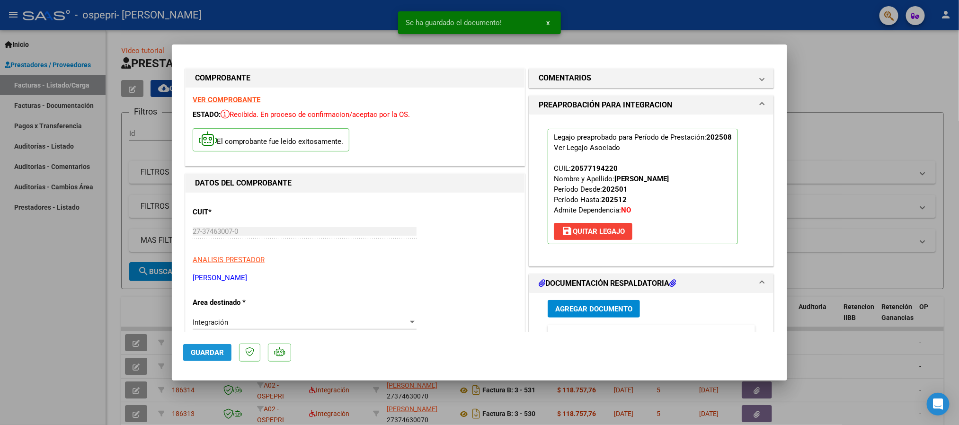
click at [219, 358] on button "Guardar" at bounding box center [207, 352] width 48 height 17
click at [216, 349] on span "Guardar" at bounding box center [207, 352] width 33 height 9
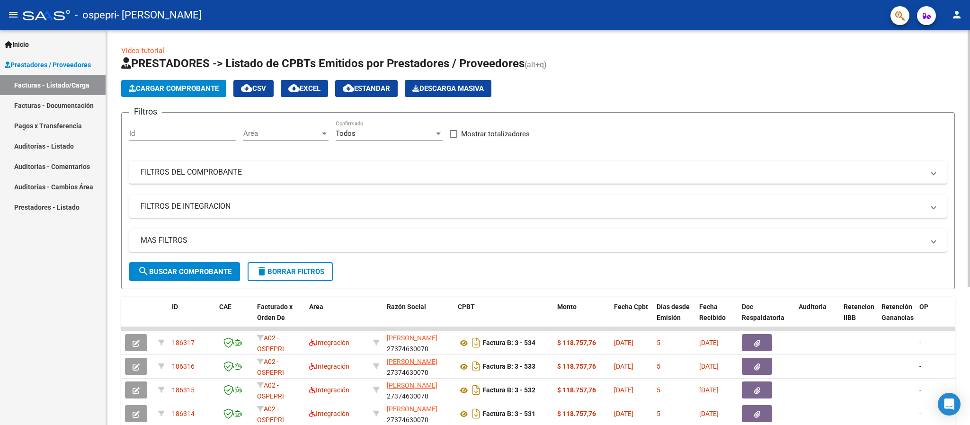
click at [148, 85] on span "Cargar Comprobante" at bounding box center [174, 88] width 90 height 9
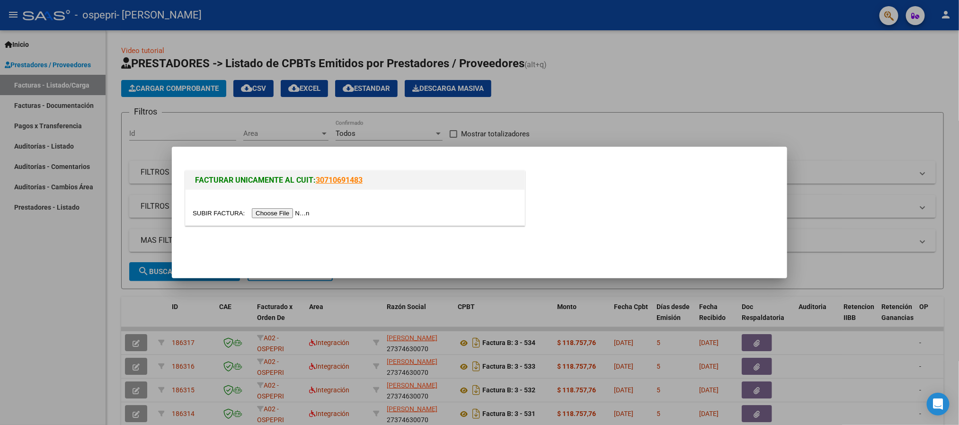
click at [285, 217] on input "file" at bounding box center [253, 213] width 120 height 10
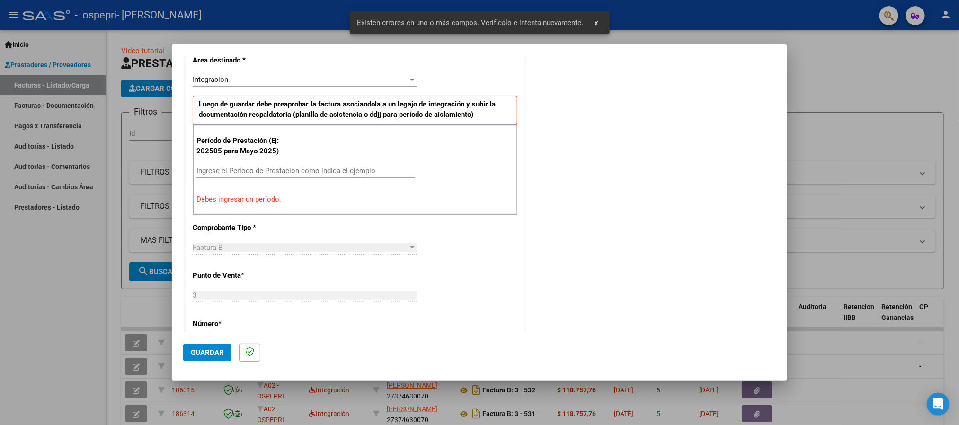
scroll to position [246, 0]
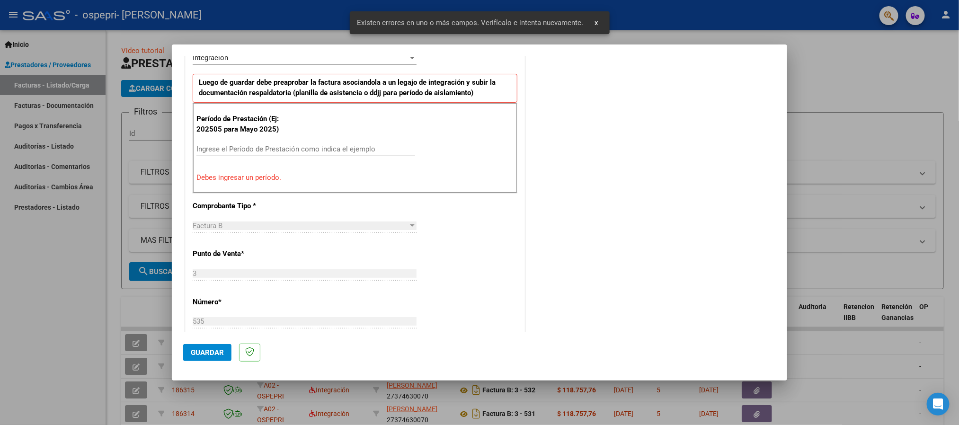
click at [254, 153] on input "Ingrese el Período de Prestación como indica el ejemplo" at bounding box center [305, 149] width 219 height 9
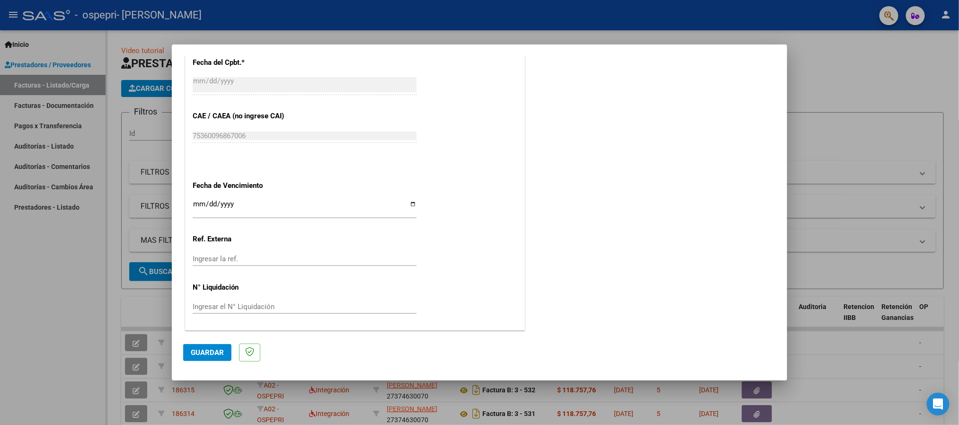
scroll to position [559, 0]
type input "202508"
click at [194, 199] on div "Ingresar la fecha" at bounding box center [305, 208] width 224 height 20
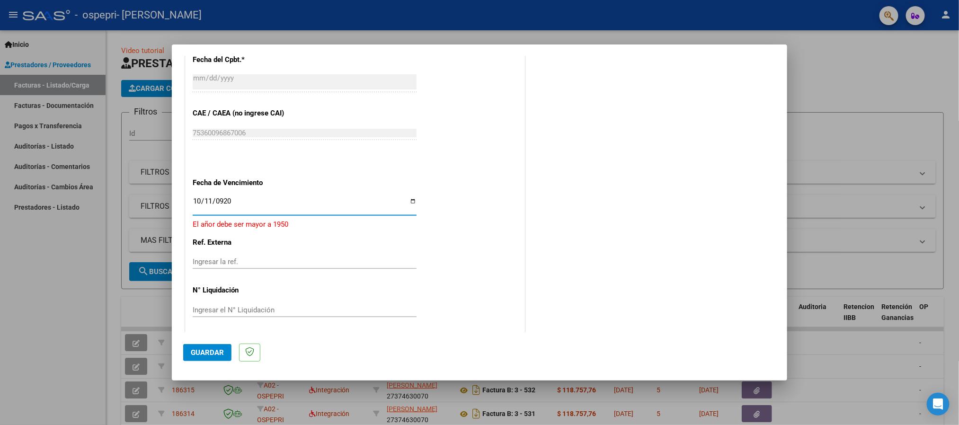
click at [193, 205] on input "0920-10-11" at bounding box center [305, 204] width 224 height 15
click at [197, 204] on input "0920-10-11" at bounding box center [305, 204] width 224 height 15
type input "0920-10-11"
type input "2025-09-11"
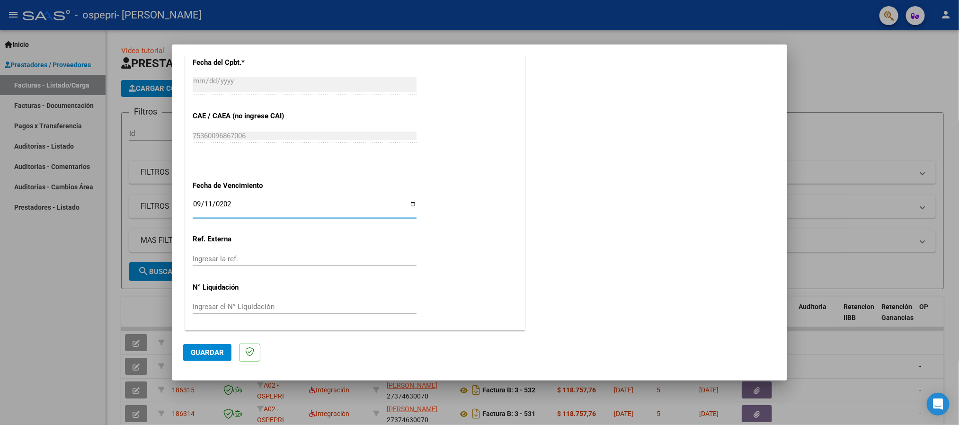
click at [192, 354] on span "Guardar" at bounding box center [207, 352] width 33 height 9
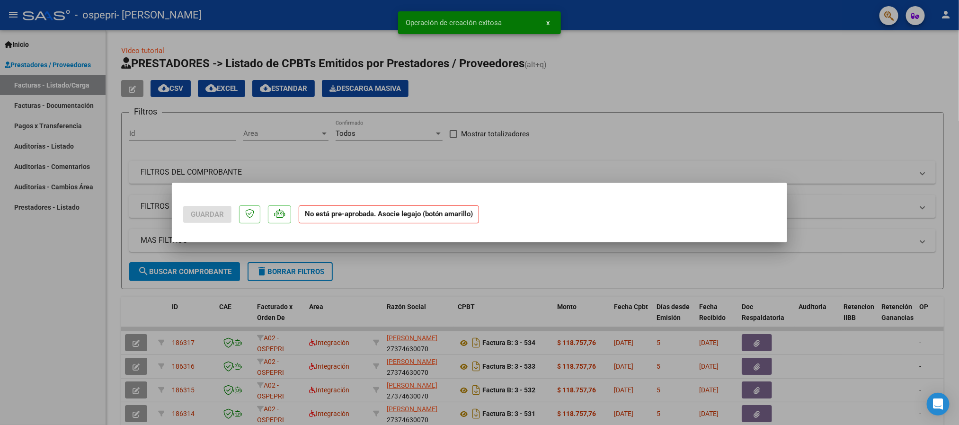
scroll to position [0, 0]
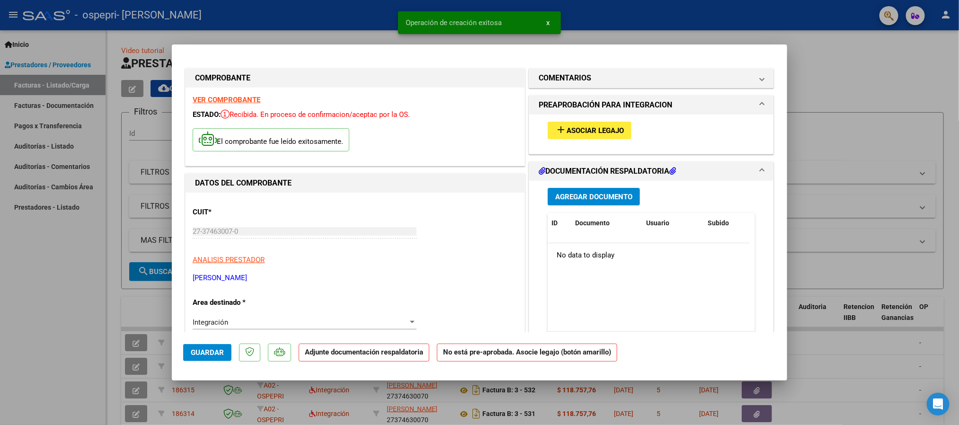
click at [585, 135] on span "Asociar Legajo" at bounding box center [595, 130] width 57 height 9
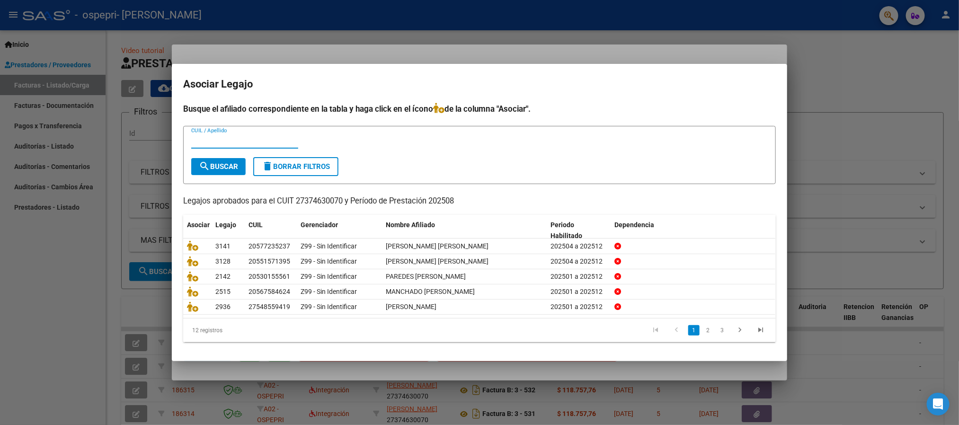
type input "º"
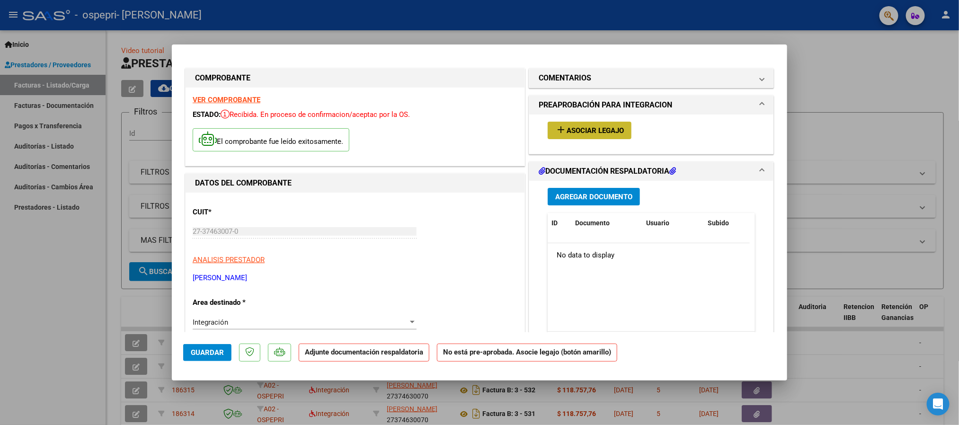
click at [591, 128] on span "Asociar Legajo" at bounding box center [595, 130] width 57 height 9
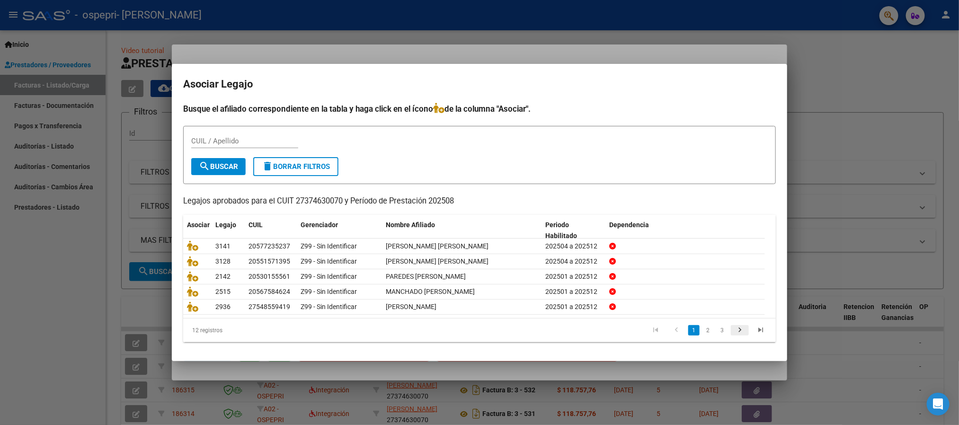
click at [737, 331] on icon "go to next page" at bounding box center [740, 331] width 12 height 11
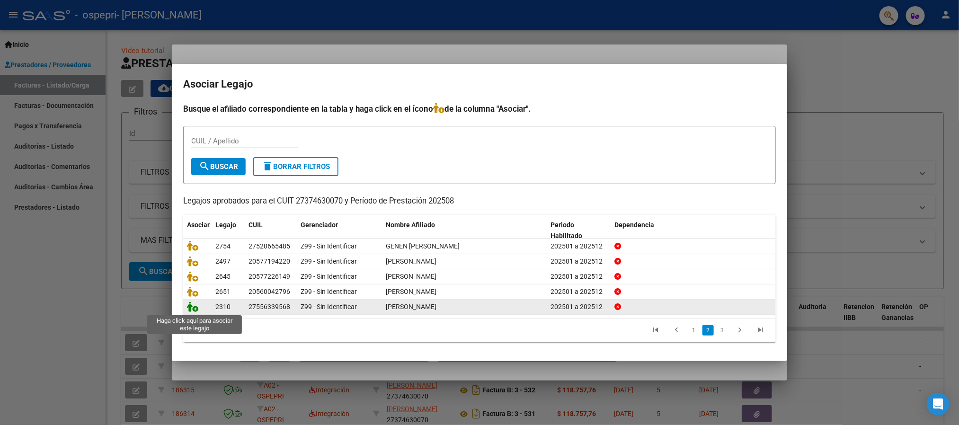
click at [188, 310] on icon at bounding box center [192, 306] width 11 height 10
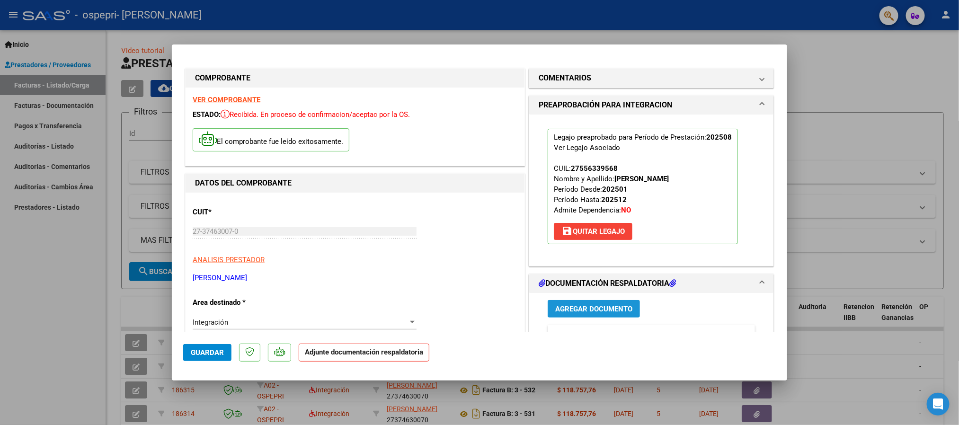
click at [576, 307] on span "Agregar Documento" at bounding box center [593, 309] width 77 height 9
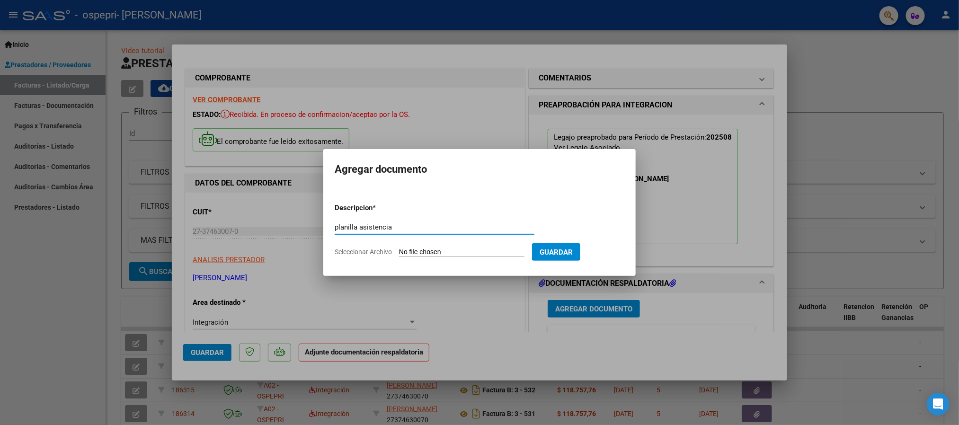
type input "planilla asistencia"
click at [461, 248] on input "Seleccionar Archivo" at bounding box center [461, 252] width 125 height 9
type input "C:\fakepath\Asistencia agosto Olivia Avila T.O (1).pdf"
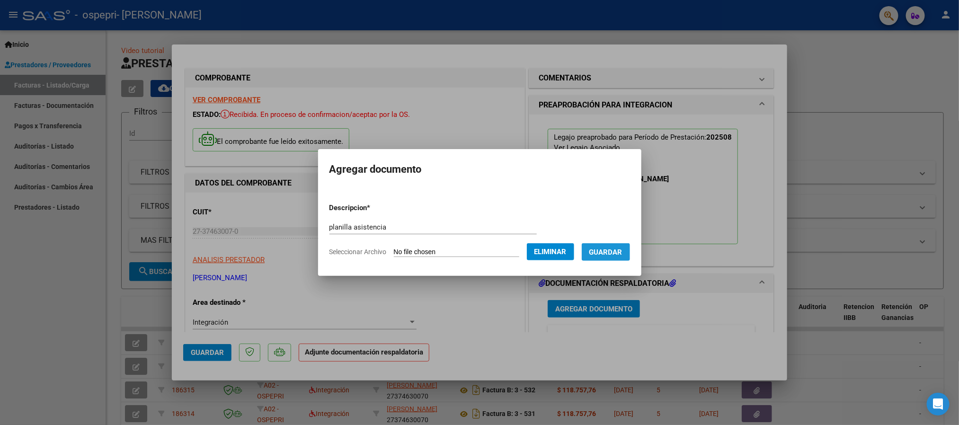
click at [612, 248] on span "Guardar" at bounding box center [605, 252] width 33 height 9
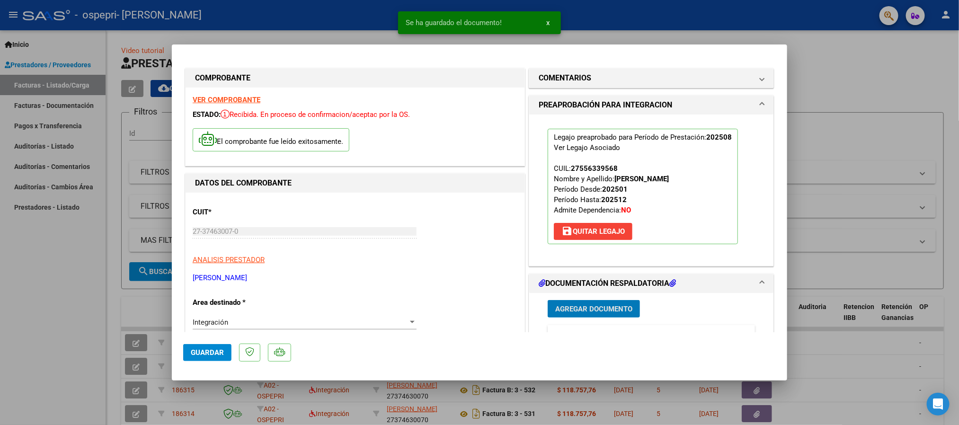
click at [206, 352] on span "Guardar" at bounding box center [207, 352] width 33 height 9
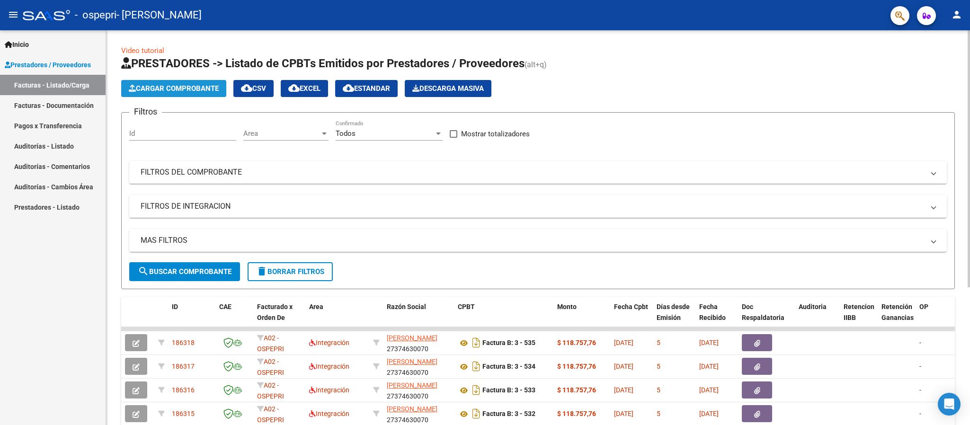
click at [165, 89] on span "Cargar Comprobante" at bounding box center [174, 88] width 90 height 9
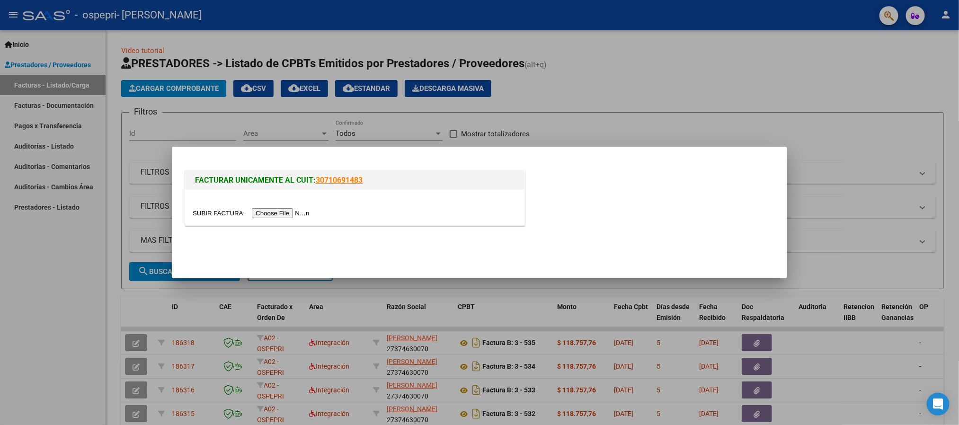
click at [262, 212] on input "file" at bounding box center [253, 213] width 120 height 10
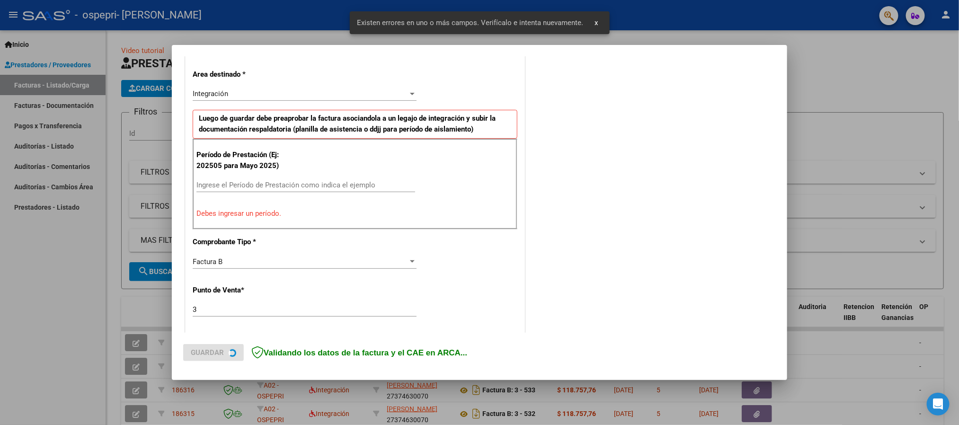
scroll to position [216, 0]
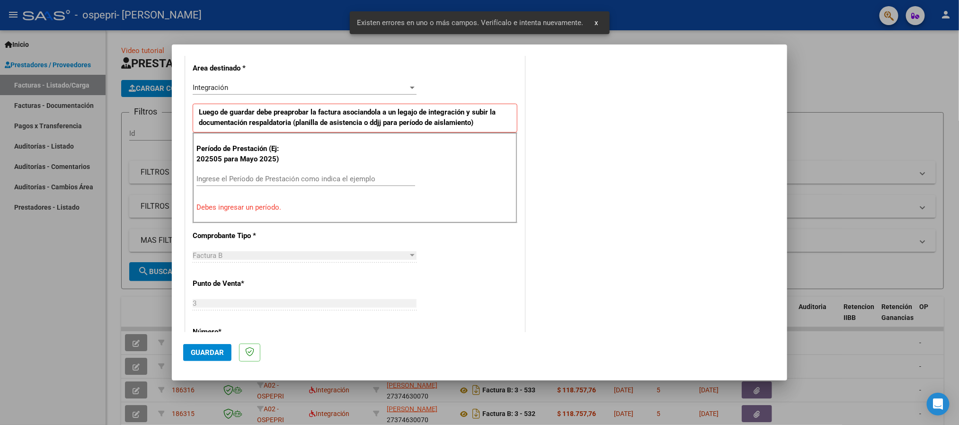
click at [295, 179] on input "Ingrese el Período de Prestación como indica el ejemplo" at bounding box center [305, 179] width 219 height 9
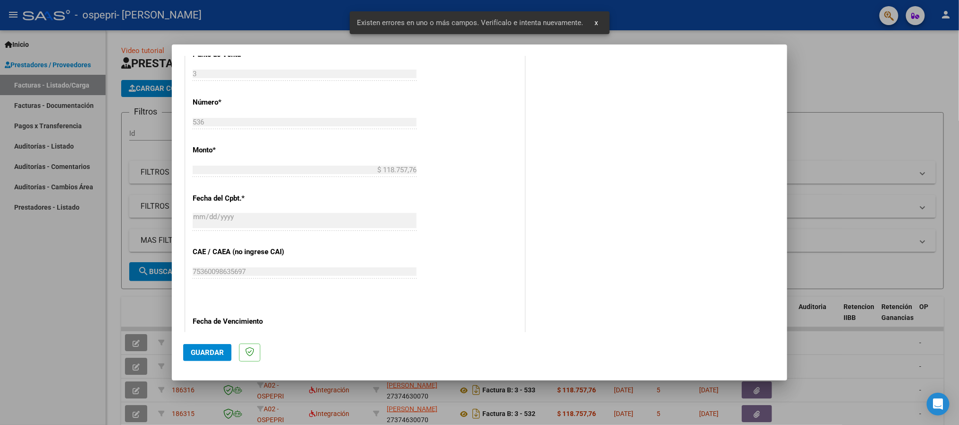
scroll to position [500, 0]
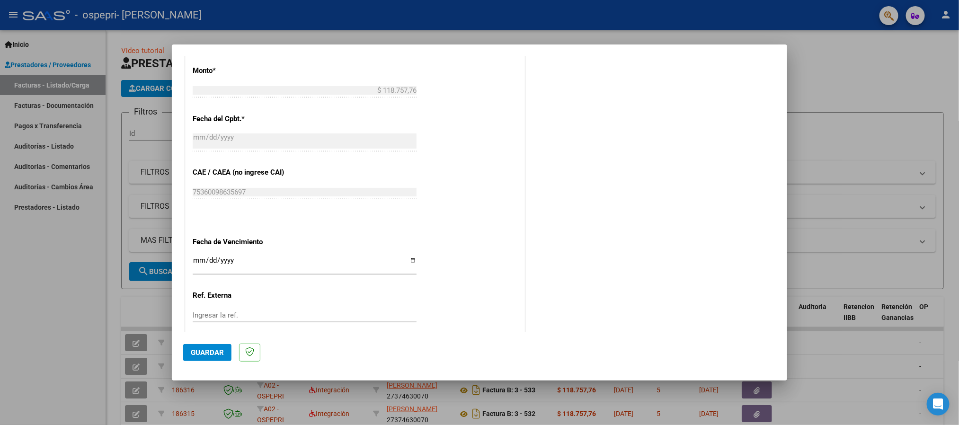
type input "202508"
click at [238, 266] on input "Ingresar la fecha" at bounding box center [305, 264] width 224 height 15
type input "2025-09-11"
click at [196, 349] on span "Guardar" at bounding box center [207, 352] width 33 height 9
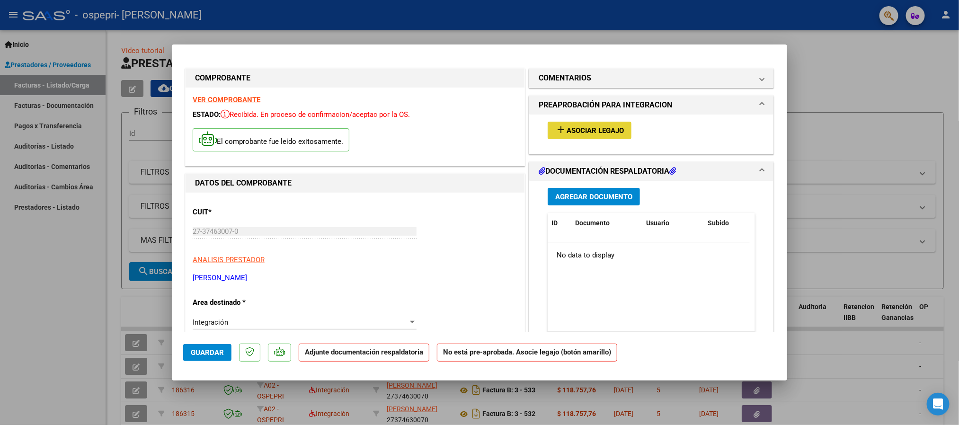
click at [585, 126] on span "Asociar Legajo" at bounding box center [595, 130] width 57 height 9
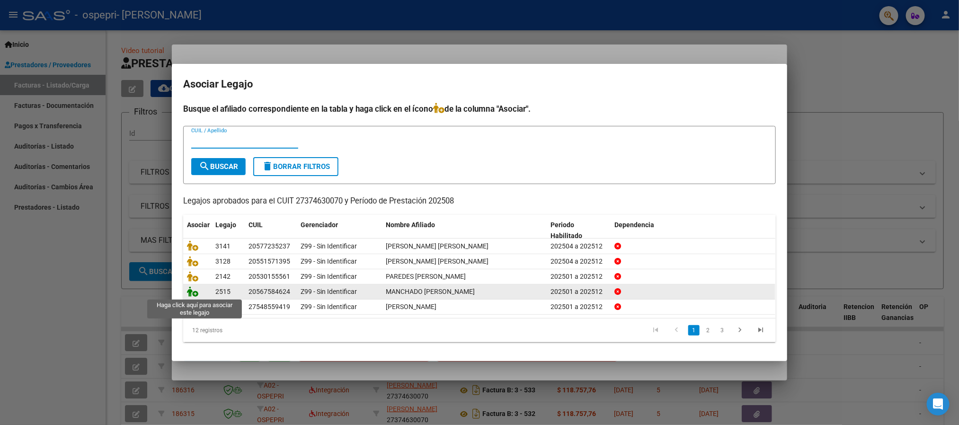
click at [189, 292] on icon at bounding box center [192, 291] width 11 height 10
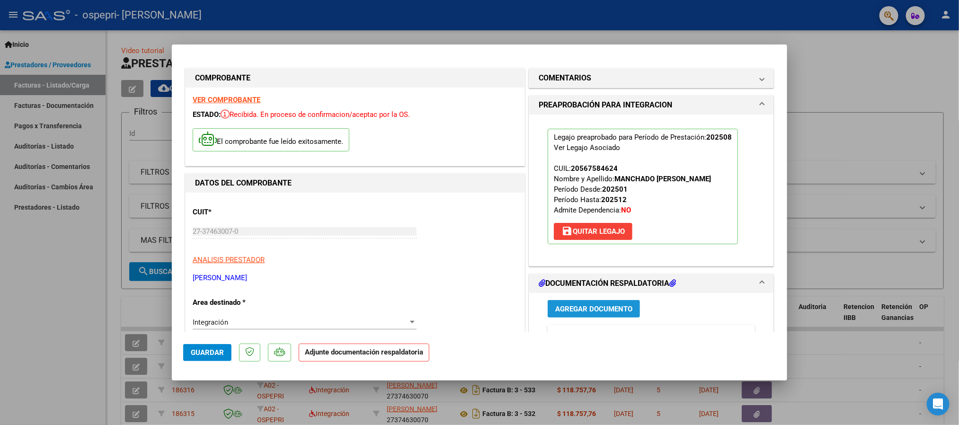
click at [591, 308] on span "Agregar Documento" at bounding box center [593, 309] width 77 height 9
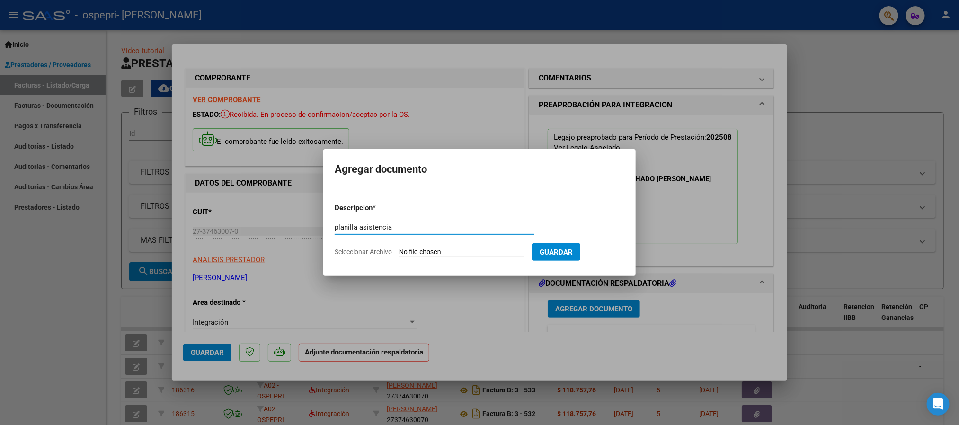
type input "planilla asistencia"
click at [464, 253] on input "Seleccionar Archivo" at bounding box center [461, 252] width 125 height 9
type input "C:\fakepath\asistencia agosto Manchado Joaquin T.O .pdf"
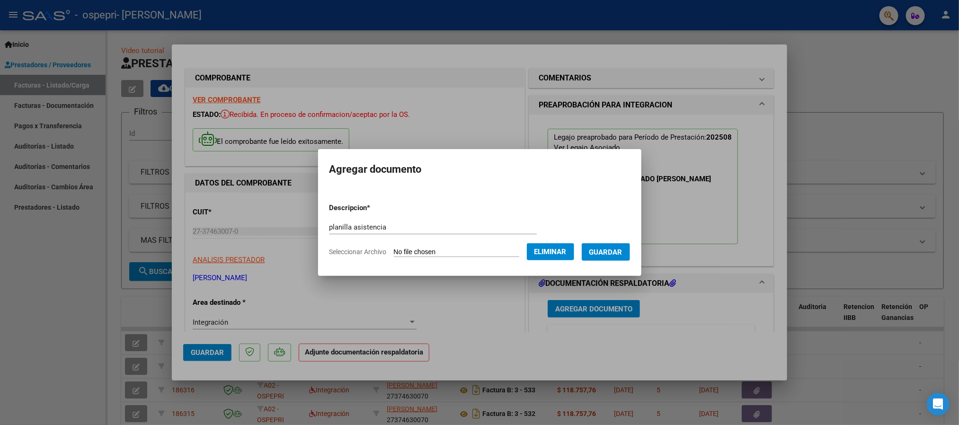
click at [606, 239] on form "Descripcion * planilla asistencia Escriba aquí una descripcion Seleccionar Arch…" at bounding box center [479, 229] width 301 height 69
click at [608, 250] on span "Guardar" at bounding box center [605, 252] width 33 height 9
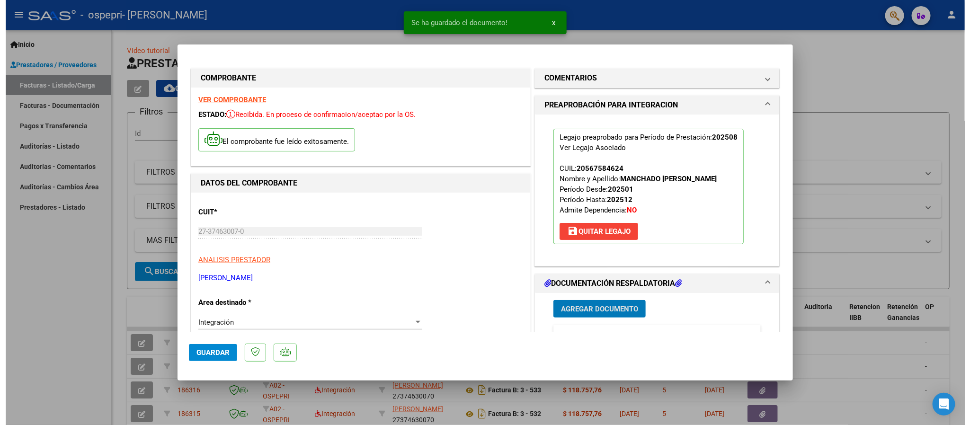
scroll to position [142, 0]
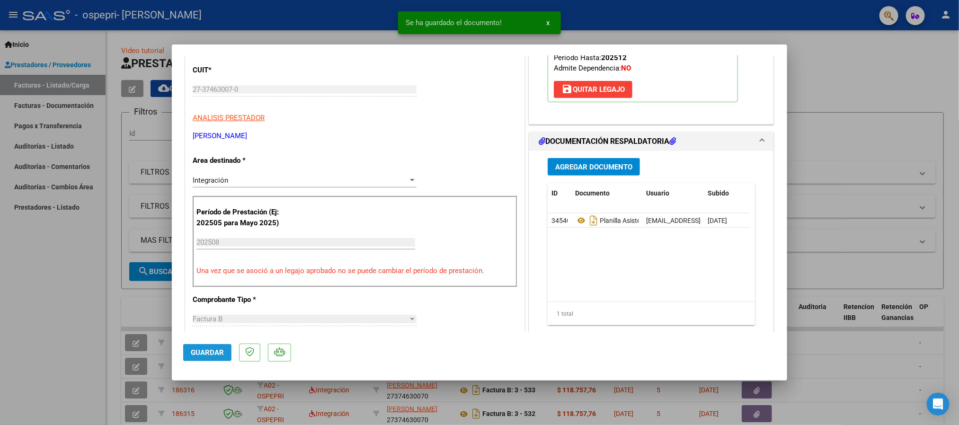
click at [189, 355] on button "Guardar" at bounding box center [207, 352] width 48 height 17
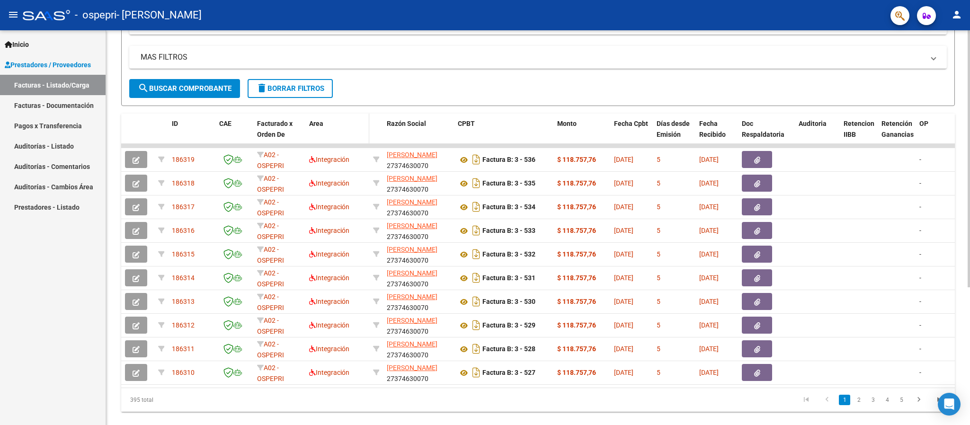
scroll to position [212, 0]
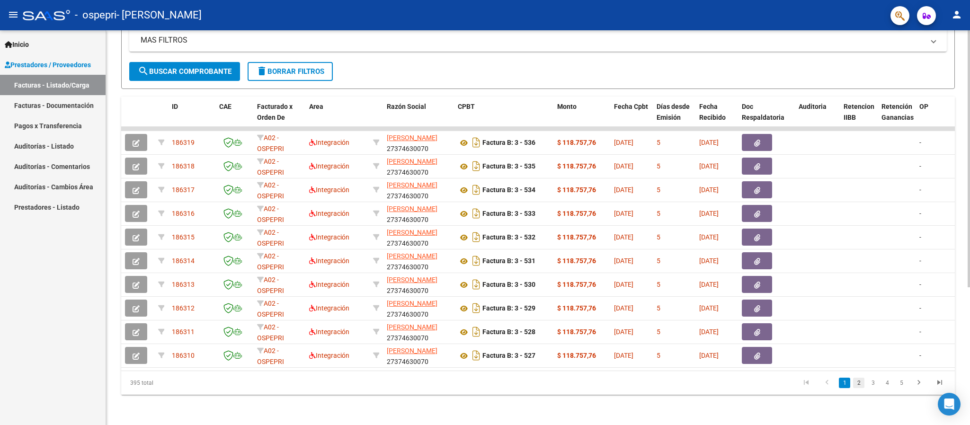
click at [858, 383] on link "2" at bounding box center [858, 383] width 11 height 10
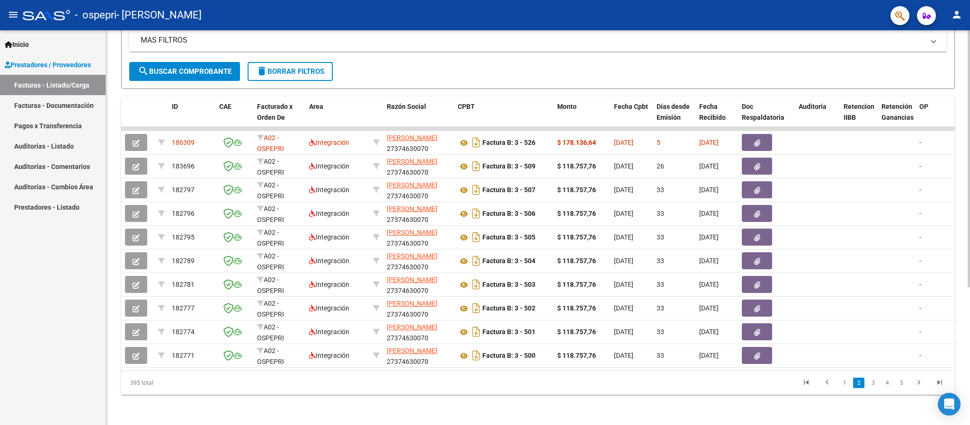
click at [960, 9] on mat-icon "person" at bounding box center [956, 14] width 11 height 11
click at [943, 64] on button "exit_to_app Salir" at bounding box center [937, 62] width 58 height 23
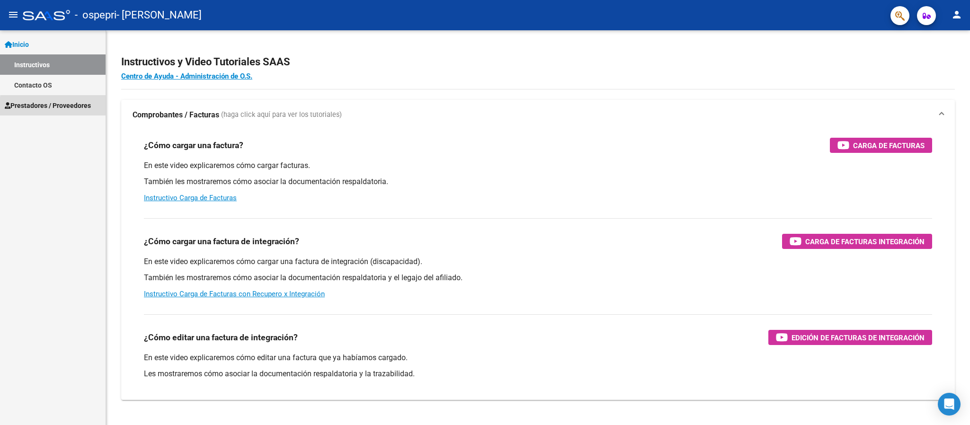
click at [91, 106] on span "Prestadores / Proveedores" at bounding box center [48, 105] width 86 height 10
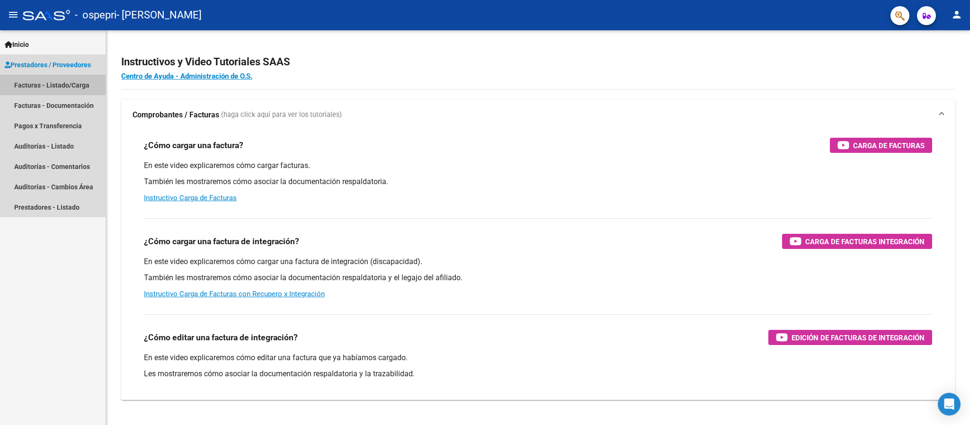
click at [71, 86] on link "Facturas - Listado/Carga" at bounding box center [53, 85] width 106 height 20
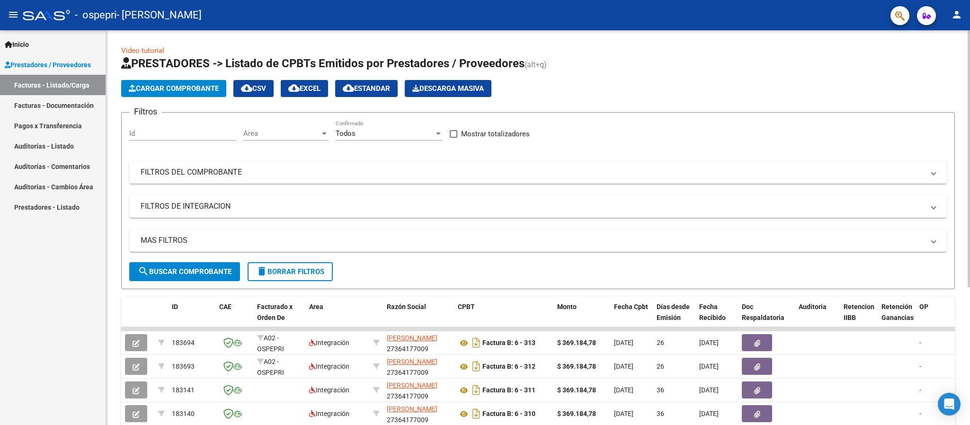
click at [182, 87] on span "Cargar Comprobante" at bounding box center [174, 88] width 90 height 9
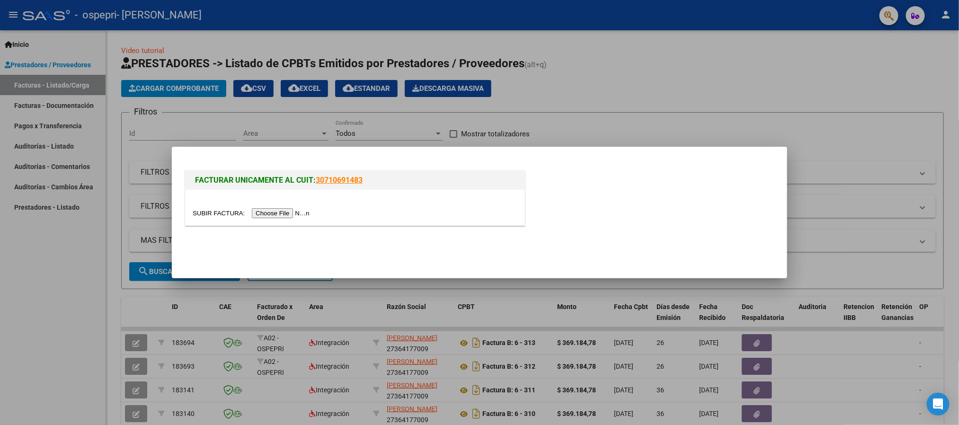
click at [281, 213] on input "file" at bounding box center [253, 213] width 120 height 10
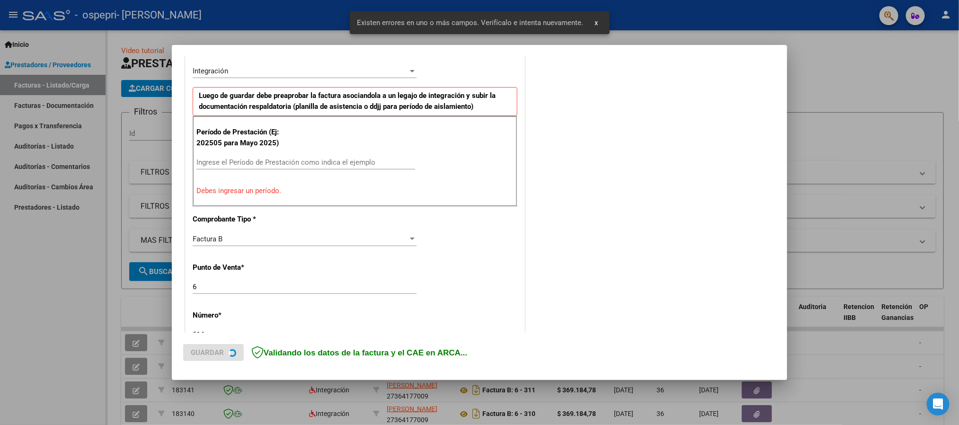
scroll to position [246, 0]
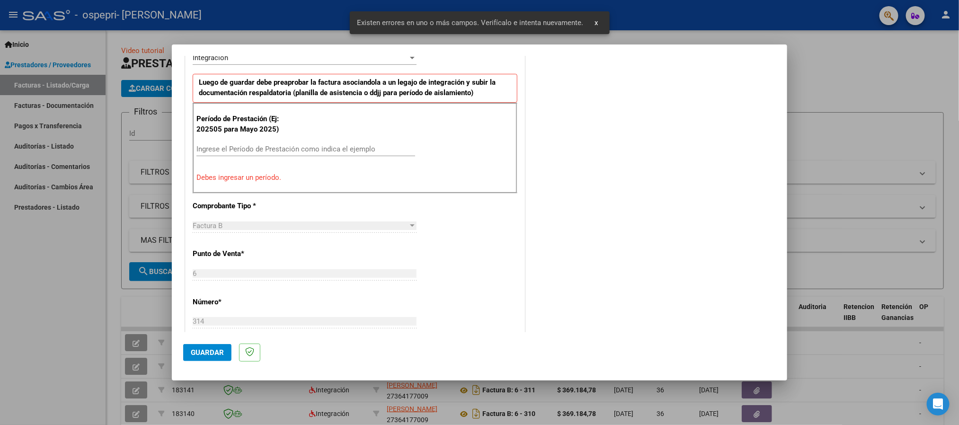
click at [230, 145] on div "Ingrese el Período de Prestación como indica el ejemplo" at bounding box center [305, 149] width 219 height 14
type input "0"
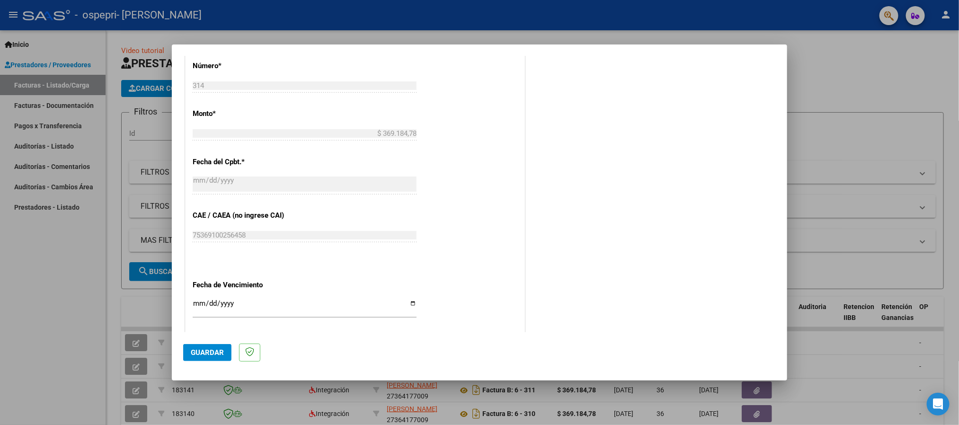
scroll to position [459, 0]
type input "202508"
click at [194, 302] on input "Ingresar la fecha" at bounding box center [305, 305] width 224 height 15
type input "2025-06-11"
click at [210, 302] on input "2025-06-11" at bounding box center [305, 305] width 224 height 15
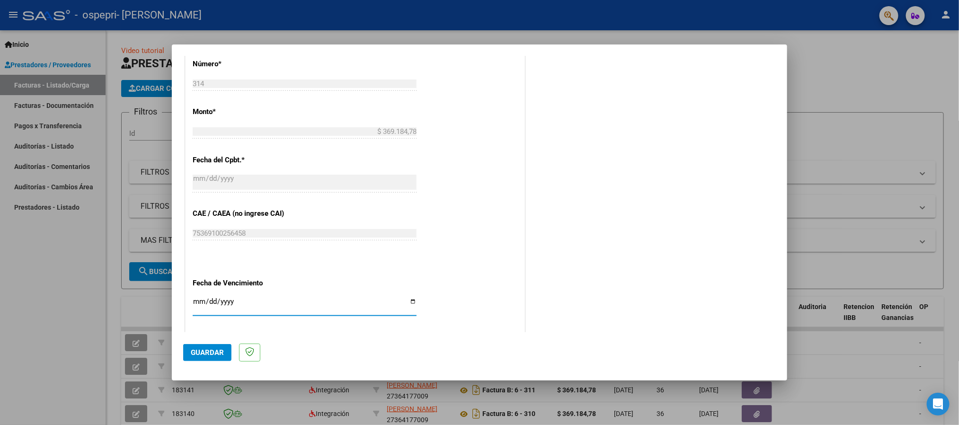
type input "[DATE]"
click at [212, 355] on span "Guardar" at bounding box center [207, 352] width 33 height 9
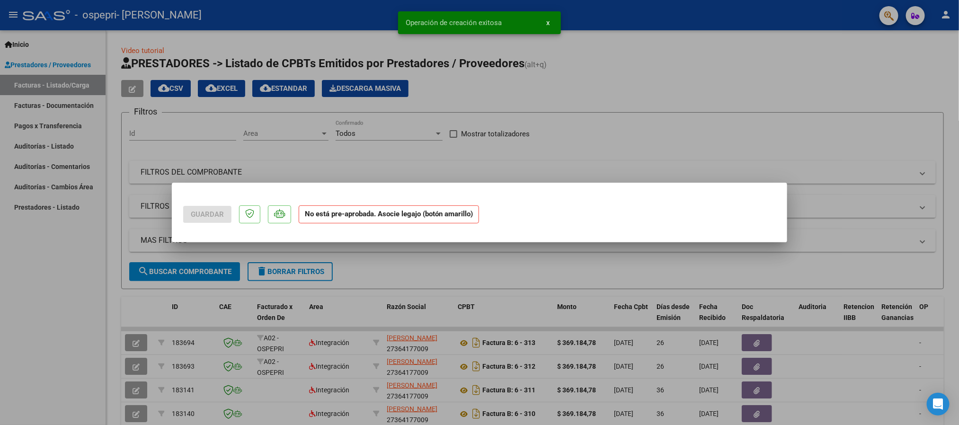
scroll to position [0, 0]
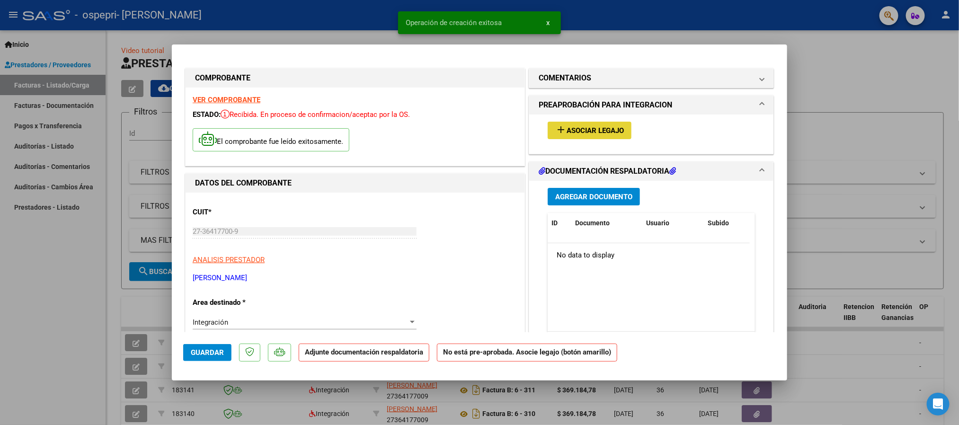
click at [585, 128] on span "Asociar Legajo" at bounding box center [595, 130] width 57 height 9
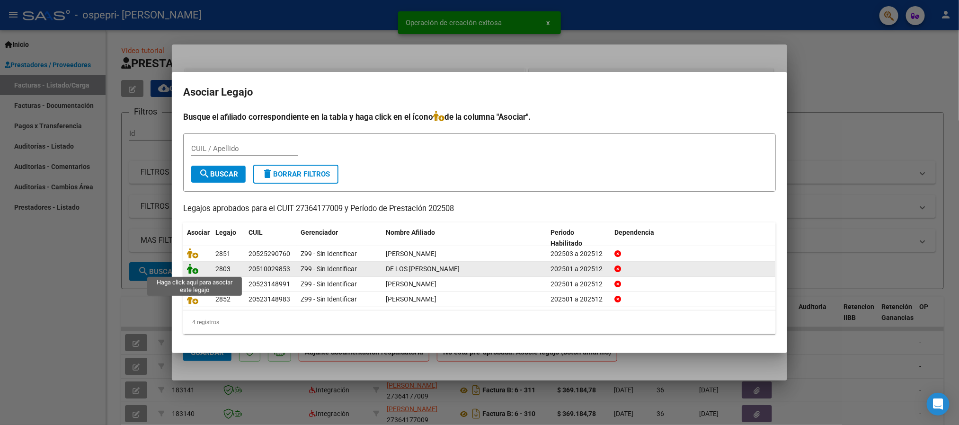
click at [188, 267] on icon at bounding box center [192, 269] width 11 height 10
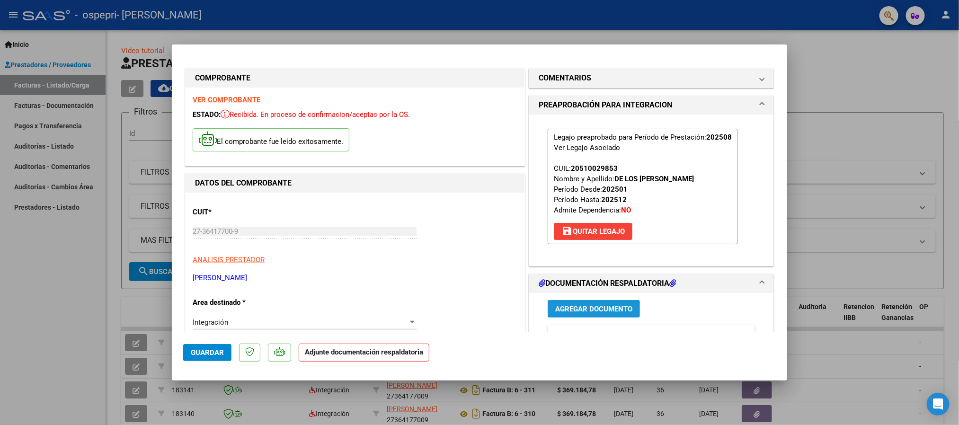
click at [593, 308] on span "Agregar Documento" at bounding box center [593, 309] width 77 height 9
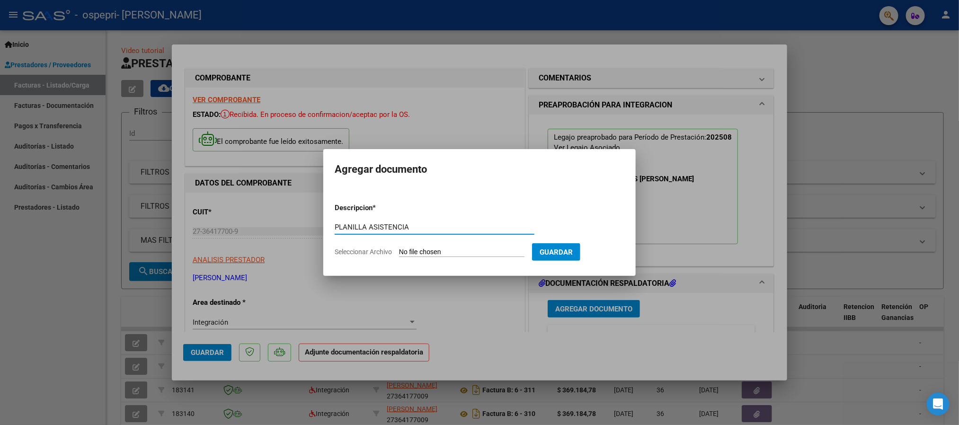
type input "PLANILLA ASISTENCIA"
click at [421, 250] on input "Seleccionar Archivo" at bounding box center [461, 252] width 125 height 9
type input "C:\fakepath\DeLosSantos.pdf"
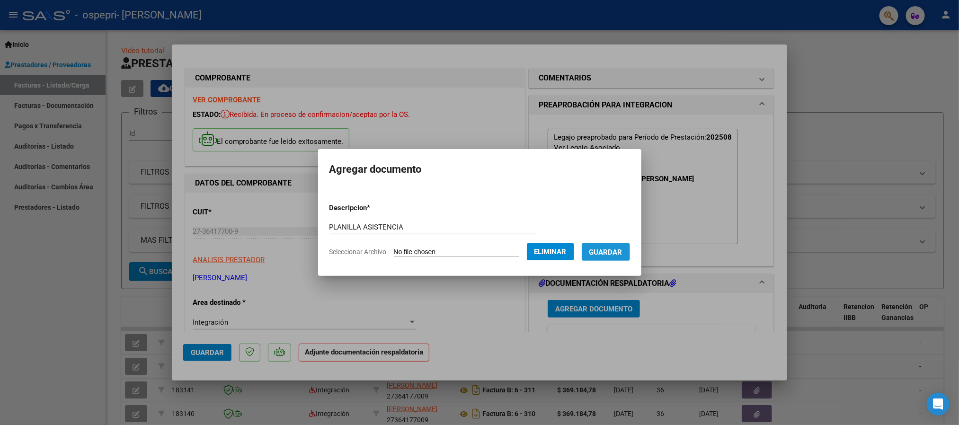
click at [622, 248] on span "Guardar" at bounding box center [605, 252] width 33 height 9
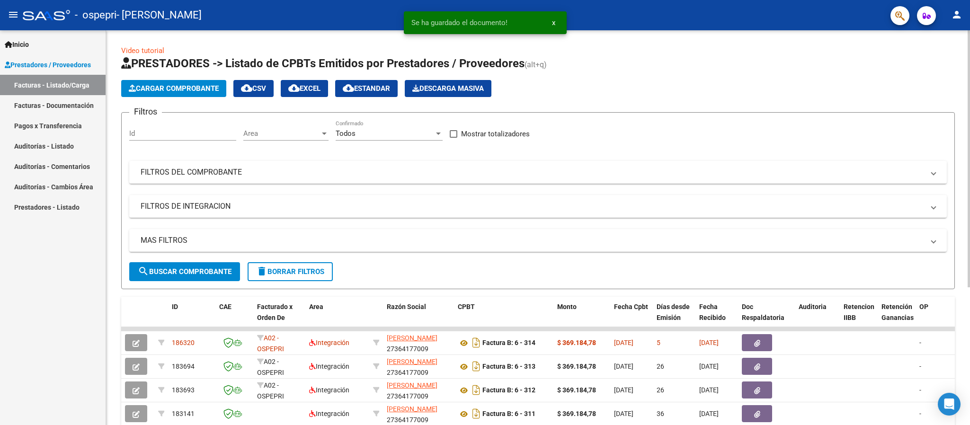
click at [164, 97] on button "Cargar Comprobante" at bounding box center [173, 88] width 105 height 17
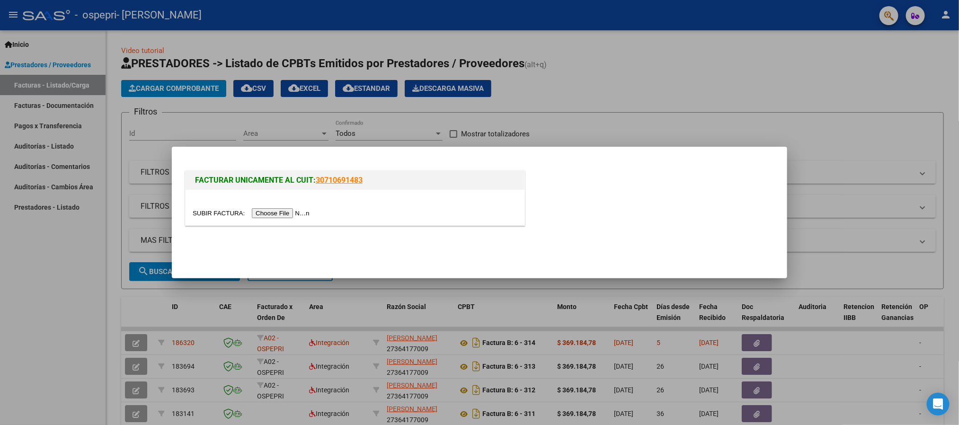
click at [292, 211] on input "file" at bounding box center [253, 213] width 120 height 10
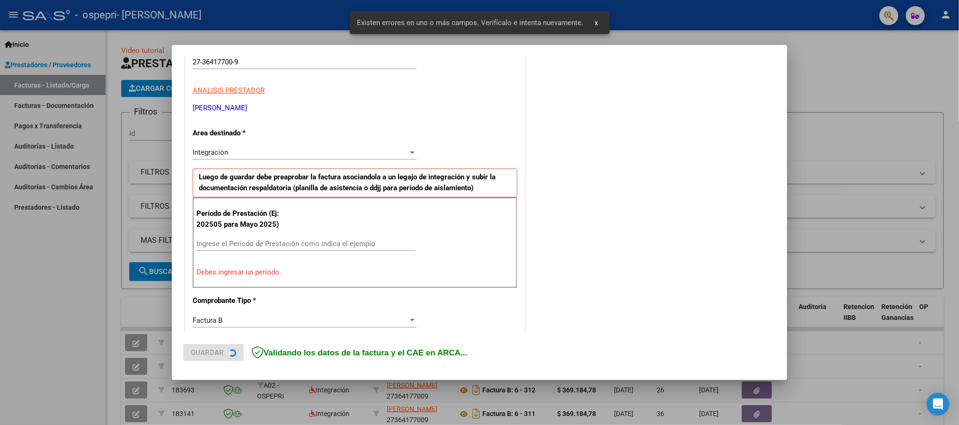
scroll to position [175, 0]
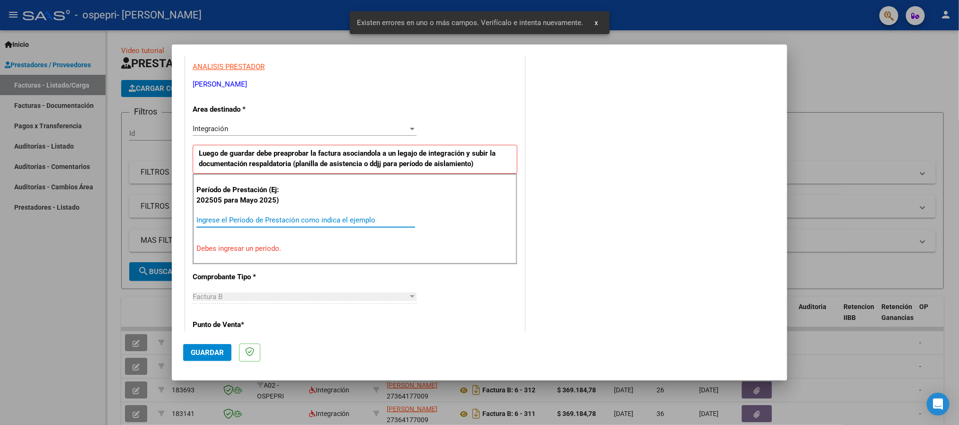
click at [314, 217] on input "Ingrese el Período de Prestación como indica el ejemplo" at bounding box center [305, 220] width 219 height 9
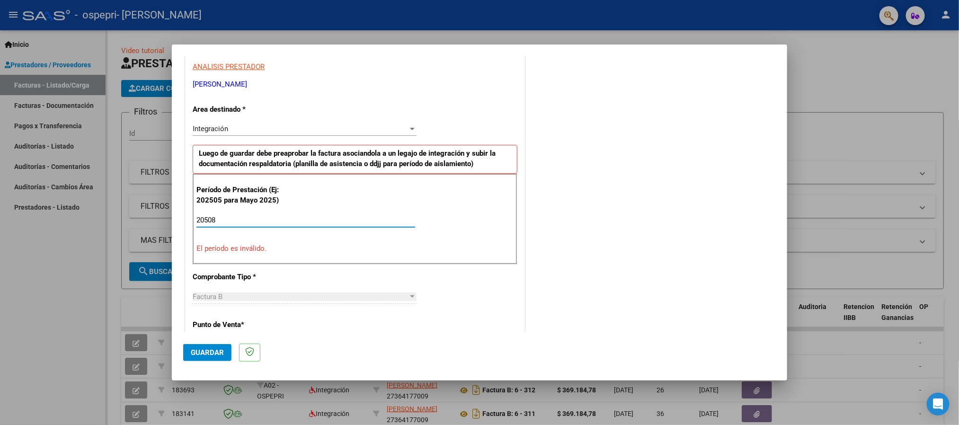
click at [204, 219] on input "20508" at bounding box center [305, 220] width 219 height 9
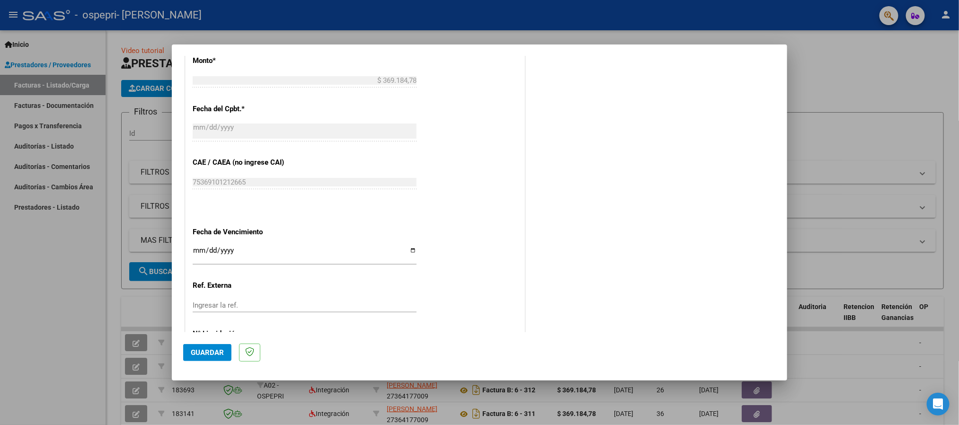
scroll to position [559, 0]
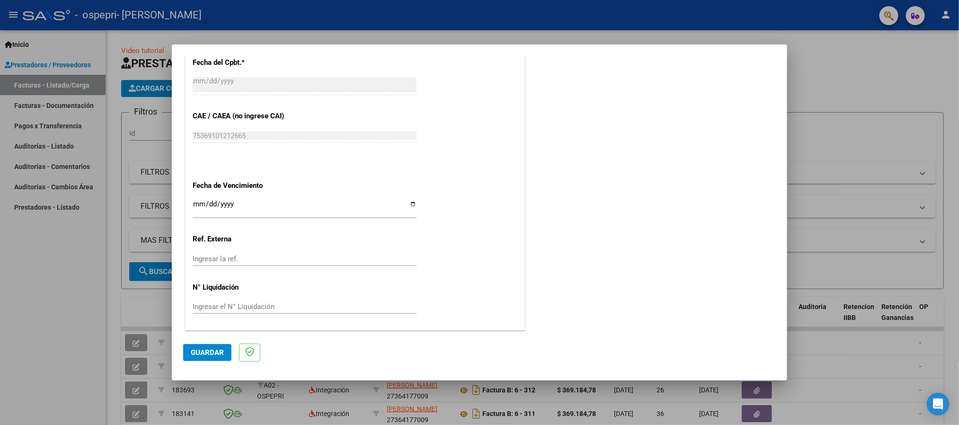
type input "202508"
click at [197, 200] on input "Ingresar la fecha" at bounding box center [305, 207] width 224 height 15
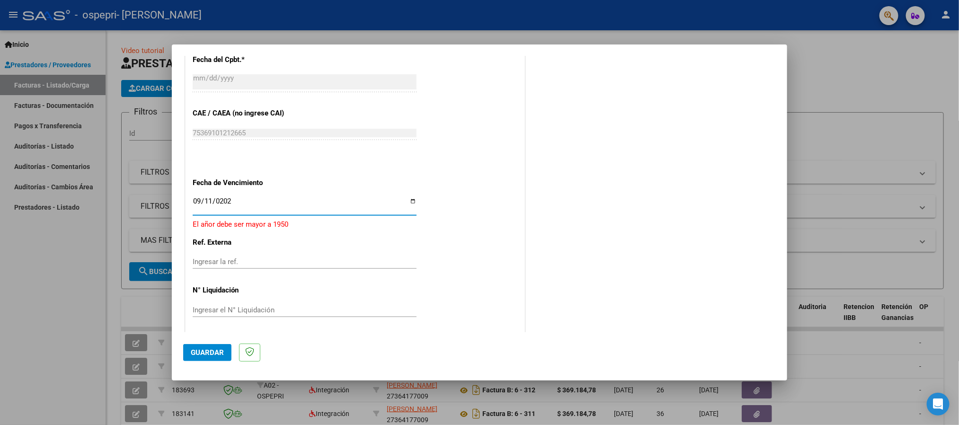
type input "[DATE]"
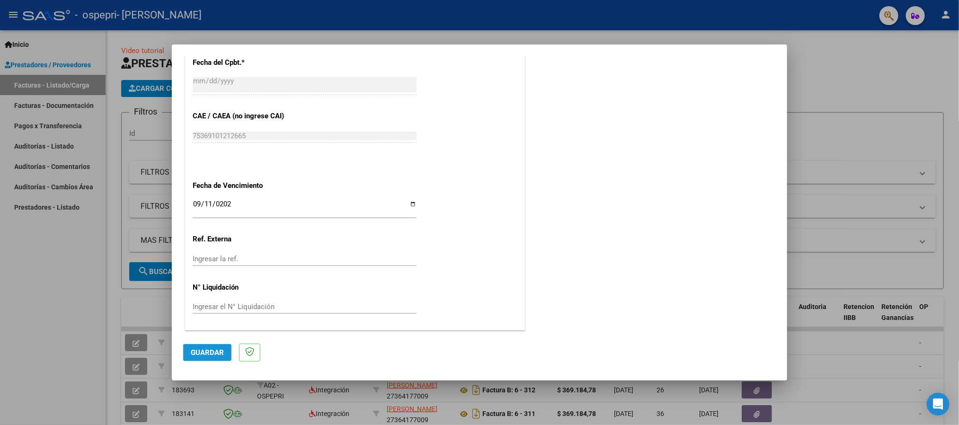
click at [202, 351] on span "Guardar" at bounding box center [207, 352] width 33 height 9
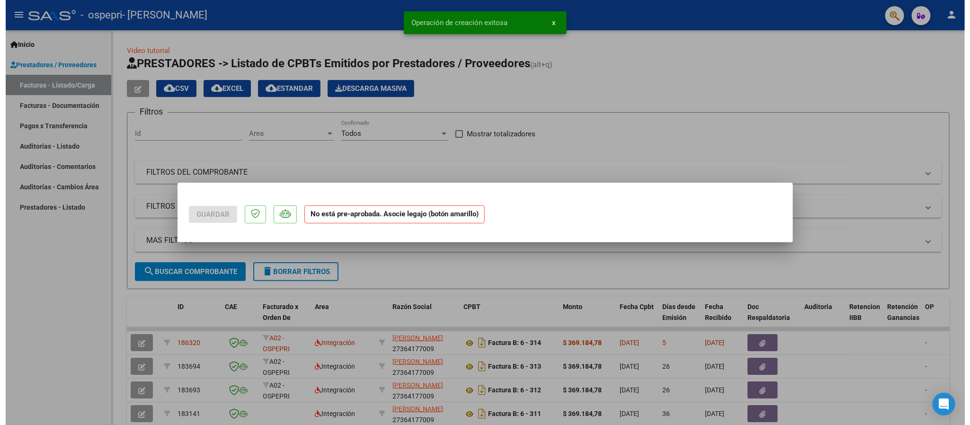
scroll to position [0, 0]
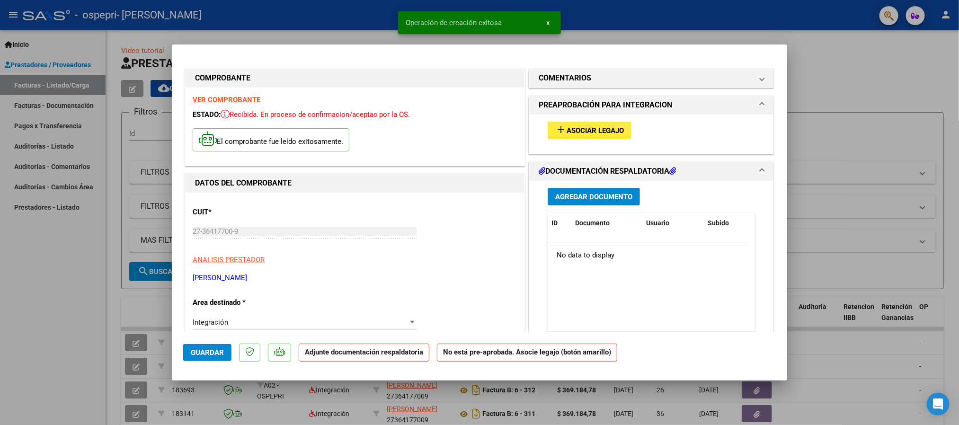
click at [568, 126] on span "Asociar Legajo" at bounding box center [595, 130] width 57 height 9
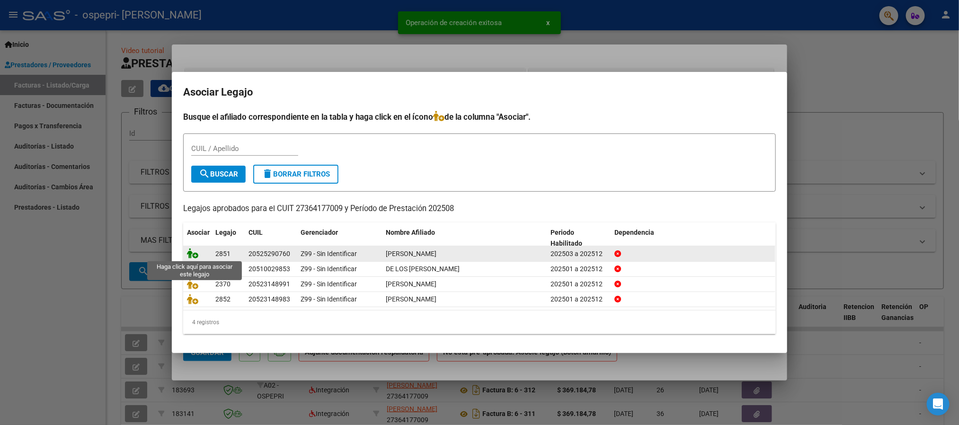
click at [192, 250] on icon at bounding box center [192, 253] width 11 height 10
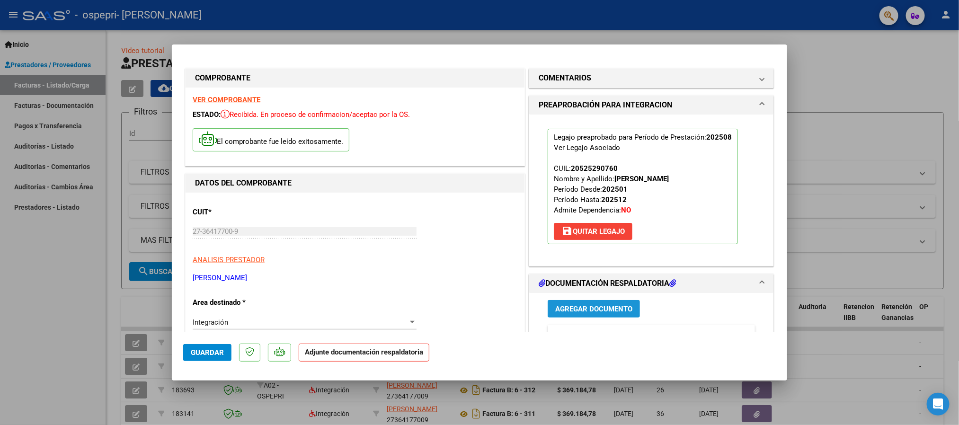
click at [566, 309] on span "Agregar Documento" at bounding box center [593, 309] width 77 height 9
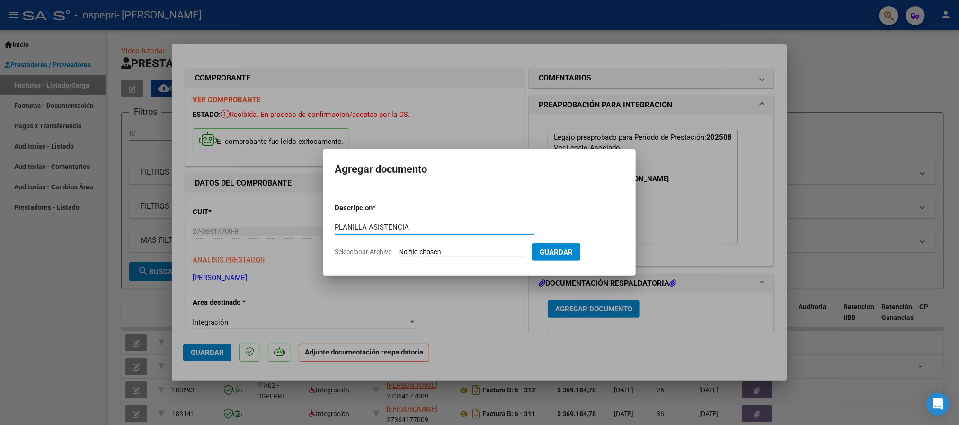
type input "PLANILLA ASISTENCIA"
click at [479, 255] on input "Seleccionar Archivo" at bounding box center [461, 252] width 125 height 9
type input "C:\fakepath\GonzálezLuciano..pdf"
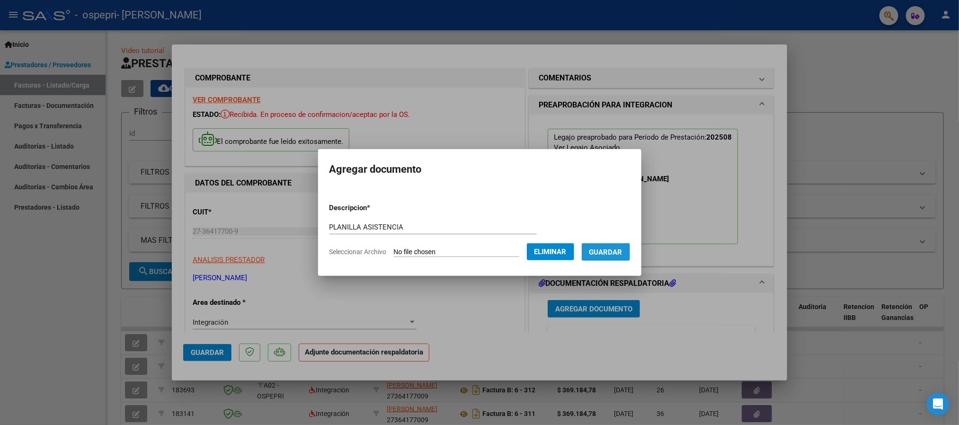
click at [620, 253] on span "Guardar" at bounding box center [605, 252] width 33 height 9
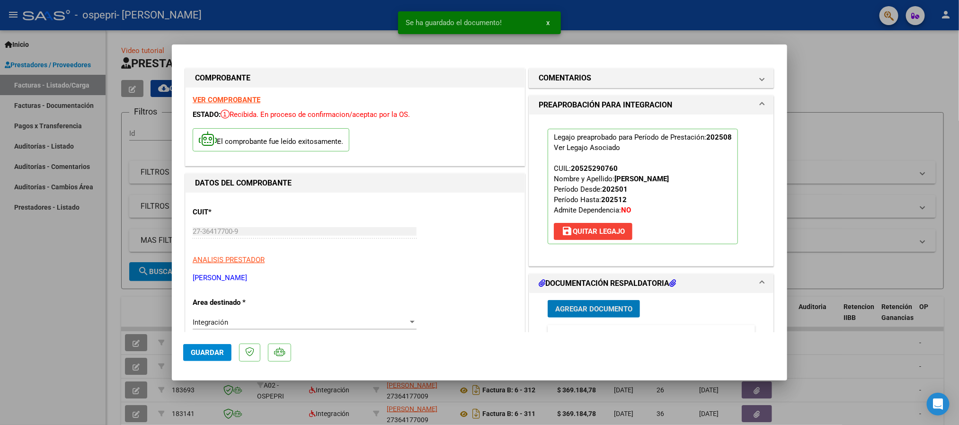
click at [195, 350] on span "Guardar" at bounding box center [207, 352] width 33 height 9
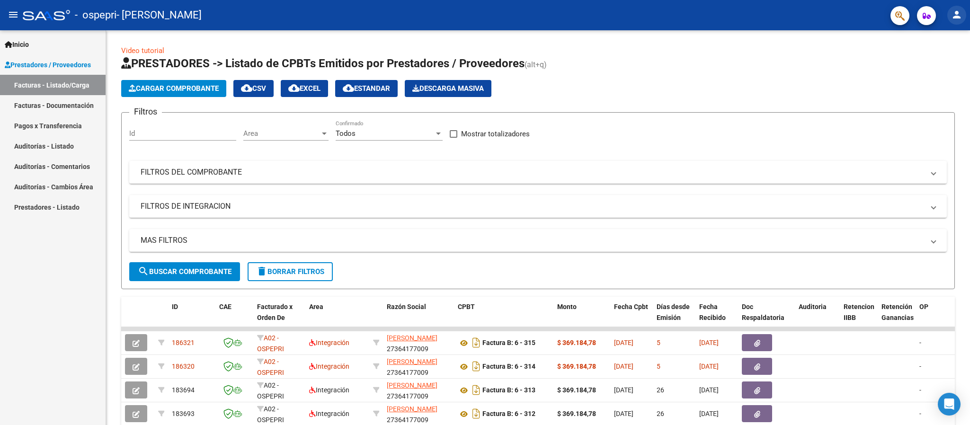
click at [957, 12] on mat-icon "person" at bounding box center [956, 14] width 11 height 11
click at [953, 65] on button "exit_to_app Salir" at bounding box center [937, 62] width 58 height 23
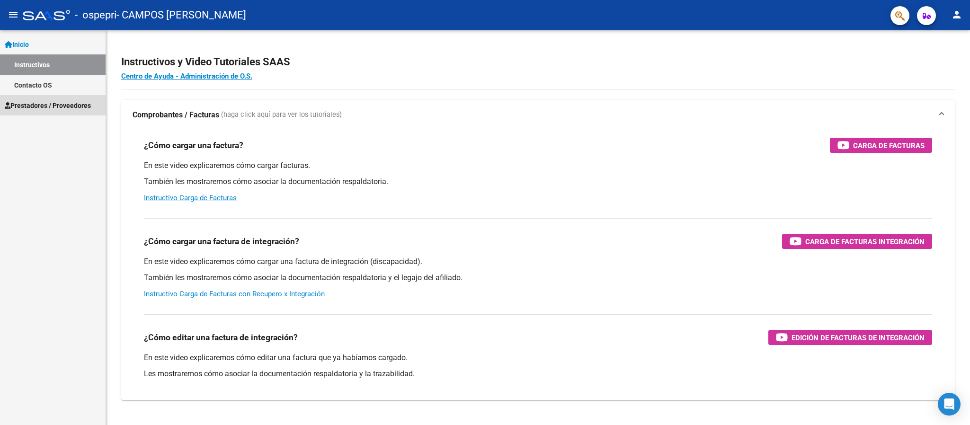
click at [77, 100] on span "Prestadores / Proveedores" at bounding box center [48, 105] width 86 height 10
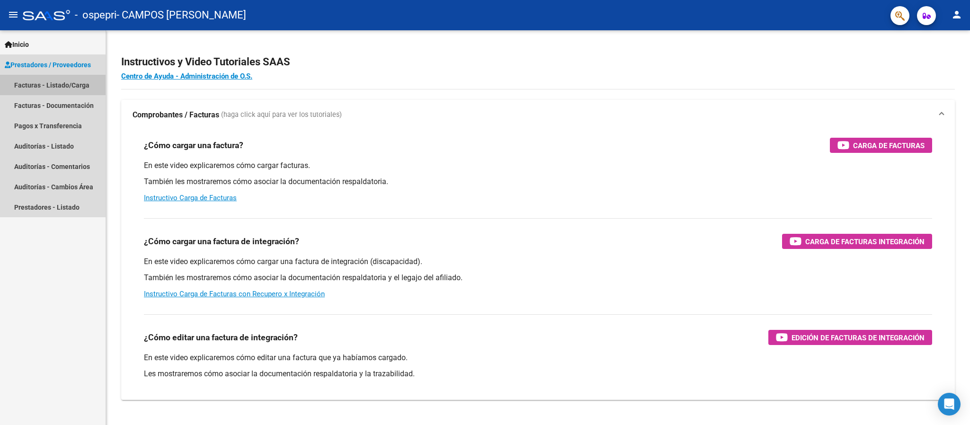
click at [80, 80] on link "Facturas - Listado/Carga" at bounding box center [53, 85] width 106 height 20
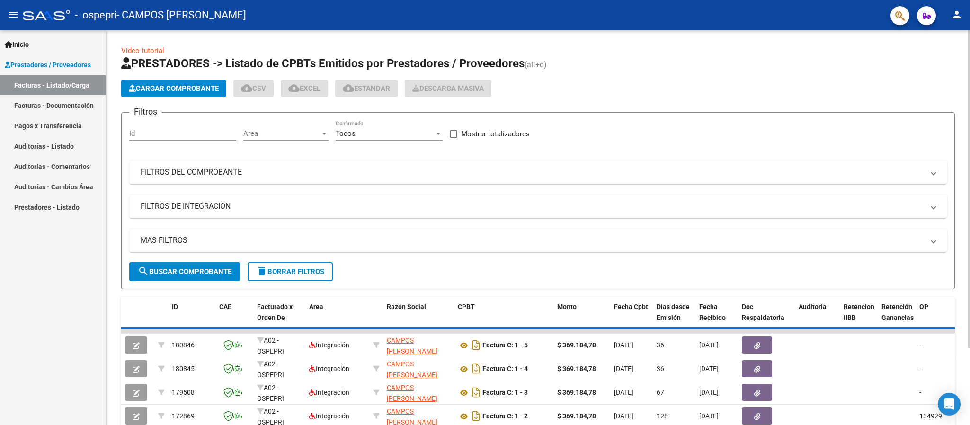
click at [152, 80] on button "Cargar Comprobante" at bounding box center [173, 88] width 105 height 17
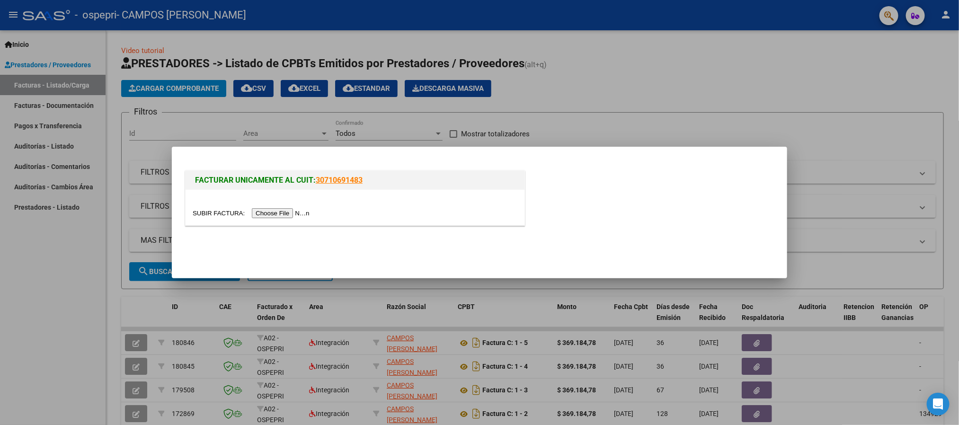
click at [282, 213] on input "file" at bounding box center [253, 213] width 120 height 10
click at [293, 219] on div at bounding box center [355, 207] width 339 height 35
click at [292, 211] on input "file" at bounding box center [253, 213] width 120 height 10
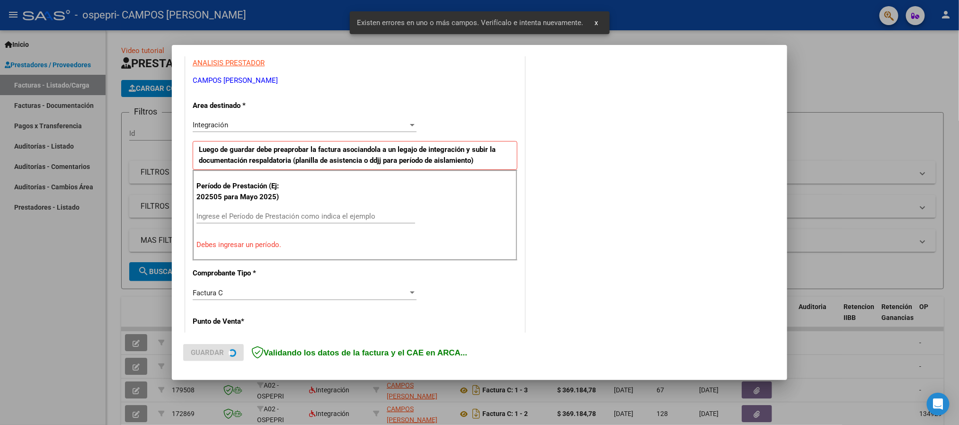
scroll to position [264, 0]
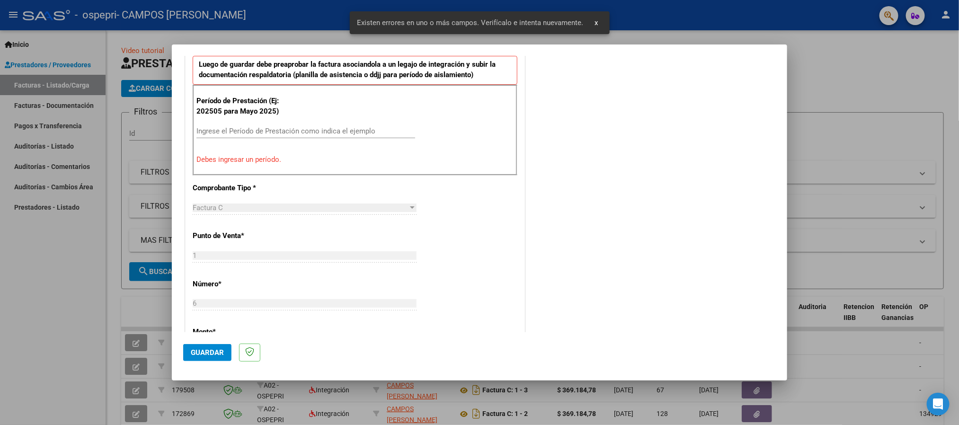
click at [316, 133] on input "Ingrese el Período de Prestación como indica el ejemplo" at bounding box center [305, 131] width 219 height 9
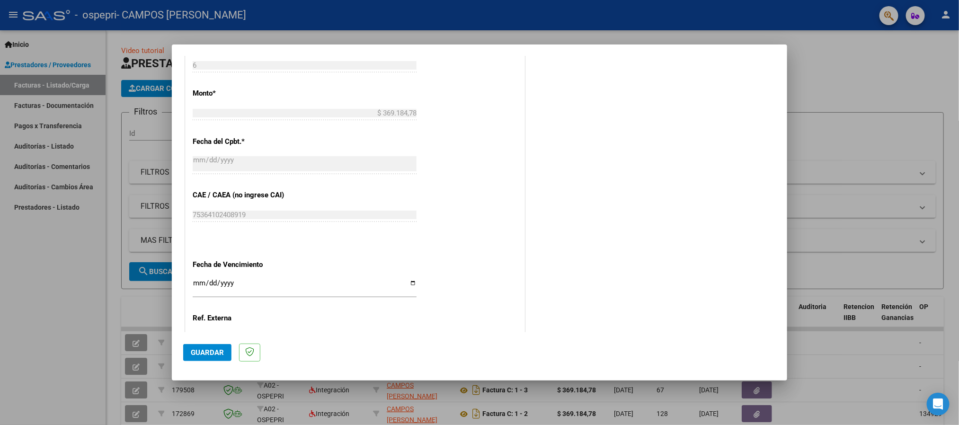
scroll to position [548, 0]
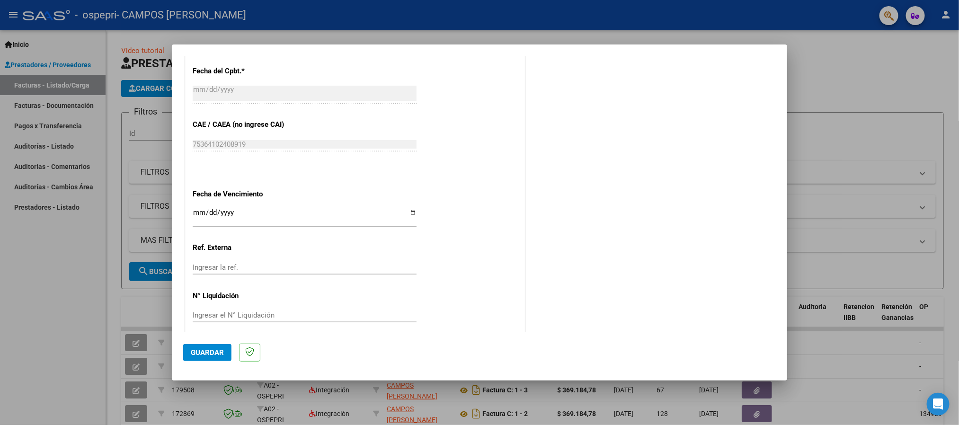
type input "202508"
click at [195, 215] on input "Ingresar la fecha" at bounding box center [305, 216] width 224 height 15
type input "[DATE]"
click at [211, 351] on span "Guardar" at bounding box center [207, 352] width 33 height 9
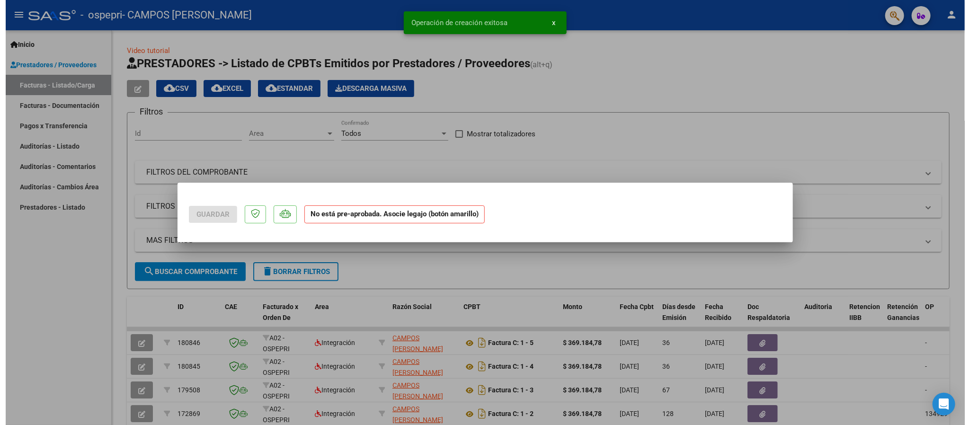
scroll to position [0, 0]
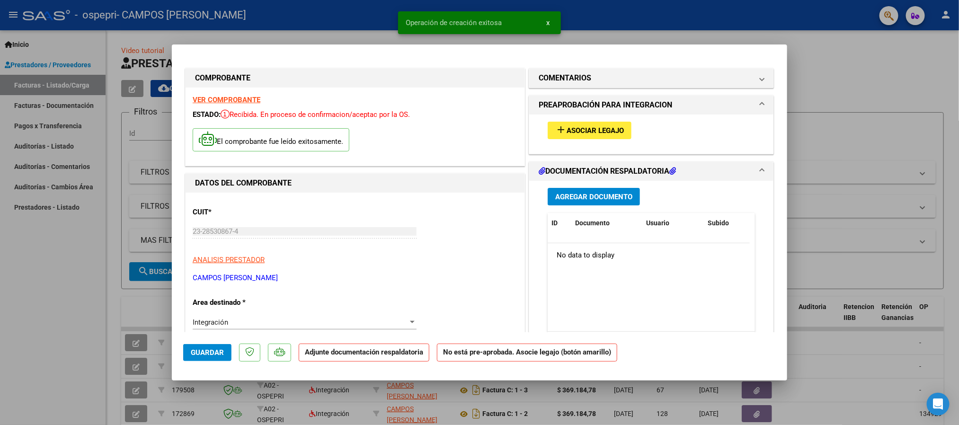
click at [607, 135] on button "add Asociar Legajo" at bounding box center [590, 131] width 84 height 18
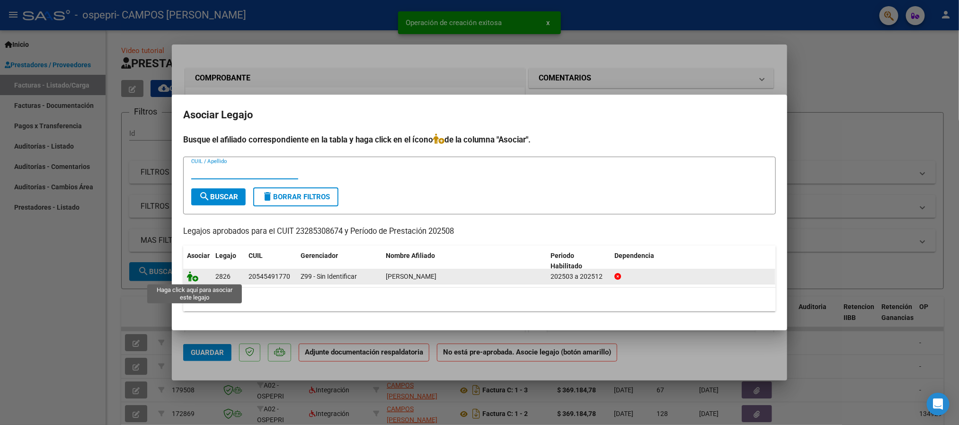
click at [195, 281] on icon at bounding box center [192, 276] width 11 height 10
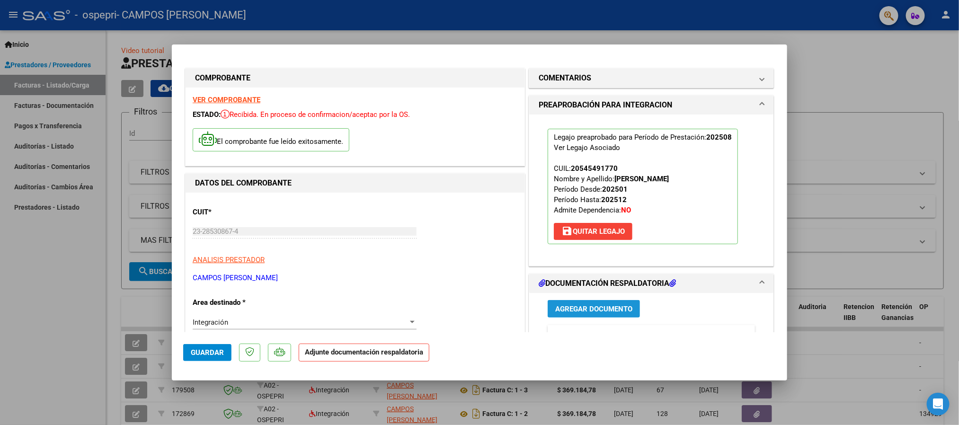
click at [576, 309] on span "Agregar Documento" at bounding box center [593, 309] width 77 height 9
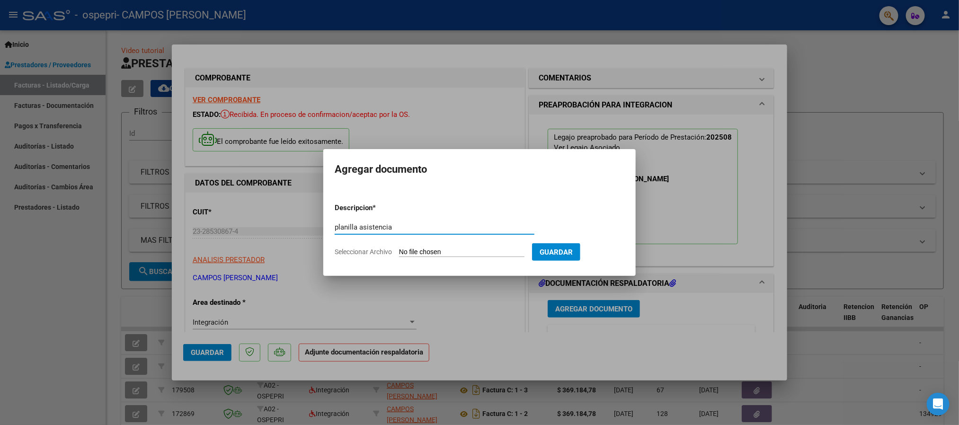
type input "planilla asistencia"
click at [416, 259] on form "Descripcion * planilla asistencia Escriba aquí una descripcion Seleccionar Arch…" at bounding box center [480, 229] width 290 height 69
click at [416, 253] on input "Seleccionar Archivo" at bounding box center [461, 252] width 125 height 9
type input "C:\fakepath\CamScanner 29-8-25 18.14(1).pdf"
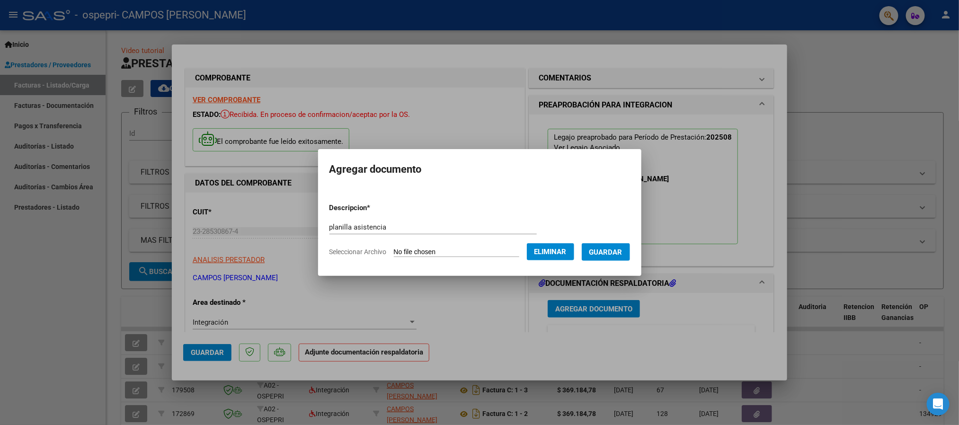
click at [619, 253] on span "Guardar" at bounding box center [605, 252] width 33 height 9
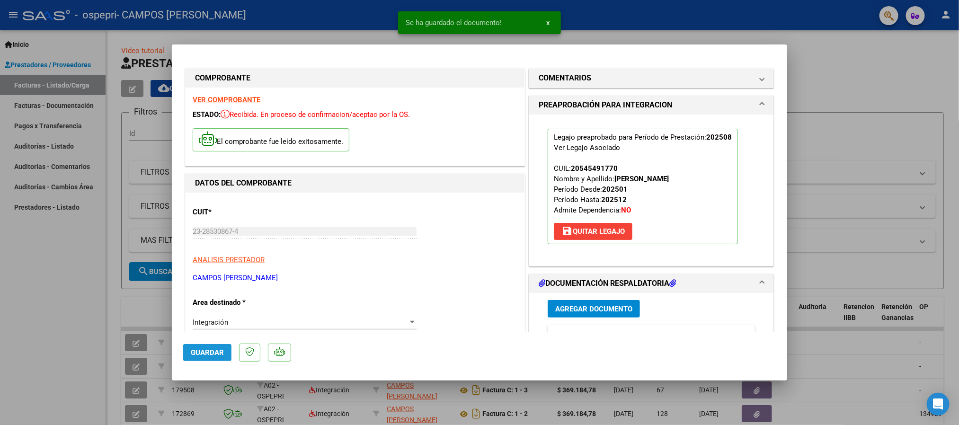
click at [207, 350] on span "Guardar" at bounding box center [207, 352] width 33 height 9
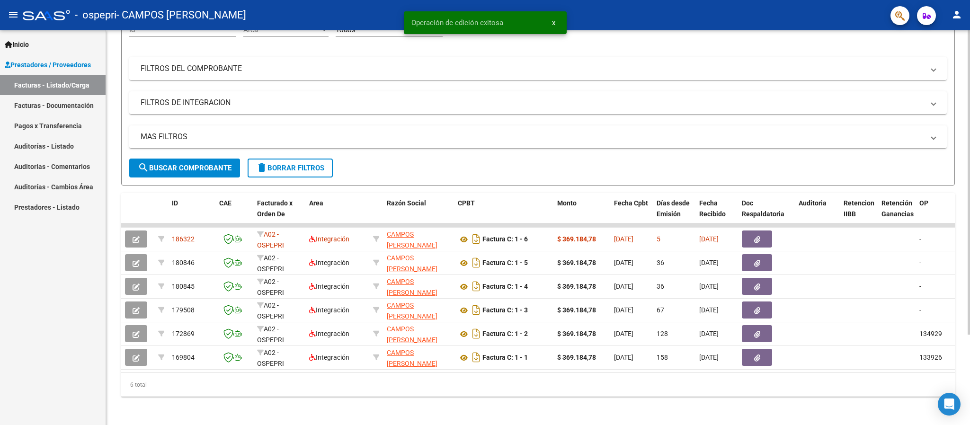
scroll to position [117, 0]
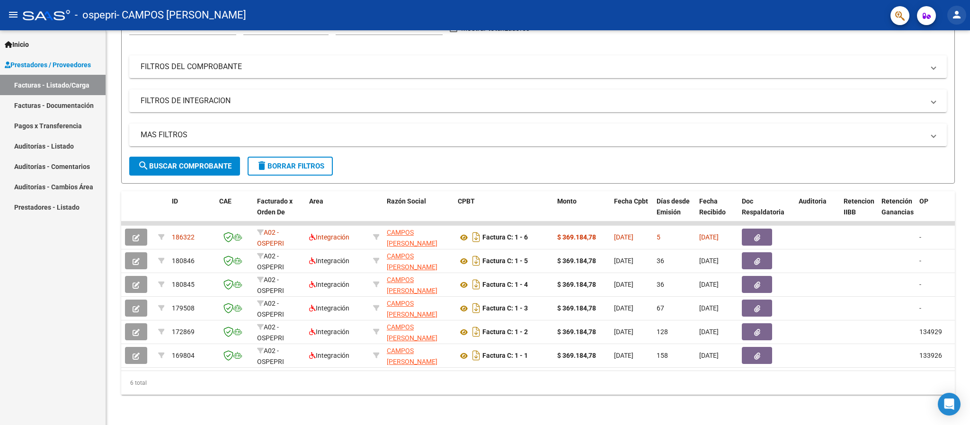
click at [951, 13] on mat-icon "person" at bounding box center [956, 14] width 11 height 11
click at [937, 64] on button "exit_to_app Salir" at bounding box center [937, 62] width 58 height 23
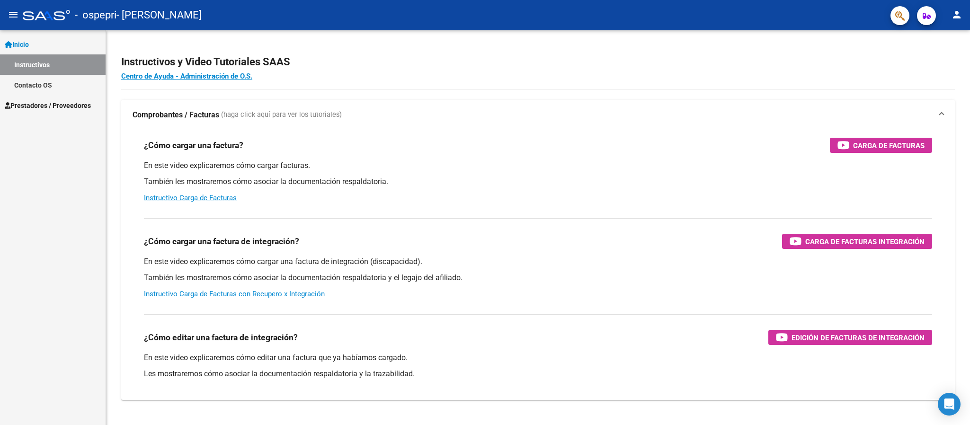
click at [50, 110] on span "Prestadores / Proveedores" at bounding box center [48, 105] width 86 height 10
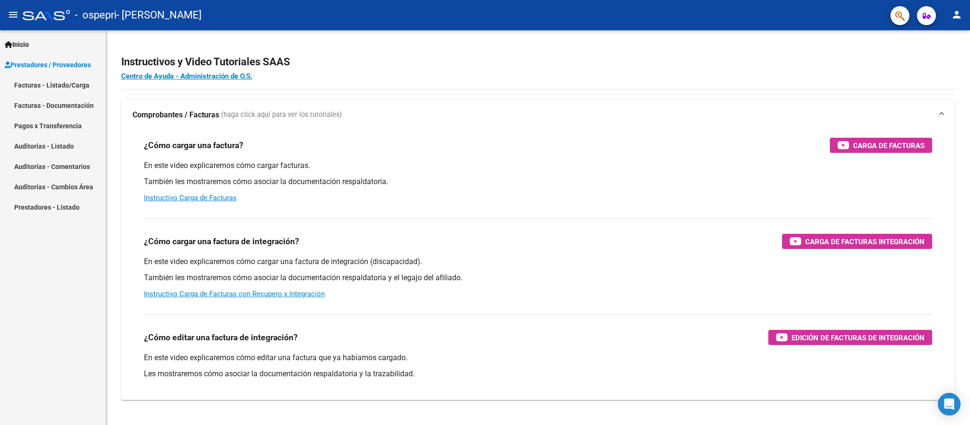
click at [60, 123] on link "Pagos x Transferencia" at bounding box center [53, 125] width 106 height 20
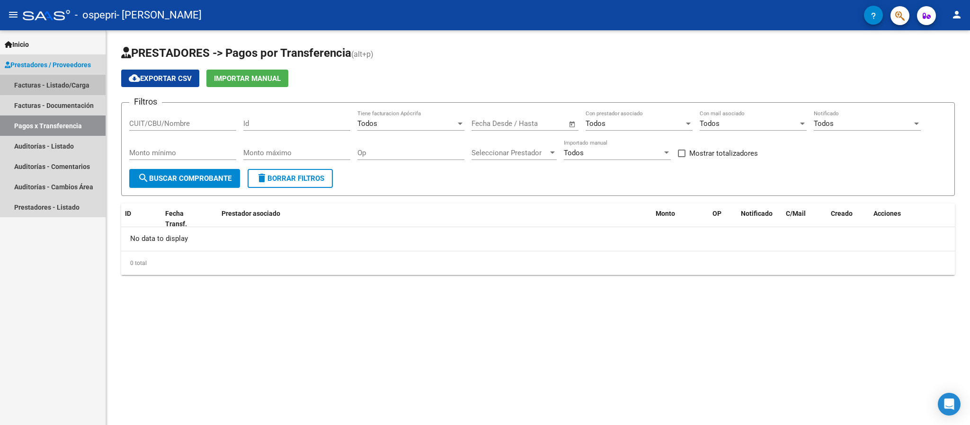
click at [79, 83] on link "Facturas - Listado/Carga" at bounding box center [53, 85] width 106 height 20
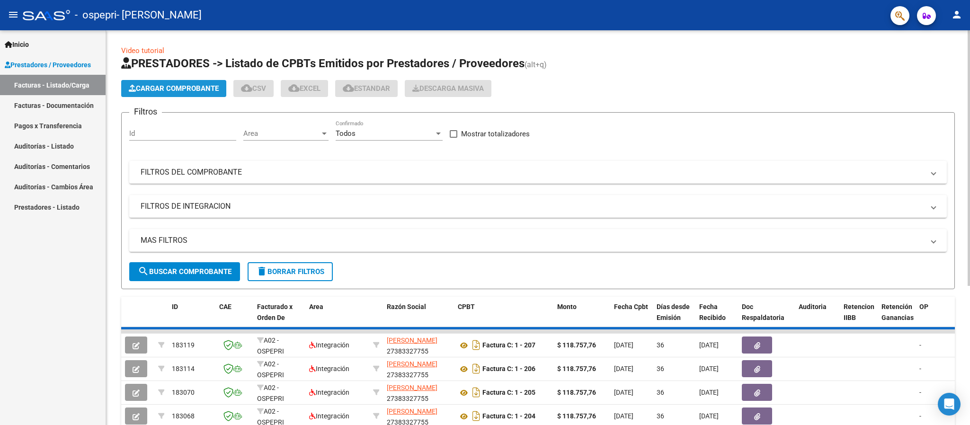
click at [163, 89] on span "Cargar Comprobante" at bounding box center [174, 88] width 90 height 9
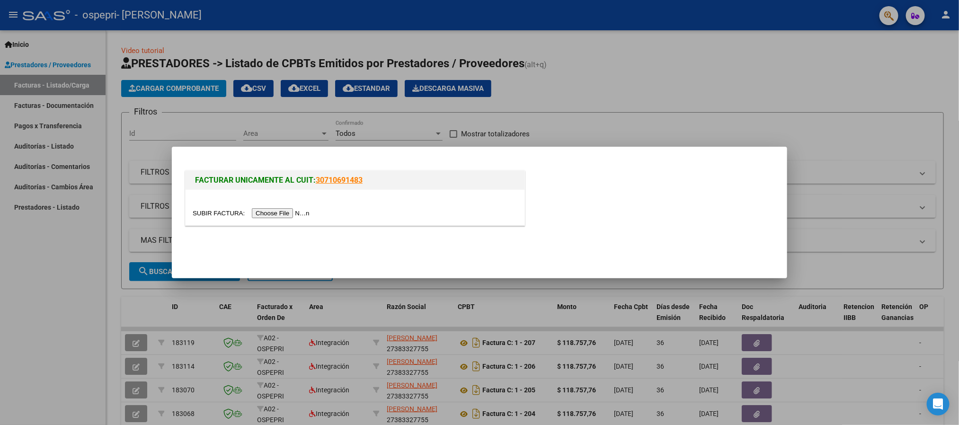
click at [255, 208] on div at bounding box center [355, 213] width 325 height 11
click at [260, 213] on input "file" at bounding box center [253, 213] width 120 height 10
click at [273, 209] on input "file" at bounding box center [253, 213] width 120 height 10
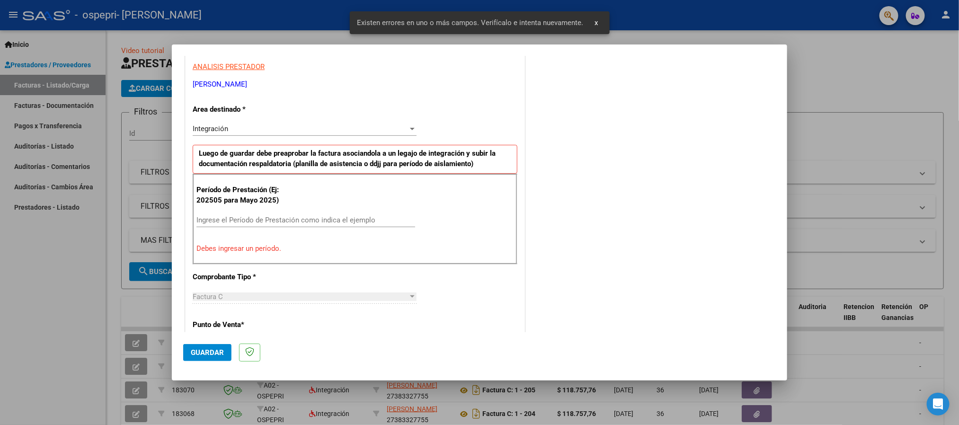
scroll to position [246, 0]
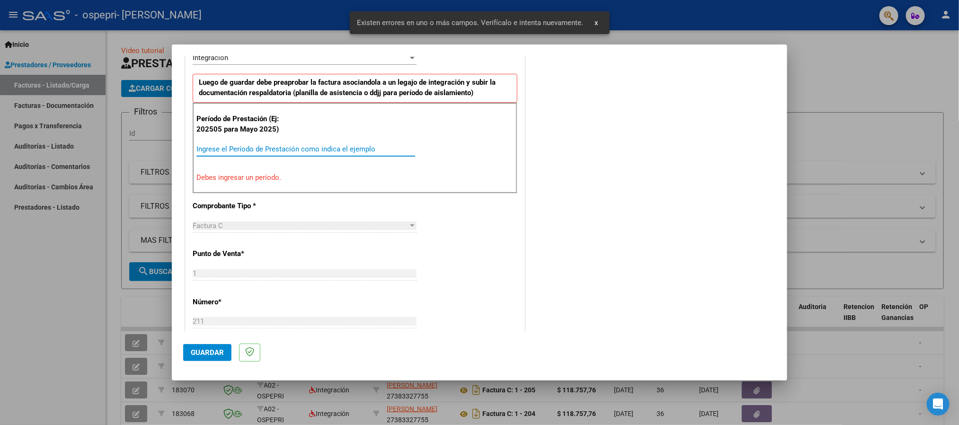
click at [328, 148] on input "Ingrese el Período de Prestación como indica el ejemplo" at bounding box center [305, 149] width 219 height 9
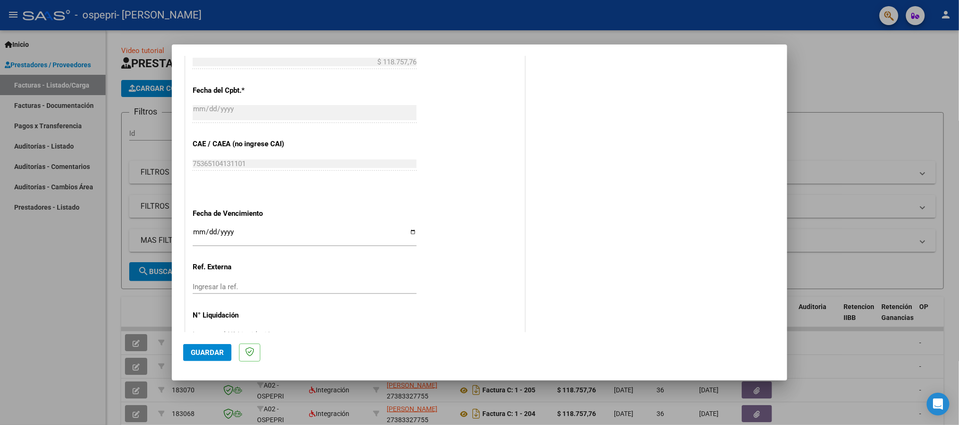
scroll to position [530, 0]
type input "202508"
click at [202, 234] on input "Ingresar la fecha" at bounding box center [305, 234] width 224 height 15
type input "2025-09-11"
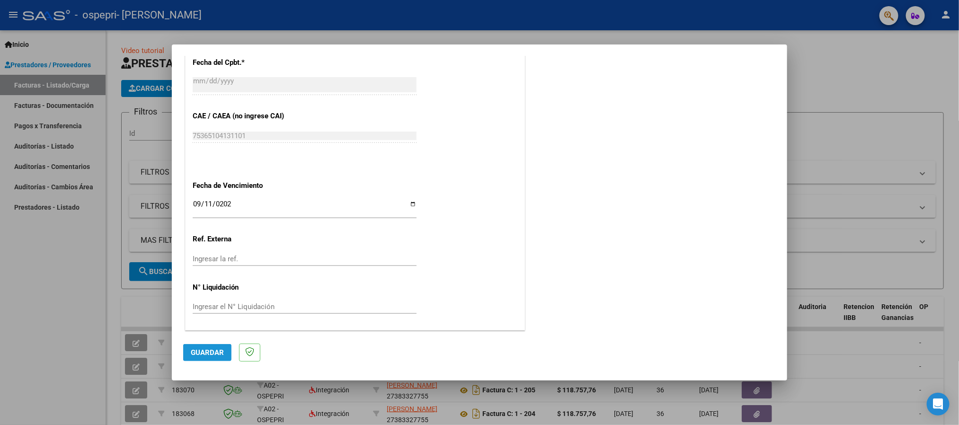
drag, startPoint x: 198, startPoint y: 355, endPoint x: 214, endPoint y: 324, distance: 35.8
click at [199, 354] on span "Guardar" at bounding box center [207, 352] width 33 height 9
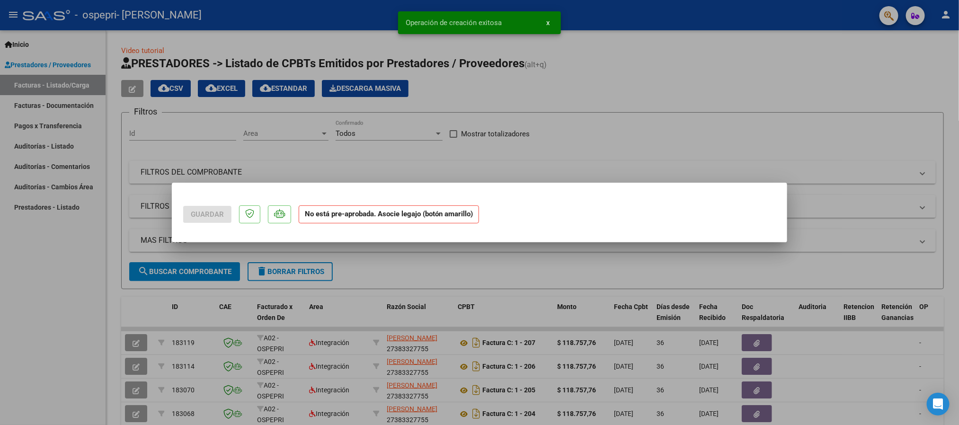
scroll to position [0, 0]
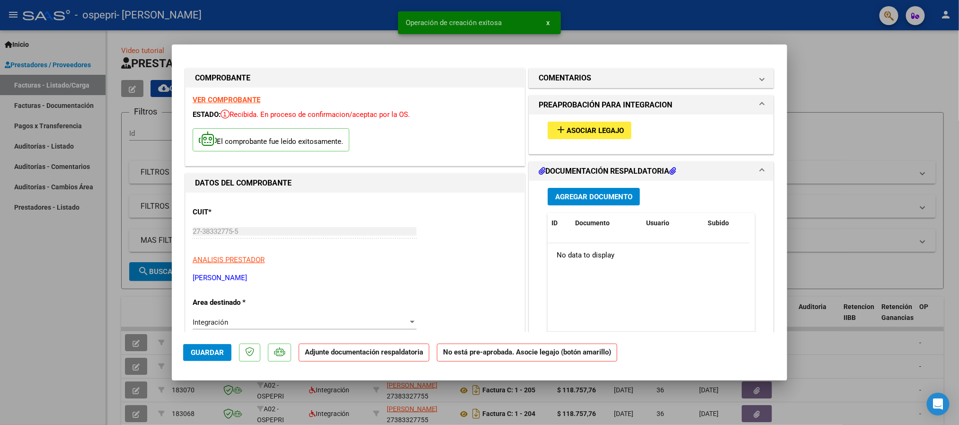
click at [609, 133] on span "Asociar Legajo" at bounding box center [595, 130] width 57 height 9
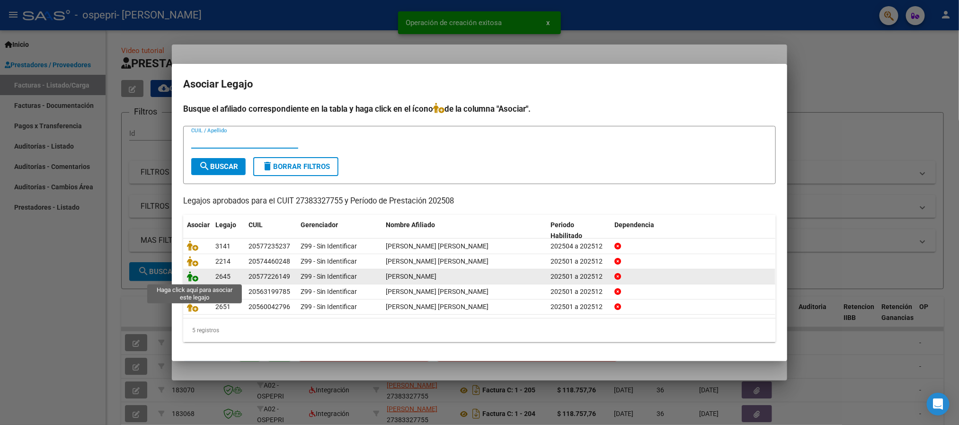
click at [187, 275] on icon at bounding box center [192, 276] width 11 height 10
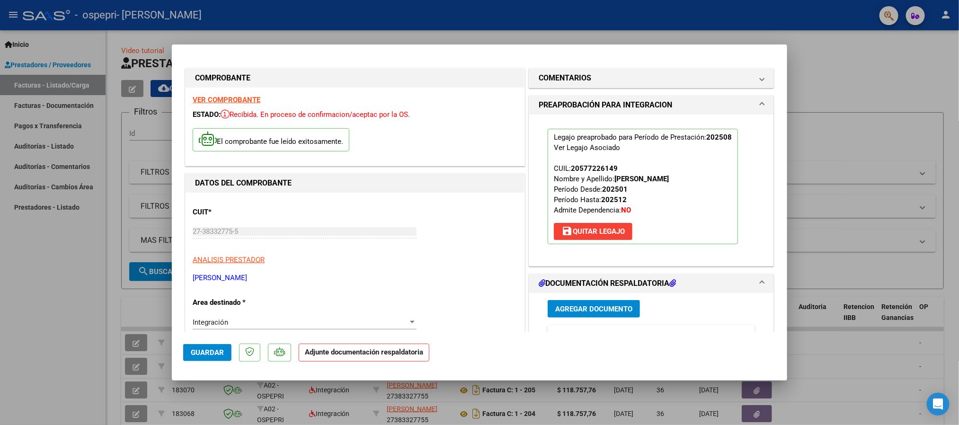
click at [603, 315] on button "Agregar Documento" at bounding box center [594, 309] width 92 height 18
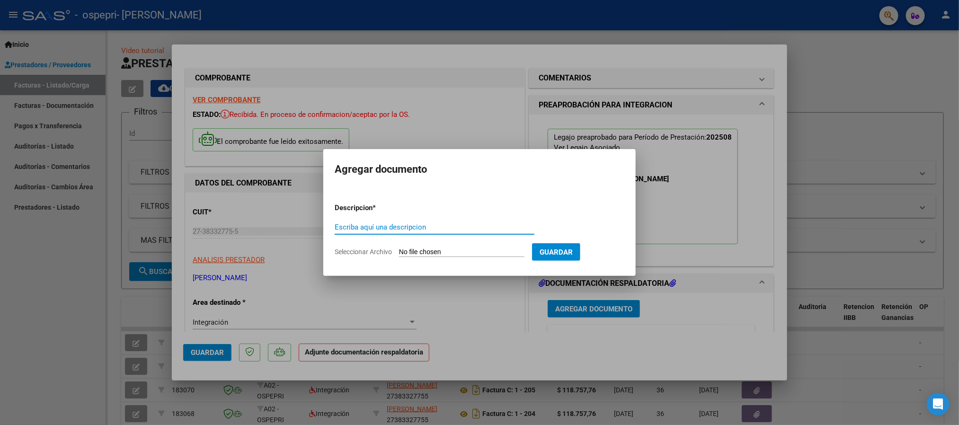
click at [412, 229] on input "Escriba aquí una descripcion" at bounding box center [435, 227] width 200 height 9
type input "PLANILLA ASISTENCIA"
click at [434, 251] on input "Seleccionar Archivo" at bounding box center [461, 252] width 125 height 9
type input "C:\fakepath\Cherqui 0825.pdf"
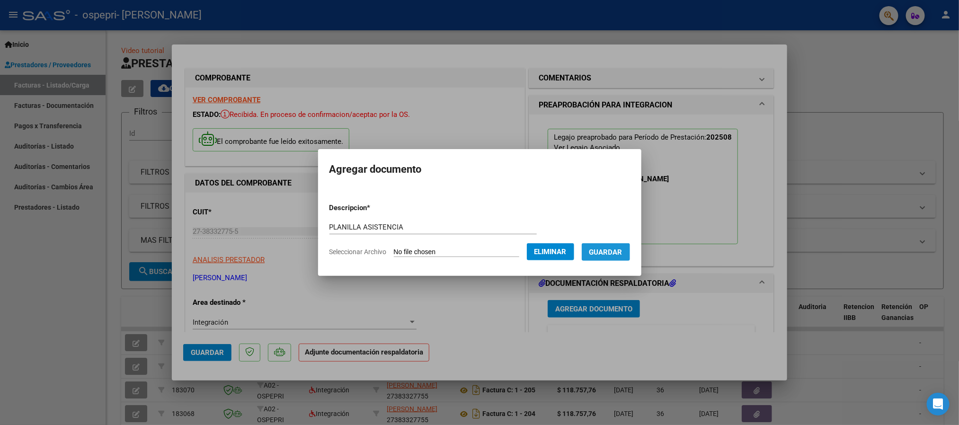
click at [613, 253] on span "Guardar" at bounding box center [605, 252] width 33 height 9
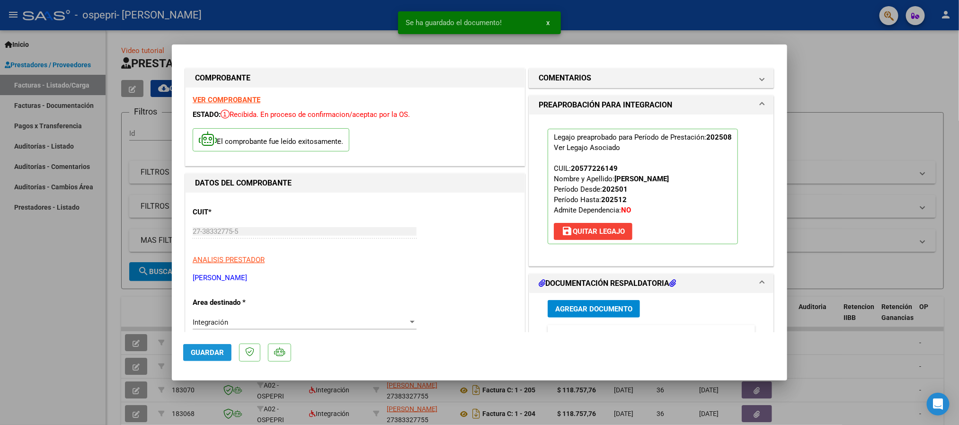
click at [188, 354] on button "Guardar" at bounding box center [207, 352] width 48 height 17
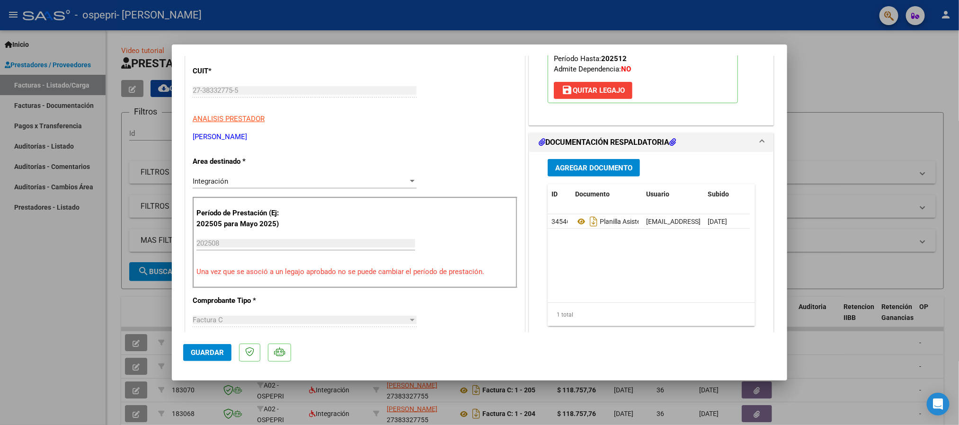
scroll to position [213, 0]
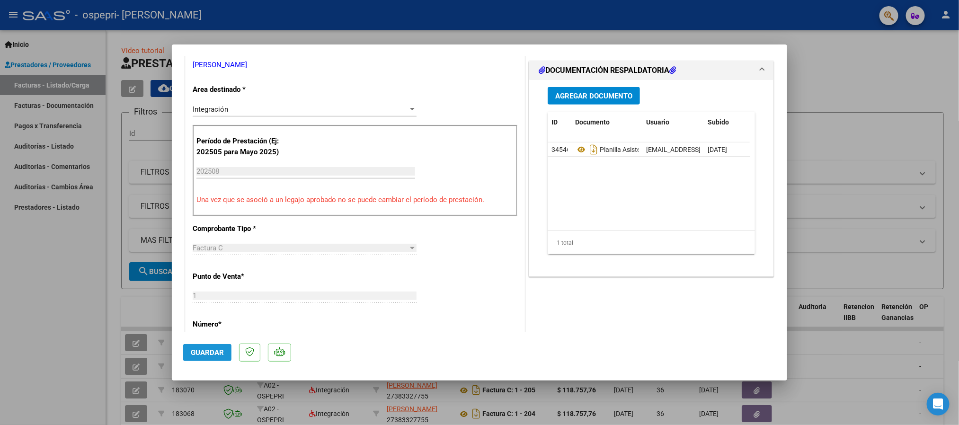
click at [207, 348] on span "Guardar" at bounding box center [207, 352] width 33 height 9
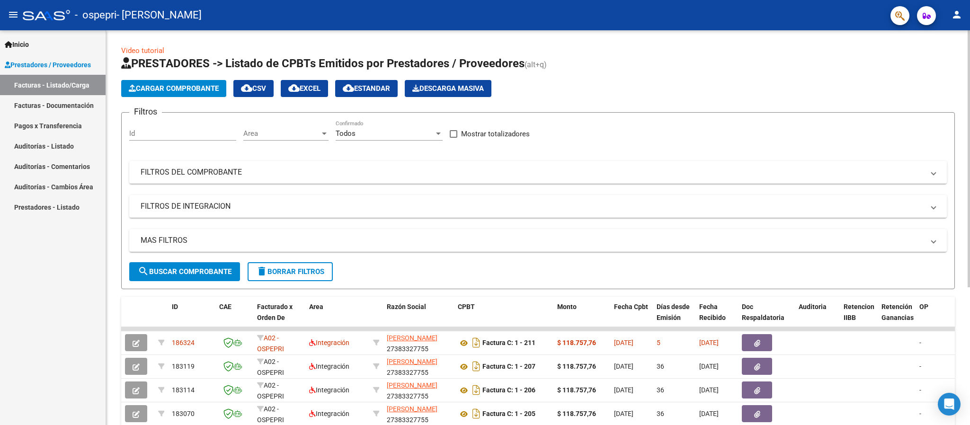
click at [186, 89] on span "Cargar Comprobante" at bounding box center [174, 88] width 90 height 9
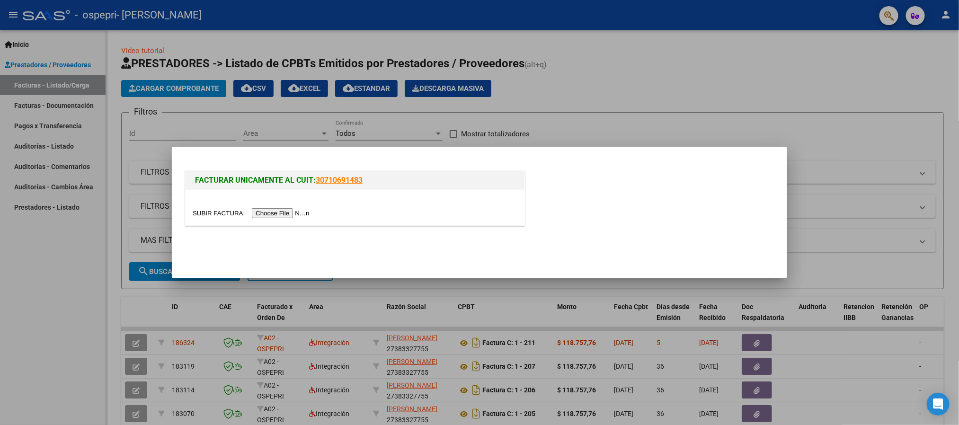
click at [268, 212] on input "file" at bounding box center [253, 213] width 120 height 10
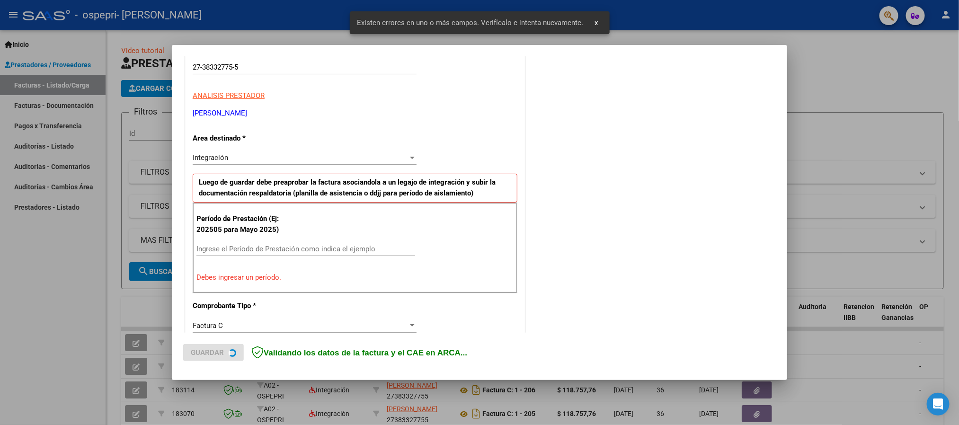
scroll to position [175, 0]
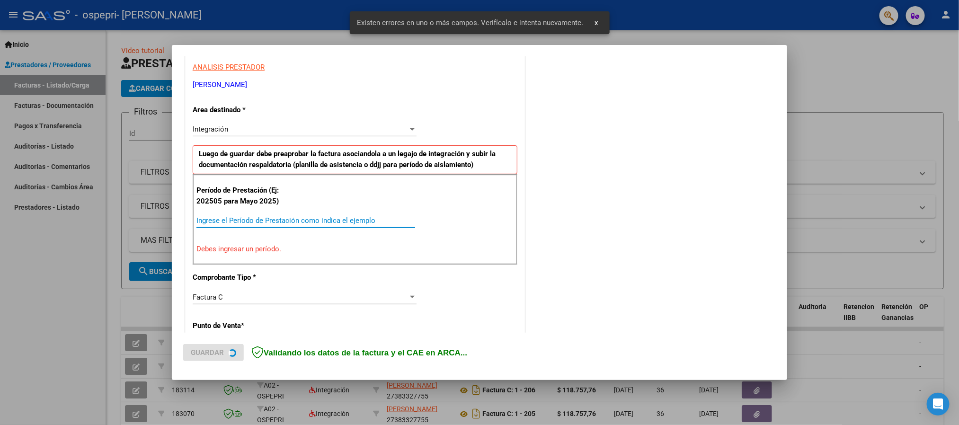
click at [257, 223] on input "Ingrese el Período de Prestación como indica el ejemplo" at bounding box center [305, 220] width 219 height 9
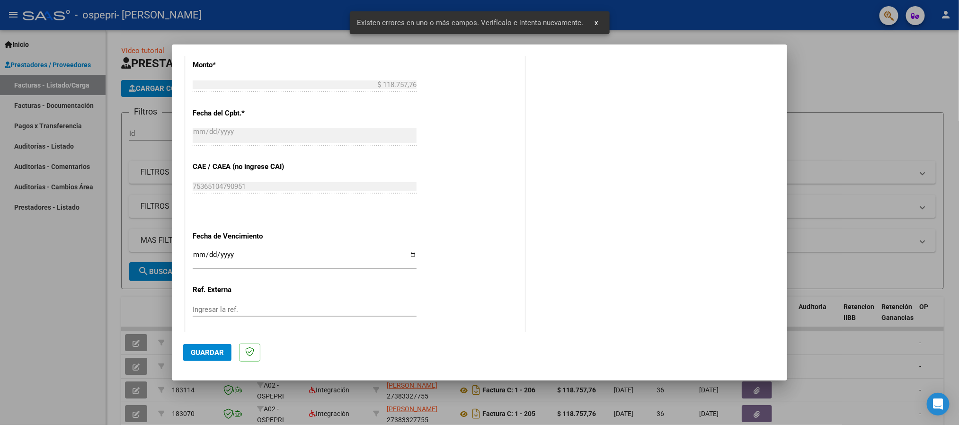
scroll to position [559, 0]
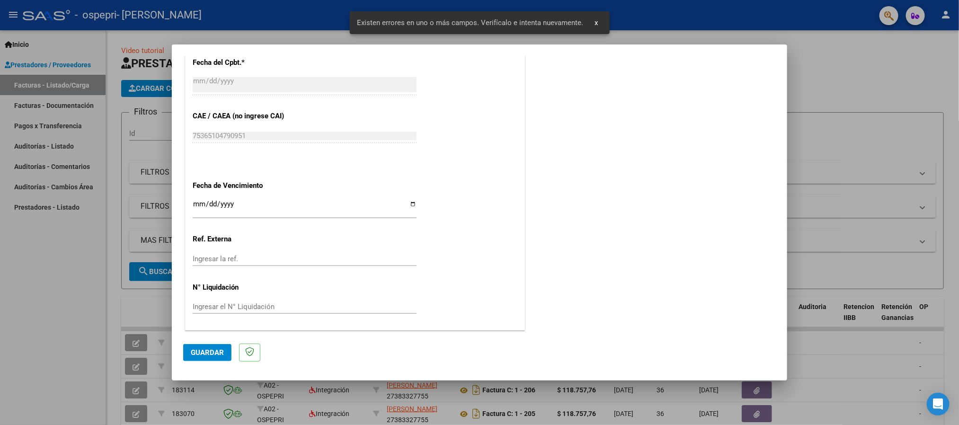
type input "202508"
click at [193, 206] on input "Ingresar la fecha" at bounding box center [305, 207] width 224 height 15
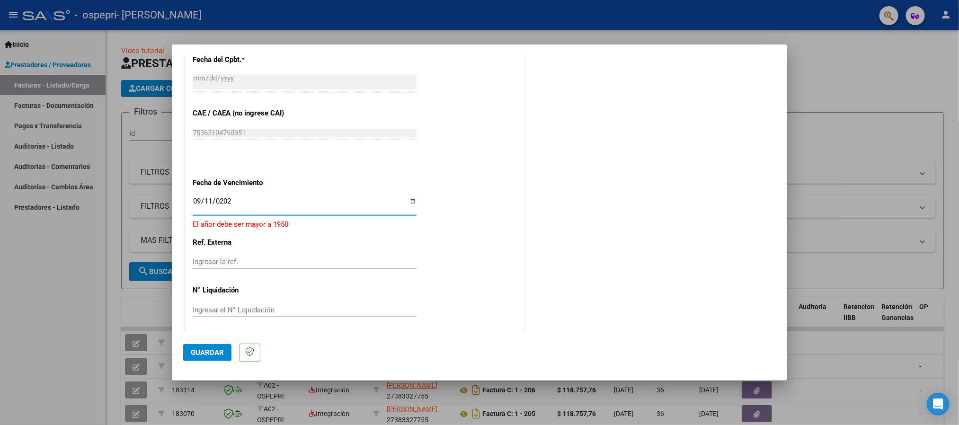
type input "2025-09-11"
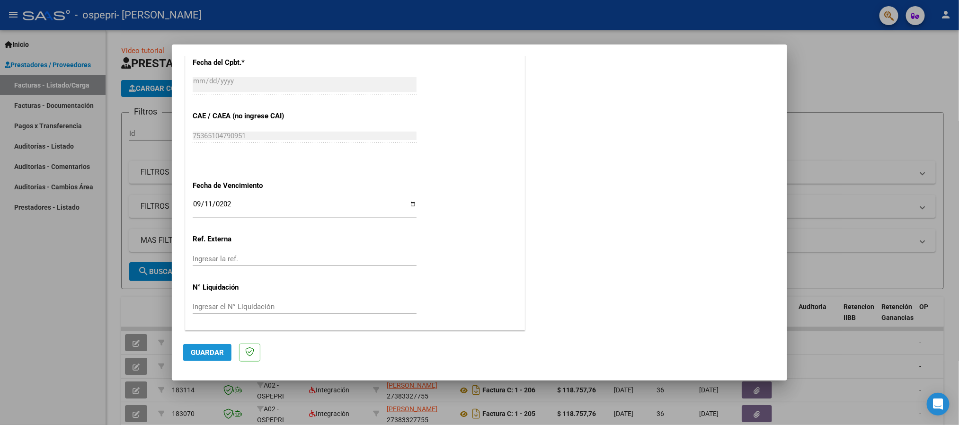
click at [208, 353] on span "Guardar" at bounding box center [207, 352] width 33 height 9
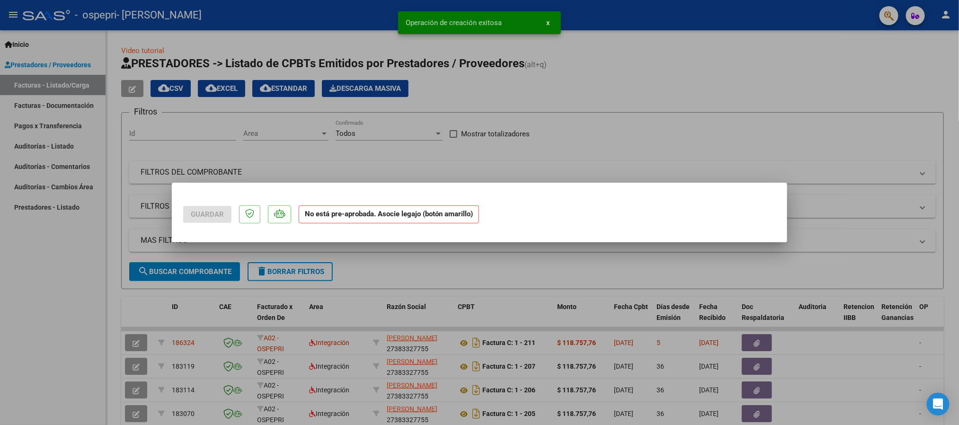
scroll to position [0, 0]
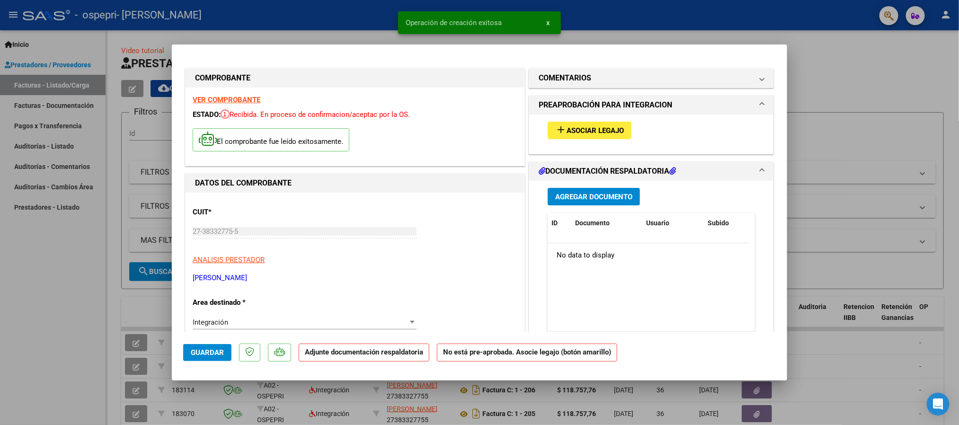
click at [585, 116] on mat-expansion-panel "PREAPROBACIÓN PARA INTEGRACION add Asociar Legajo" at bounding box center [651, 124] width 245 height 59
click at [581, 129] on span "Asociar Legajo" at bounding box center [595, 130] width 57 height 9
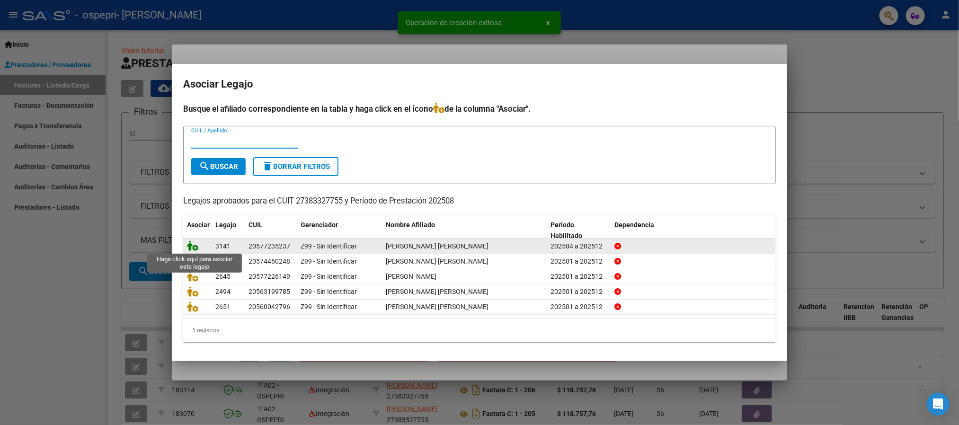
click at [192, 248] on icon at bounding box center [192, 245] width 11 height 10
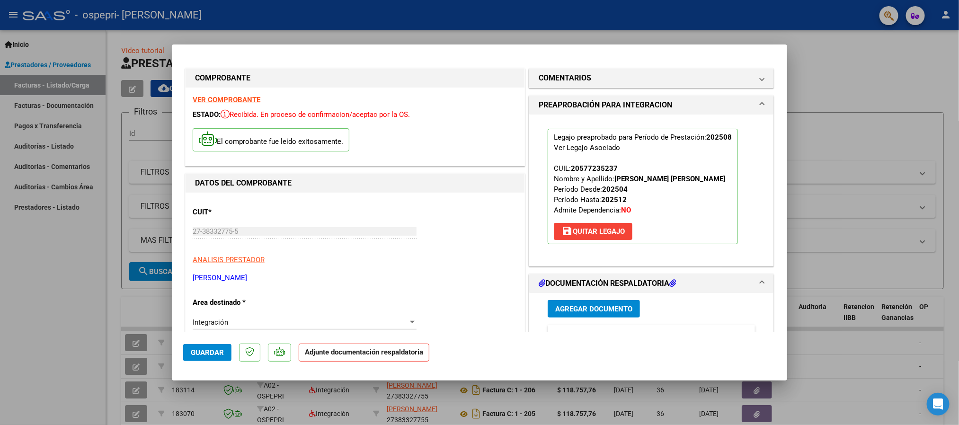
click at [573, 312] on span "Agregar Documento" at bounding box center [593, 309] width 77 height 9
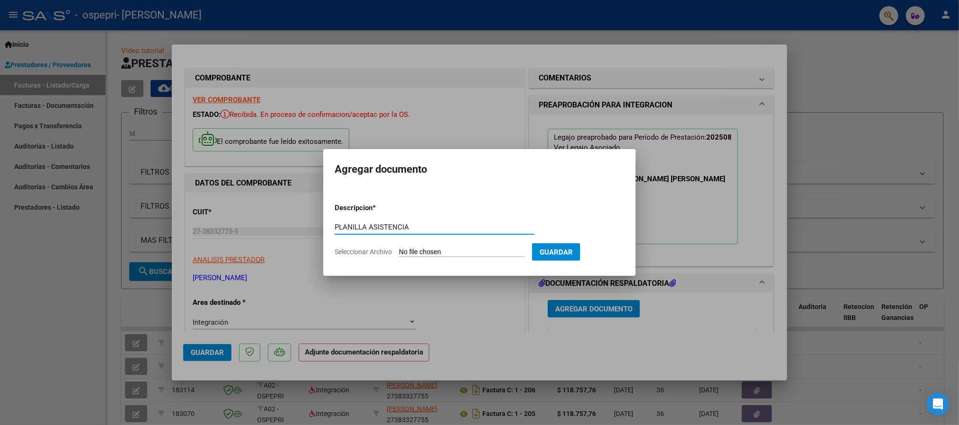
type input "PLANILLA ASISTENCIA"
click at [414, 249] on input "Seleccionar Archivo" at bounding box center [461, 252] width 125 height 9
type input "C:\fakepath\LaraNoha 0825.pdf"
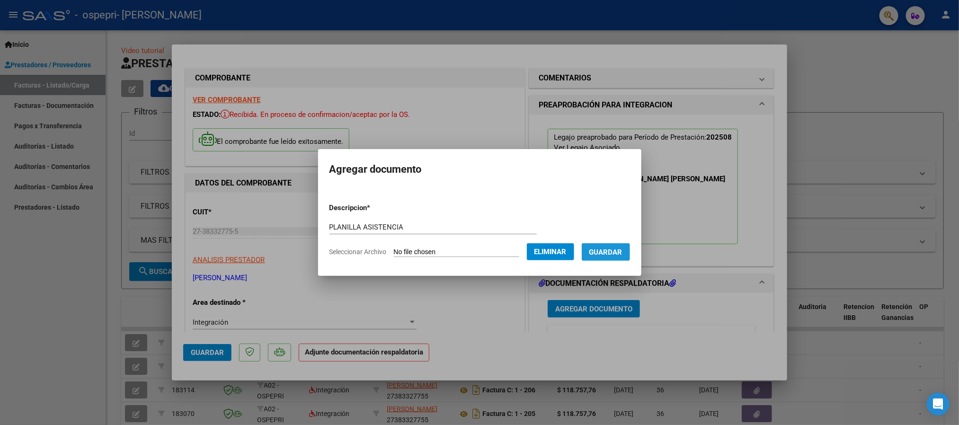
click at [615, 250] on span "Guardar" at bounding box center [605, 252] width 33 height 9
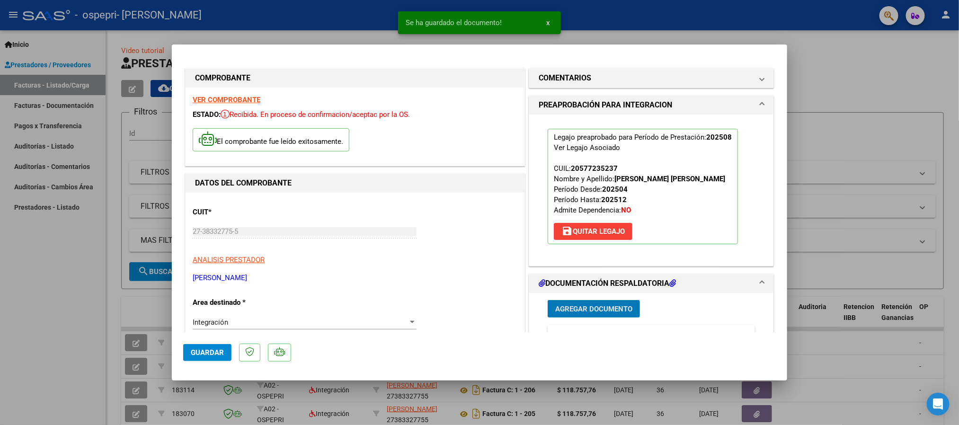
click at [210, 348] on span "Guardar" at bounding box center [207, 352] width 33 height 9
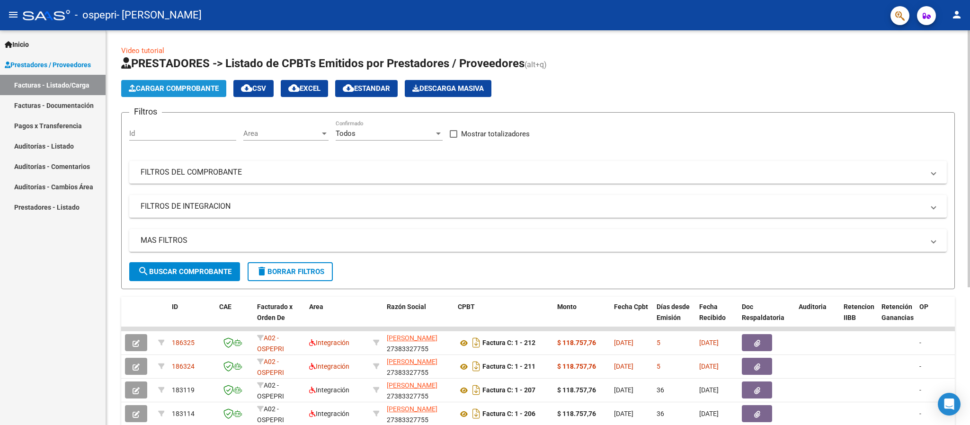
click at [158, 81] on button "Cargar Comprobante" at bounding box center [173, 88] width 105 height 17
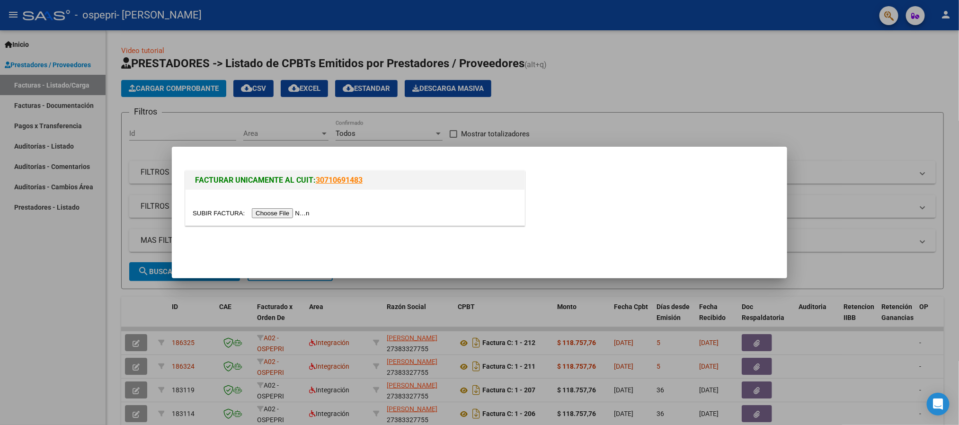
click at [291, 213] on input "file" at bounding box center [253, 213] width 120 height 10
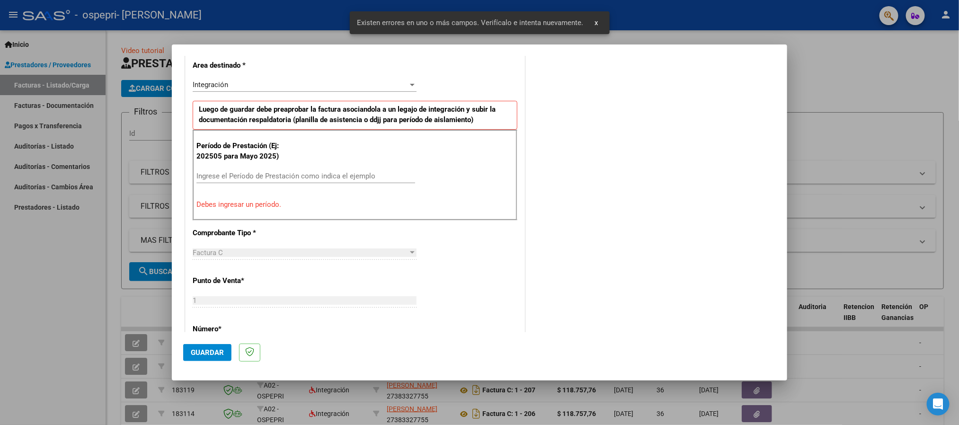
scroll to position [246, 0]
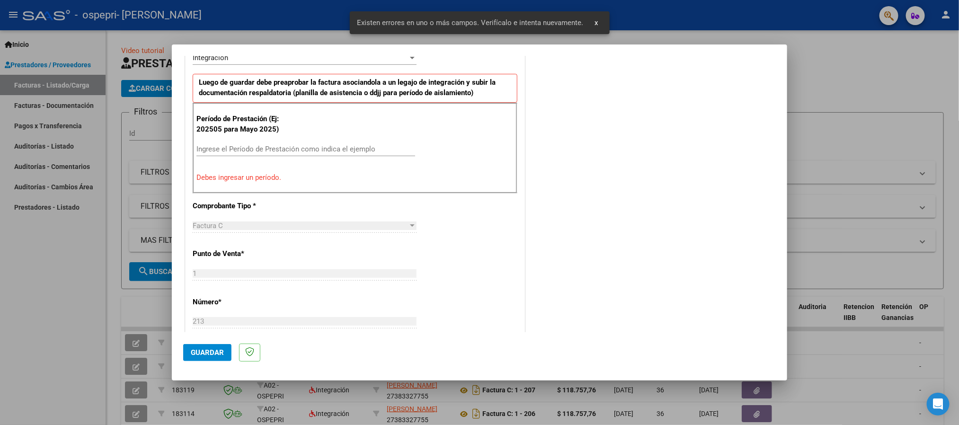
click at [223, 150] on input "Ingrese el Período de Prestación como indica el ejemplo" at bounding box center [305, 149] width 219 height 9
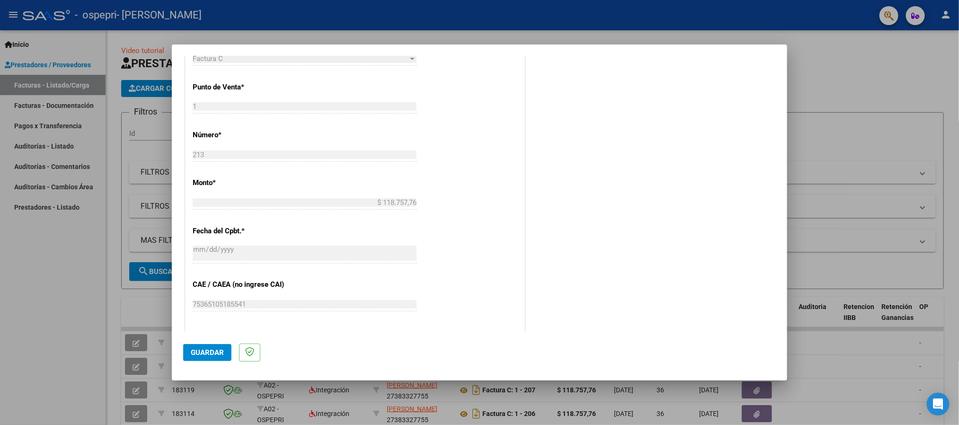
scroll to position [459, 0]
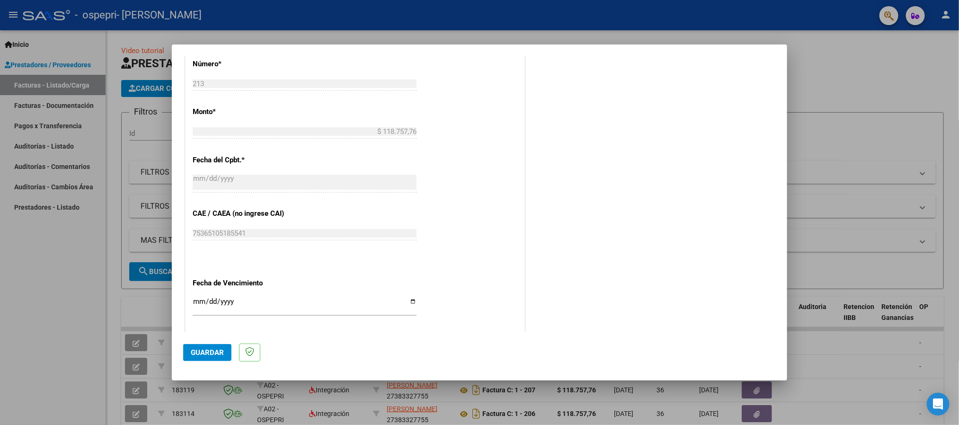
type input "202508"
click at [195, 304] on input "Ingresar la fecha" at bounding box center [305, 305] width 224 height 15
type input "2025-09-11"
click at [202, 353] on span "Guardar" at bounding box center [207, 352] width 33 height 9
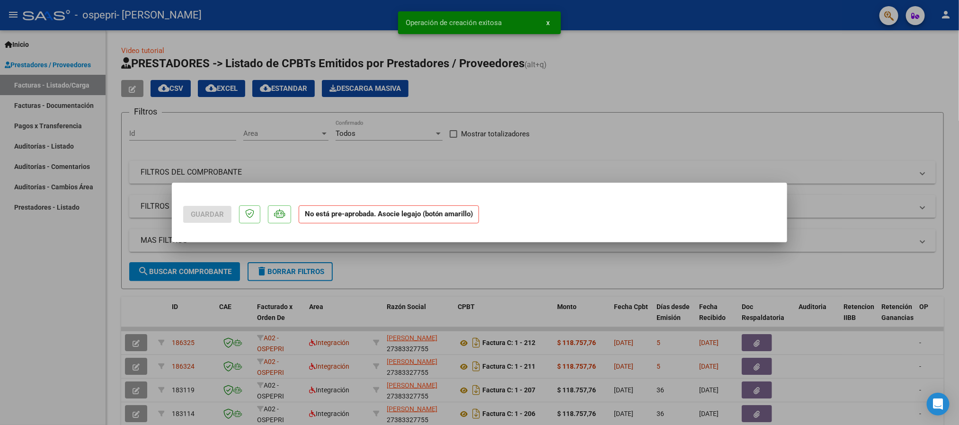
scroll to position [0, 0]
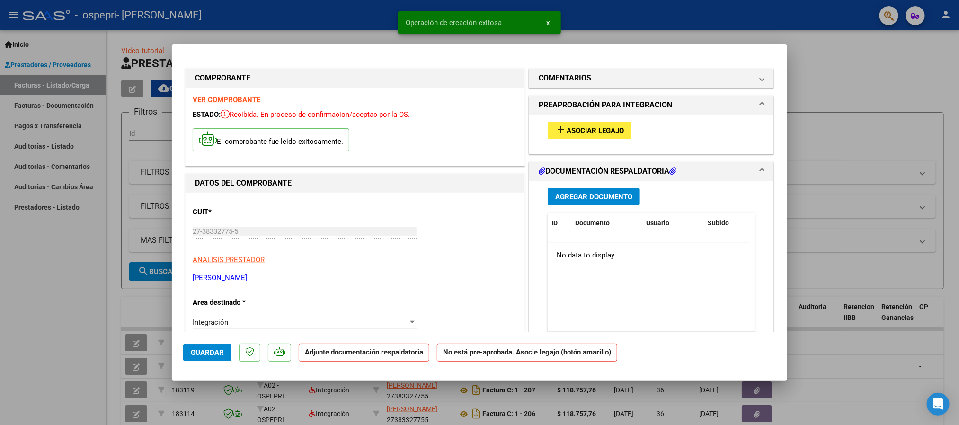
click at [609, 124] on button "add Asociar Legajo" at bounding box center [590, 131] width 84 height 18
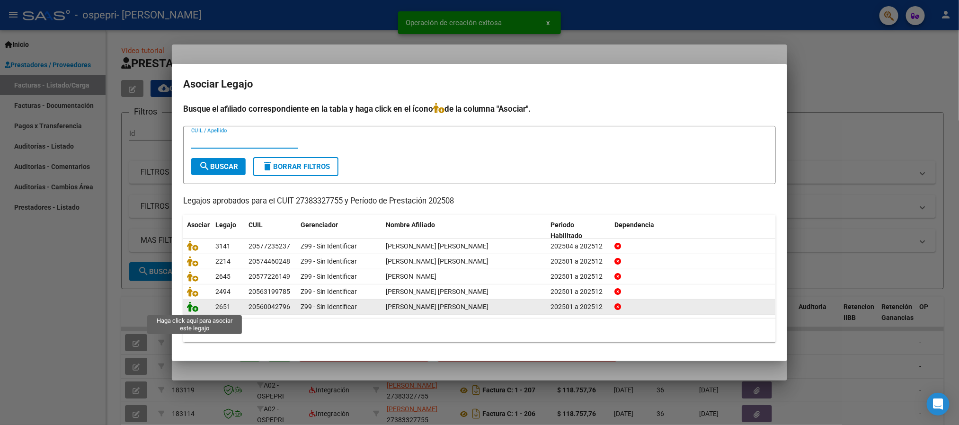
click at [190, 310] on icon at bounding box center [192, 306] width 11 height 10
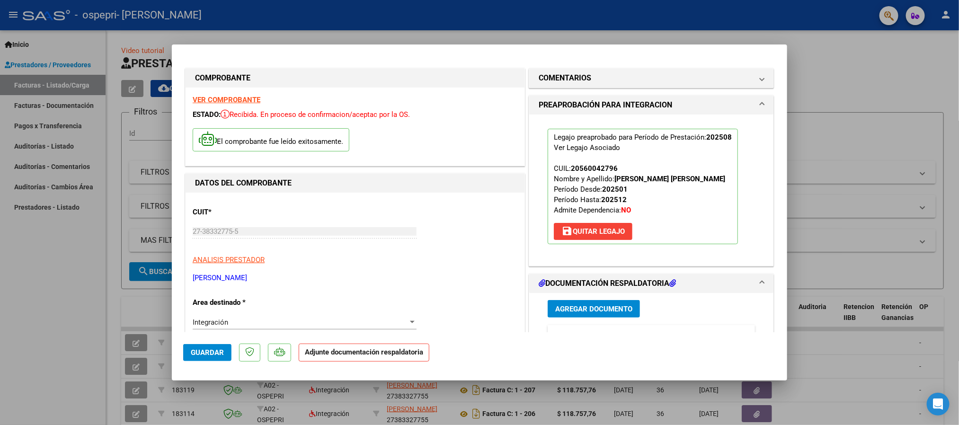
click at [584, 311] on span "Agregar Documento" at bounding box center [593, 309] width 77 height 9
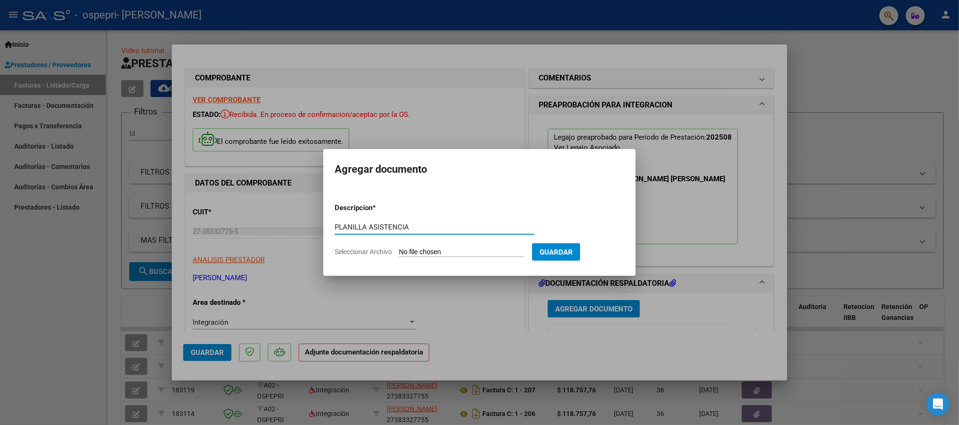
type input "PLANILLA ASISTENCIA"
click at [439, 249] on input "Seleccionar Archivo" at bounding box center [461, 252] width 125 height 9
type input "C:\fakepath\Aspiazu 0825.pdf"
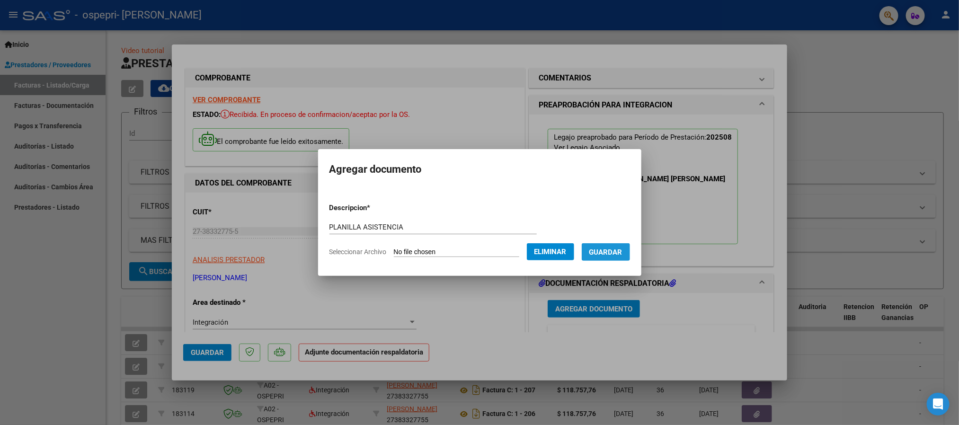
click at [622, 256] on button "Guardar" at bounding box center [606, 252] width 48 height 18
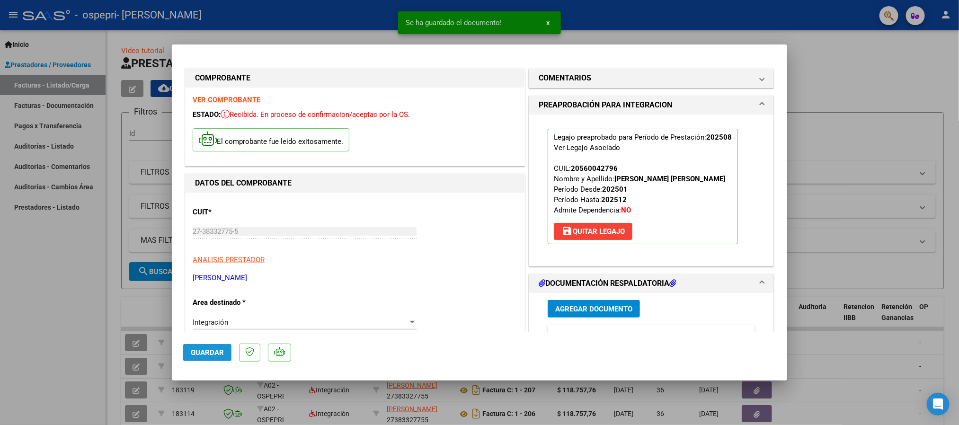
click at [198, 349] on span "Guardar" at bounding box center [207, 352] width 33 height 9
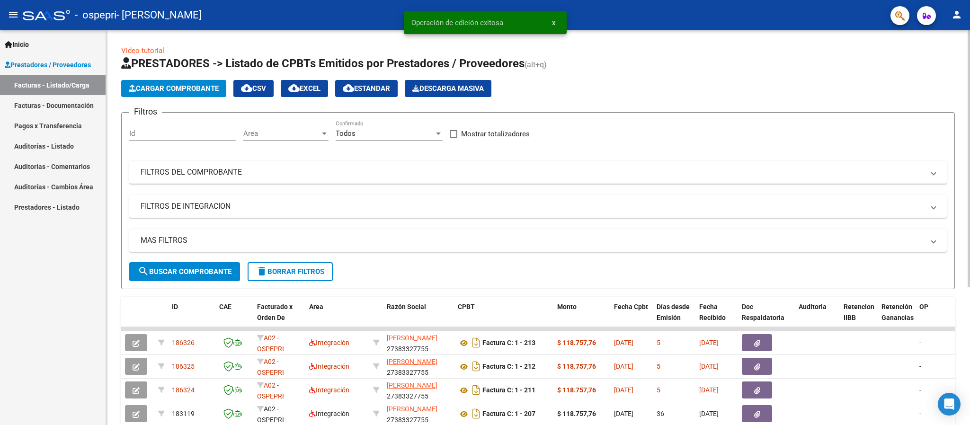
click at [163, 88] on span "Cargar Comprobante" at bounding box center [174, 88] width 90 height 9
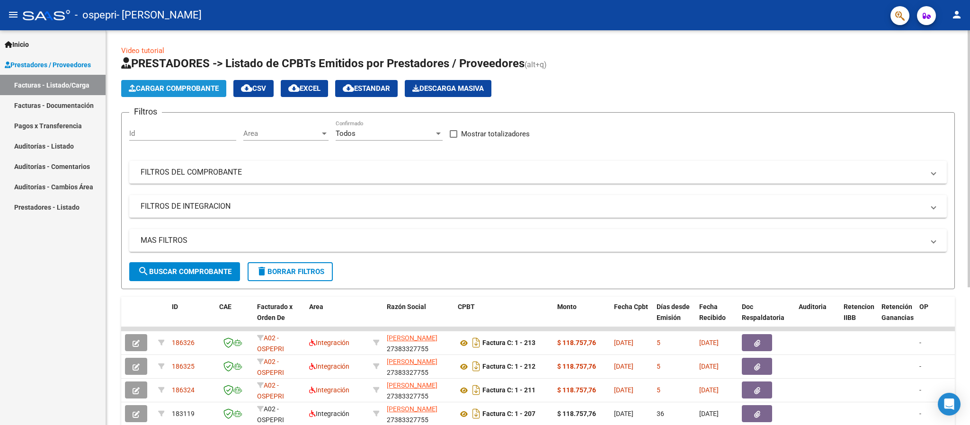
click at [198, 89] on span "Cargar Comprobante" at bounding box center [174, 88] width 90 height 9
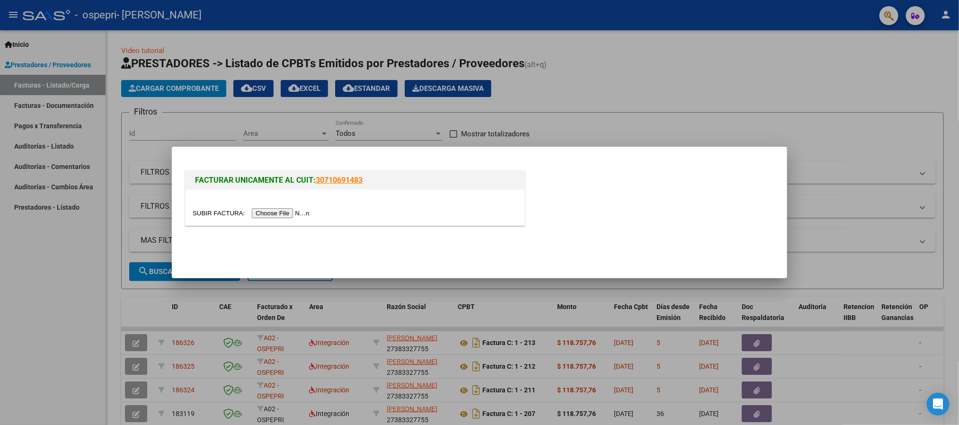
click at [270, 213] on input "file" at bounding box center [253, 213] width 120 height 10
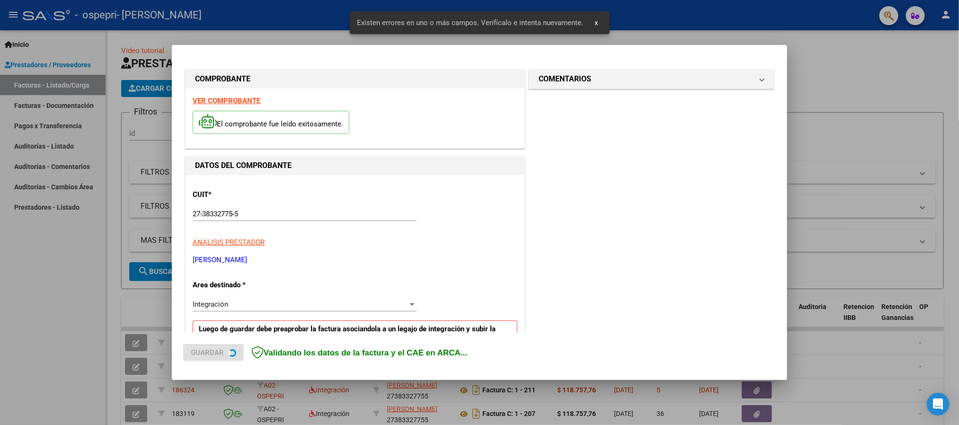
scroll to position [175, 0]
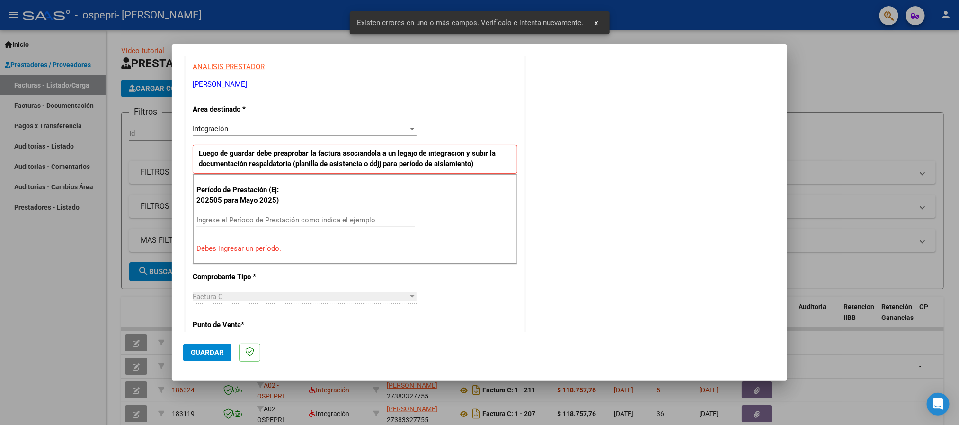
click at [248, 217] on input "Ingrese el Período de Prestación como indica el ejemplo" at bounding box center [305, 220] width 219 height 9
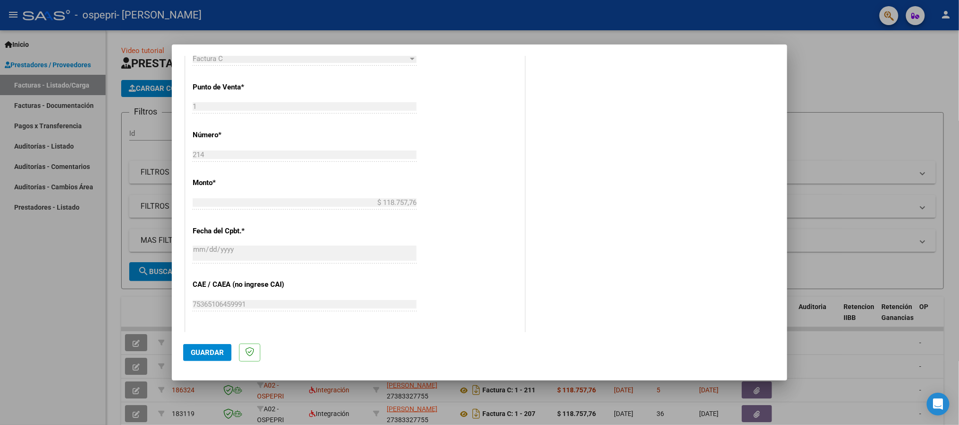
scroll to position [459, 0]
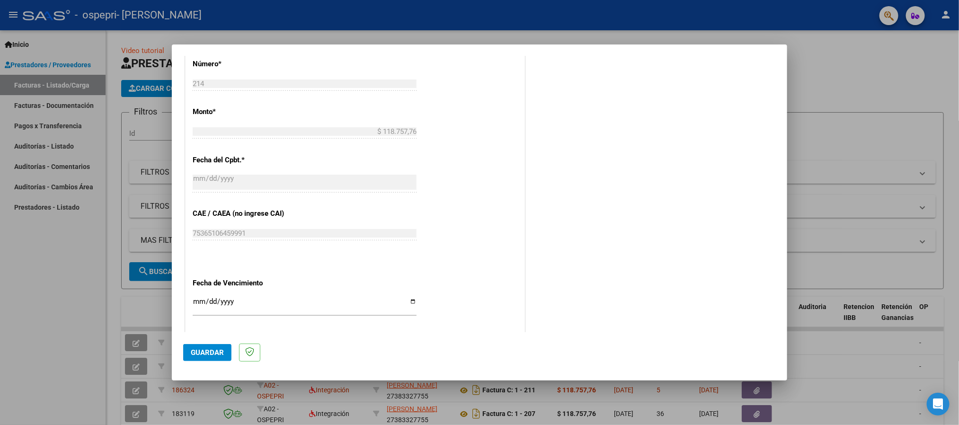
type input "202508"
click at [196, 304] on input "Ingresar la fecha" at bounding box center [305, 305] width 224 height 15
type input "2025-08-11"
click at [212, 302] on input "2025-08-11" at bounding box center [305, 305] width 224 height 15
type input "0009-01-11"
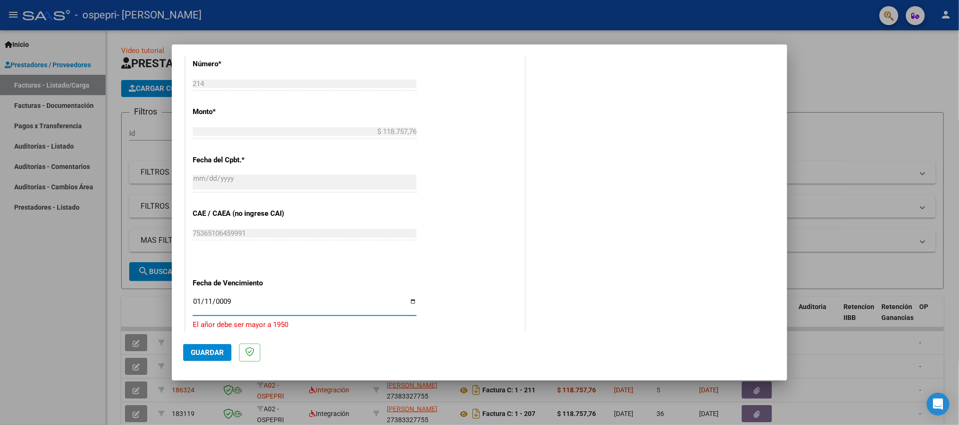
click at [207, 305] on input "0009-01-11" at bounding box center [305, 305] width 224 height 15
type input "2025-09-11"
click at [206, 354] on span "Guardar" at bounding box center [207, 352] width 33 height 9
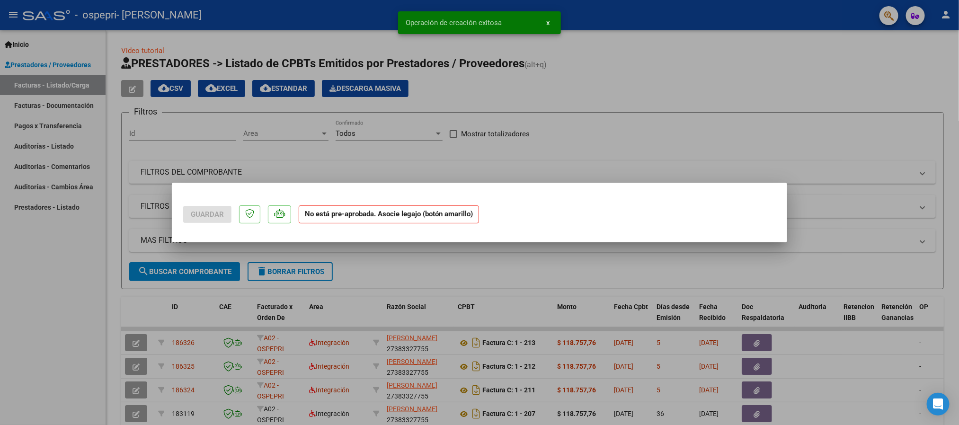
scroll to position [0, 0]
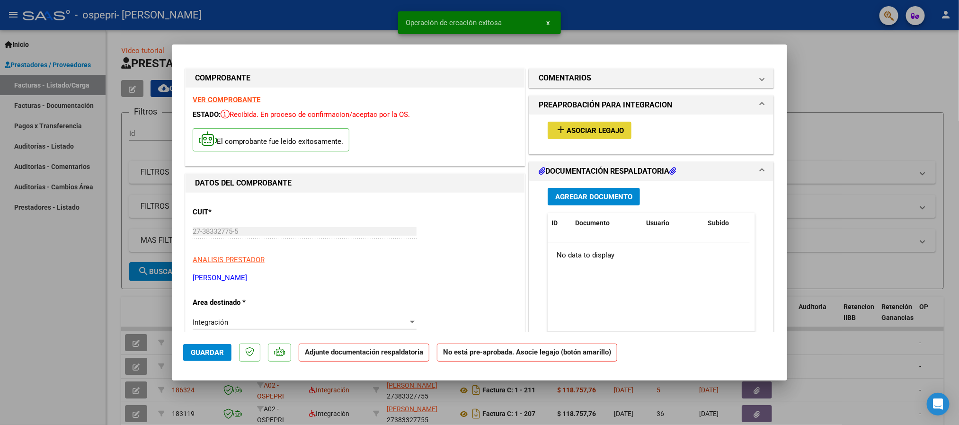
click at [606, 131] on span "Asociar Legajo" at bounding box center [595, 130] width 57 height 9
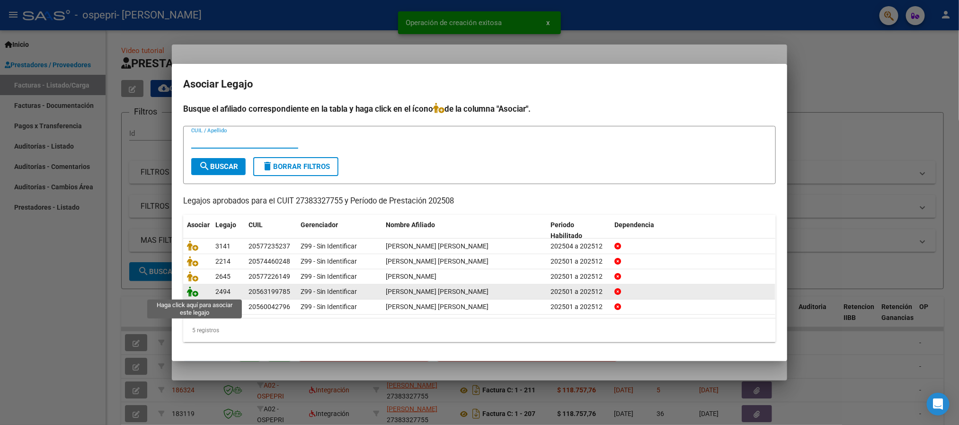
click at [197, 293] on icon at bounding box center [192, 291] width 11 height 10
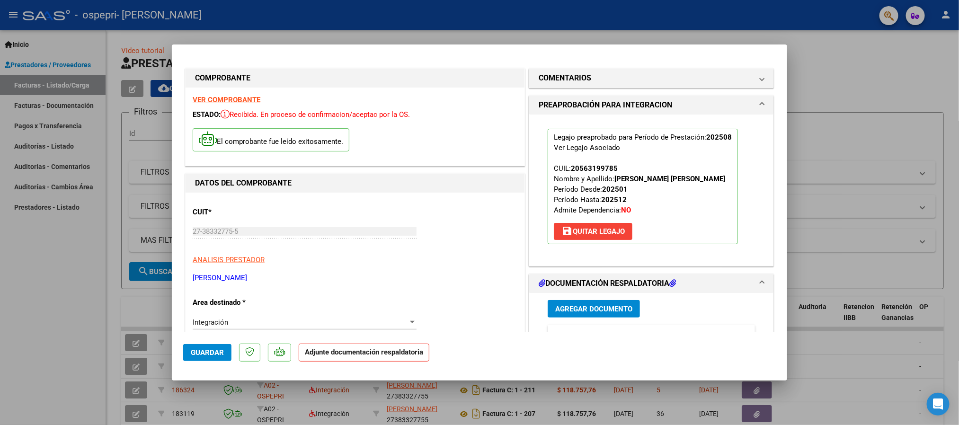
click at [574, 310] on span "Agregar Documento" at bounding box center [593, 309] width 77 height 9
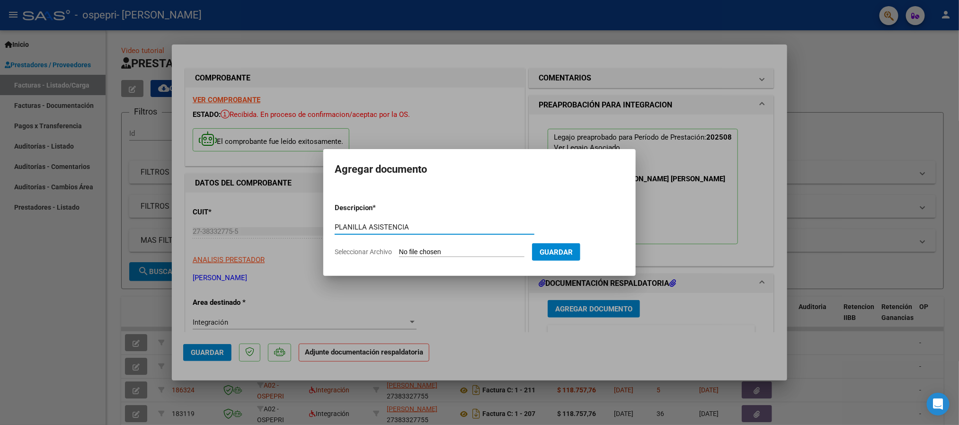
type input "PLANILLA ASISTENCIA"
click at [463, 251] on input "Seleccionar Archivo" at bounding box center [461, 252] width 125 height 9
type input "C:\fakepath\27383327755_011_00001_00000214.pdf"
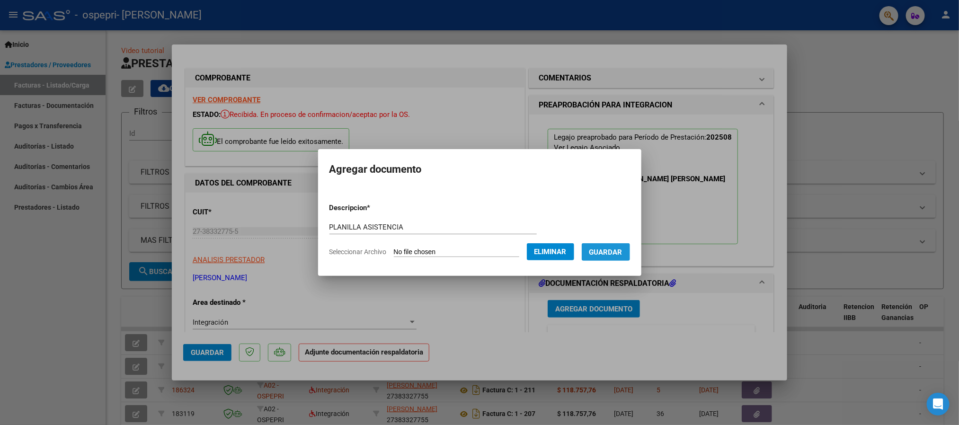
click at [622, 253] on span "Guardar" at bounding box center [605, 252] width 33 height 9
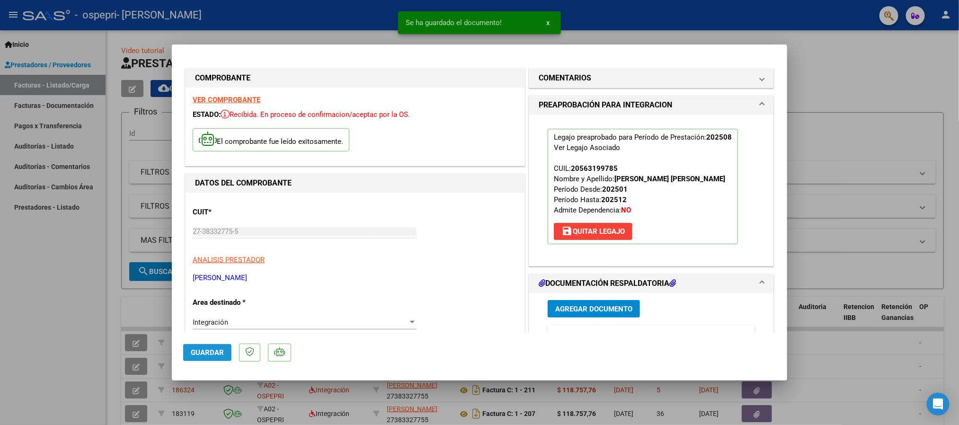
click at [189, 351] on button "Guardar" at bounding box center [207, 352] width 48 height 17
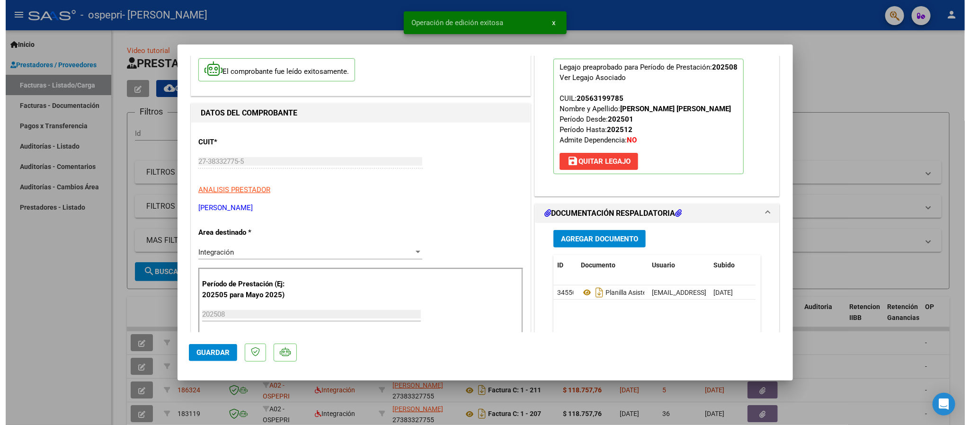
scroll to position [71, 0]
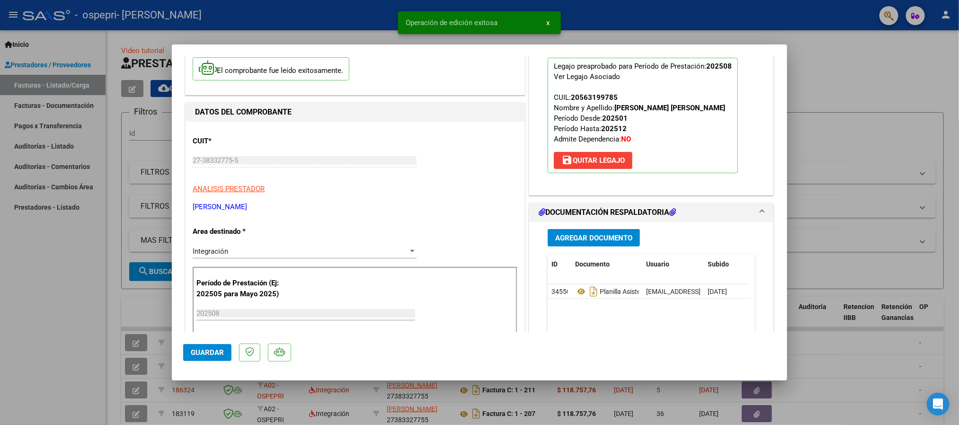
type input "$ 0,00"
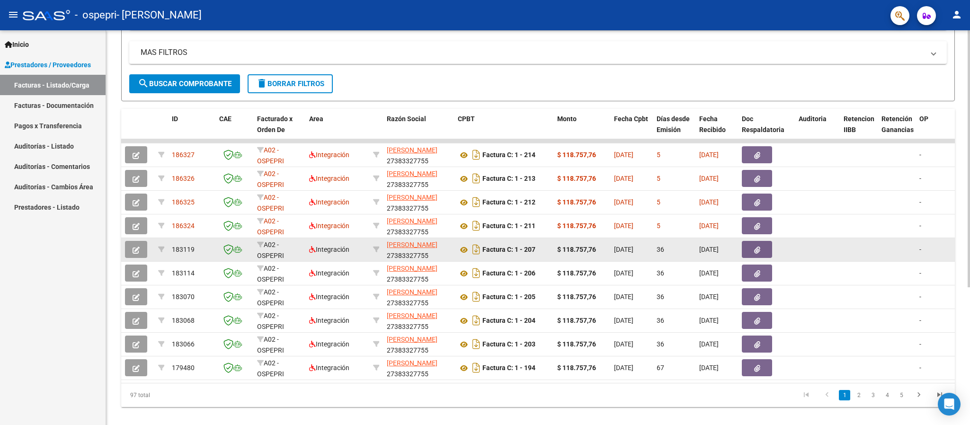
scroll to position [212, 0]
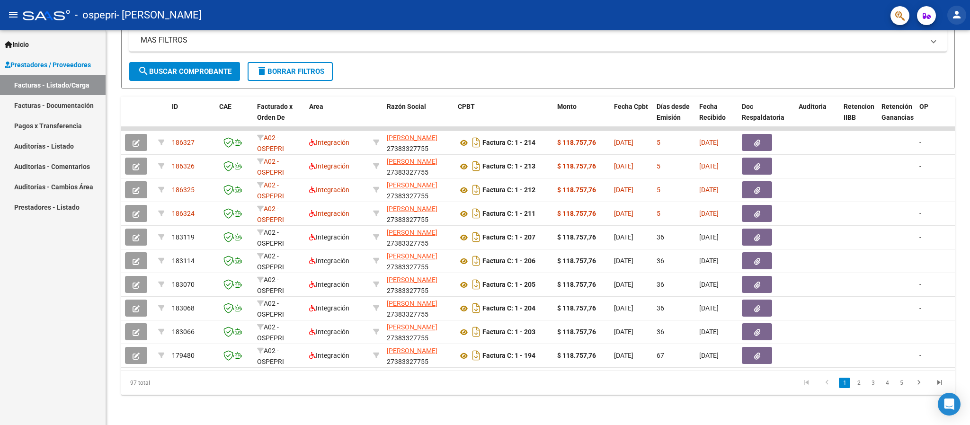
click at [956, 13] on mat-icon "person" at bounding box center [956, 14] width 11 height 11
click at [939, 62] on button "exit_to_app Salir" at bounding box center [937, 62] width 58 height 23
